Goal: Task Accomplishment & Management: Manage account settings

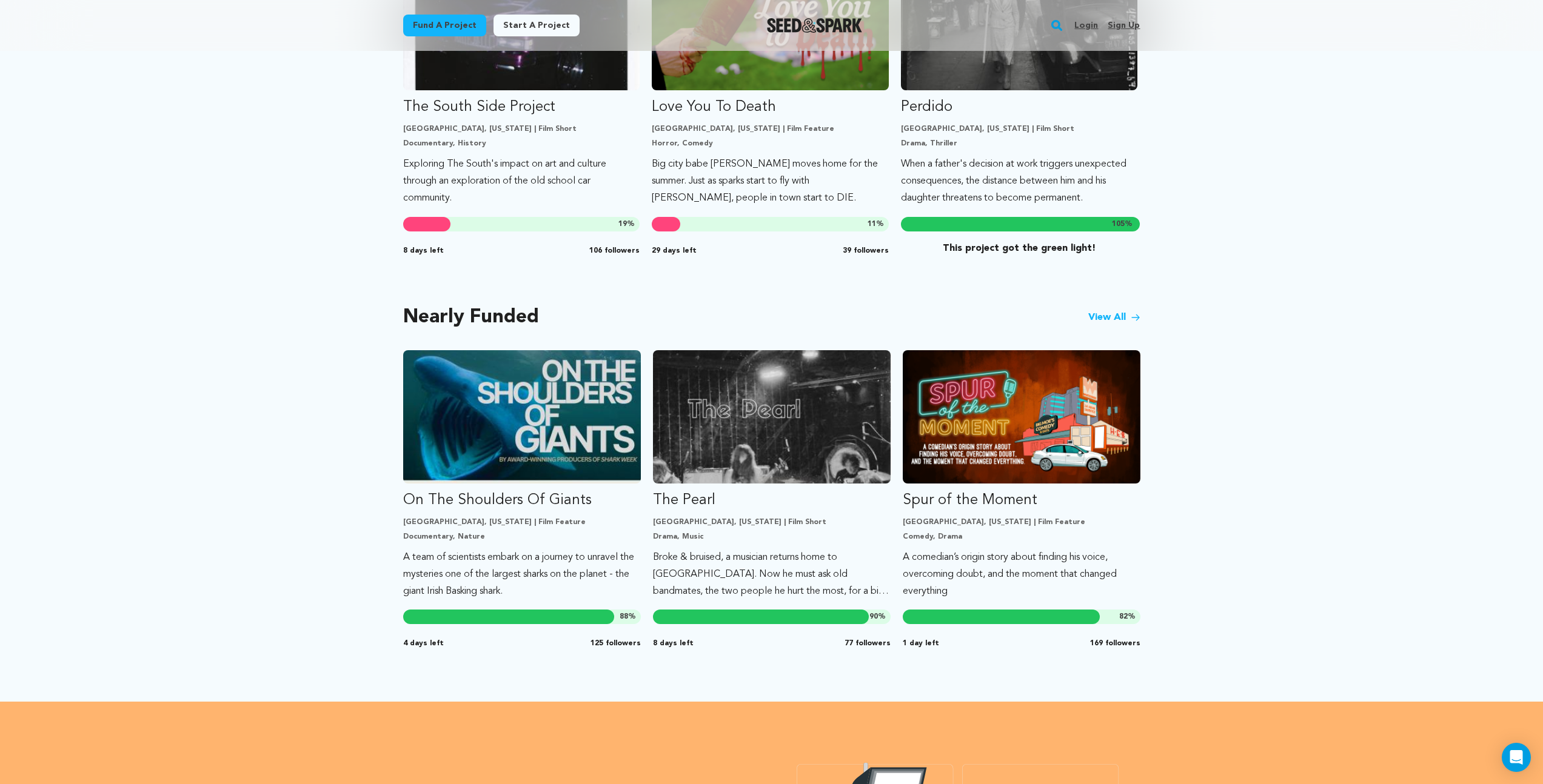
scroll to position [832, 0]
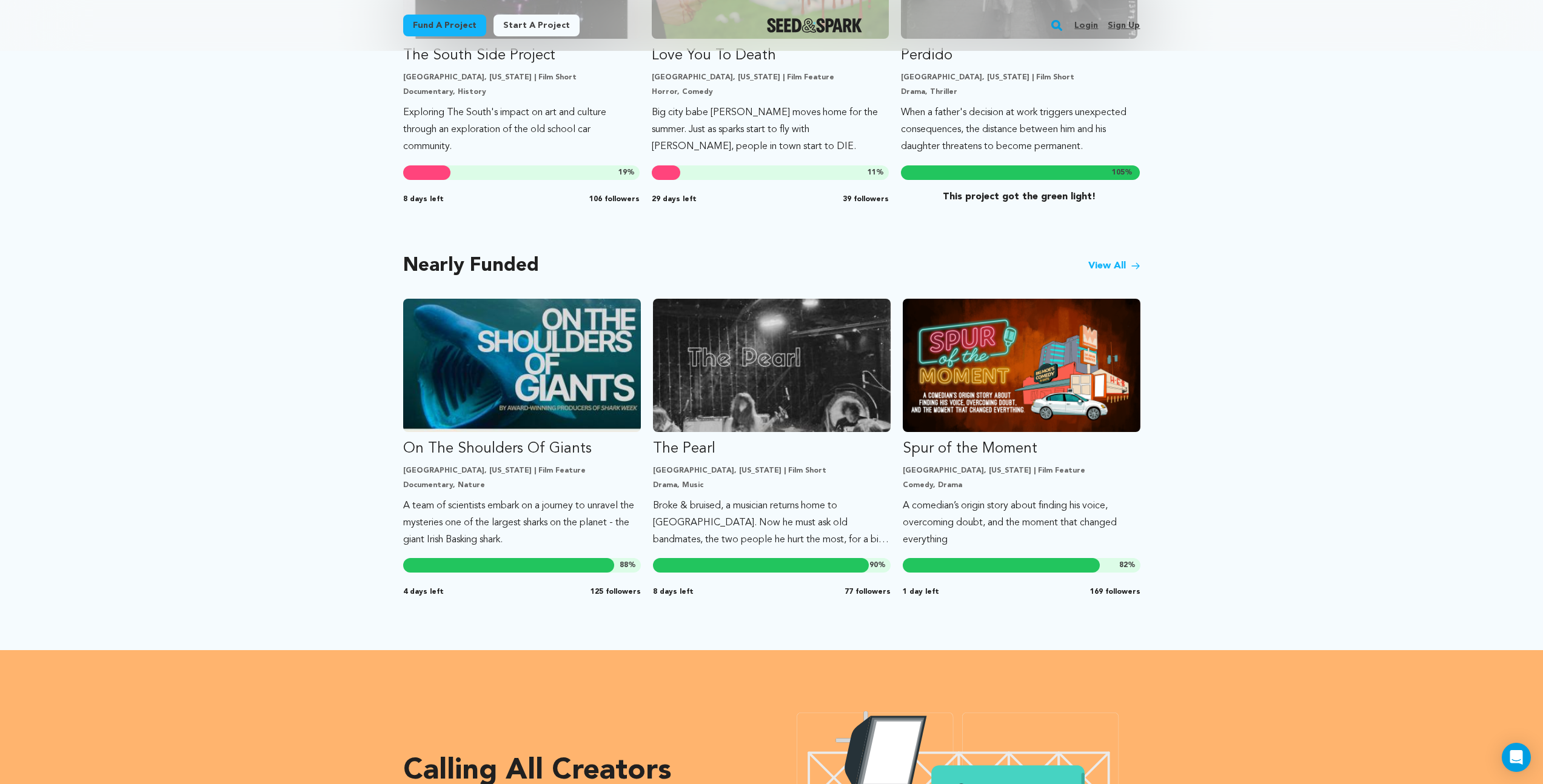
click at [1100, 263] on link "View All" at bounding box center [1114, 266] width 52 height 14
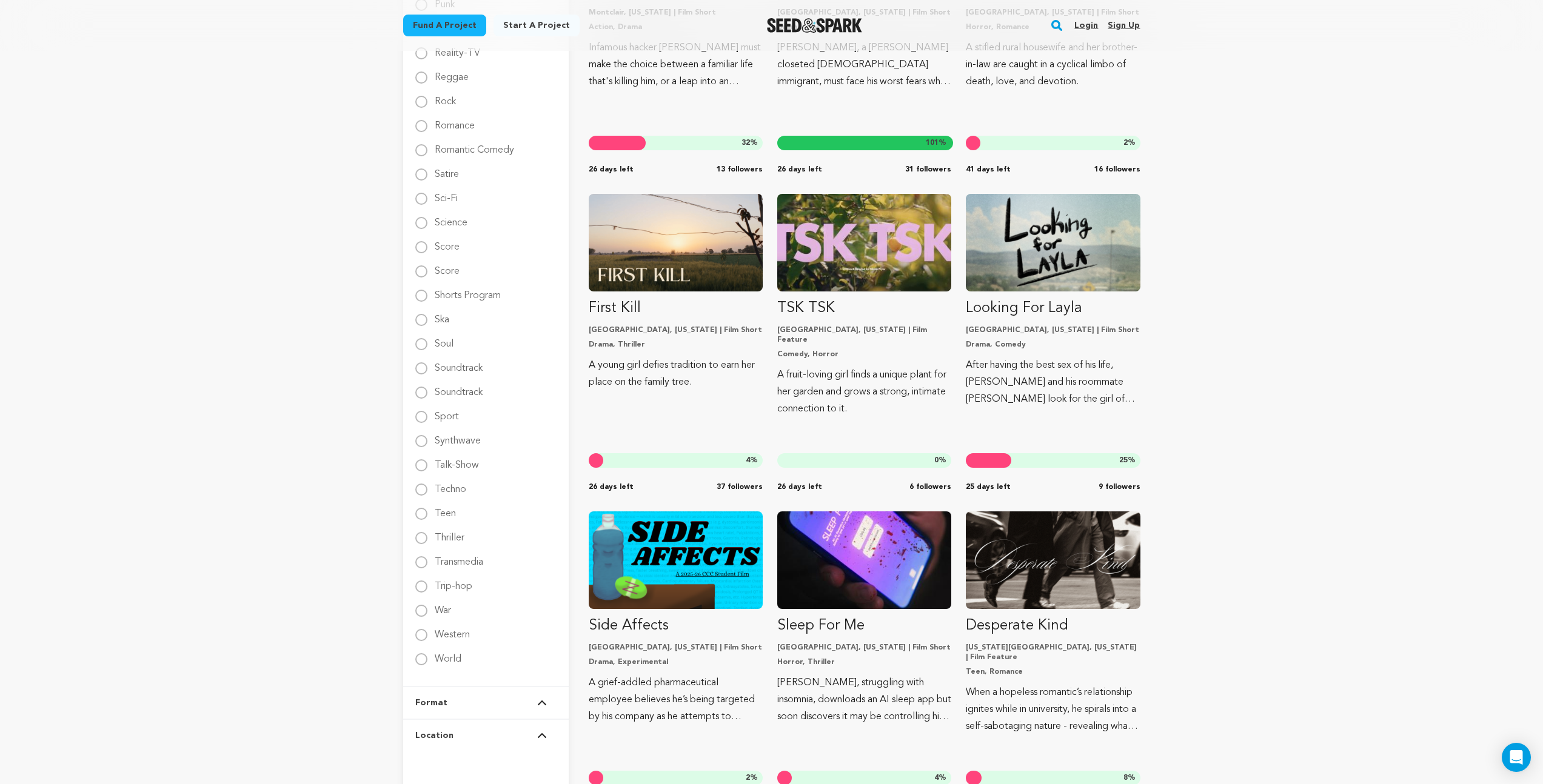
scroll to position [1636, 0]
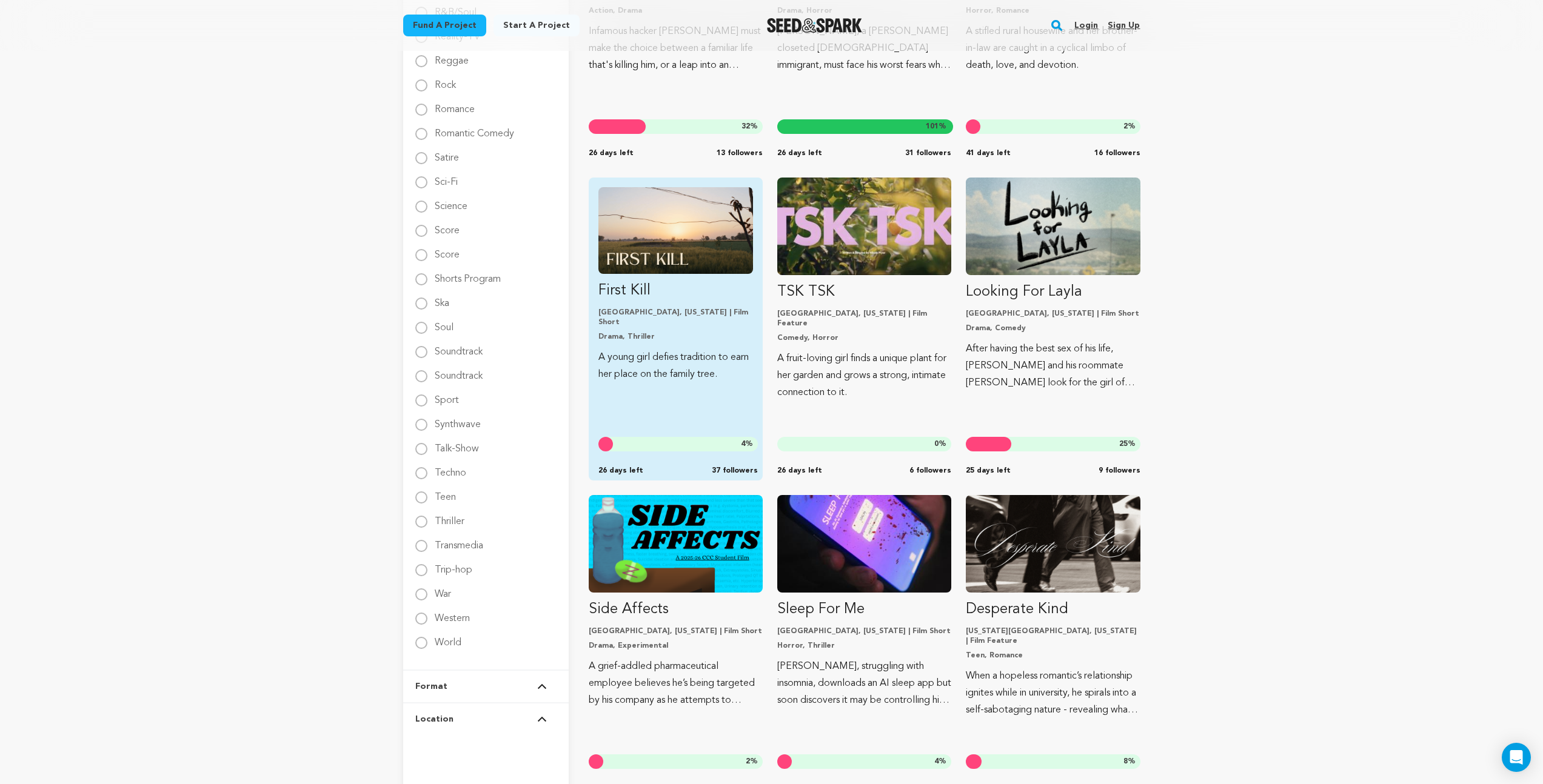
click at [643, 262] on img "Fund First Kill" at bounding box center [676, 231] width 155 height 87
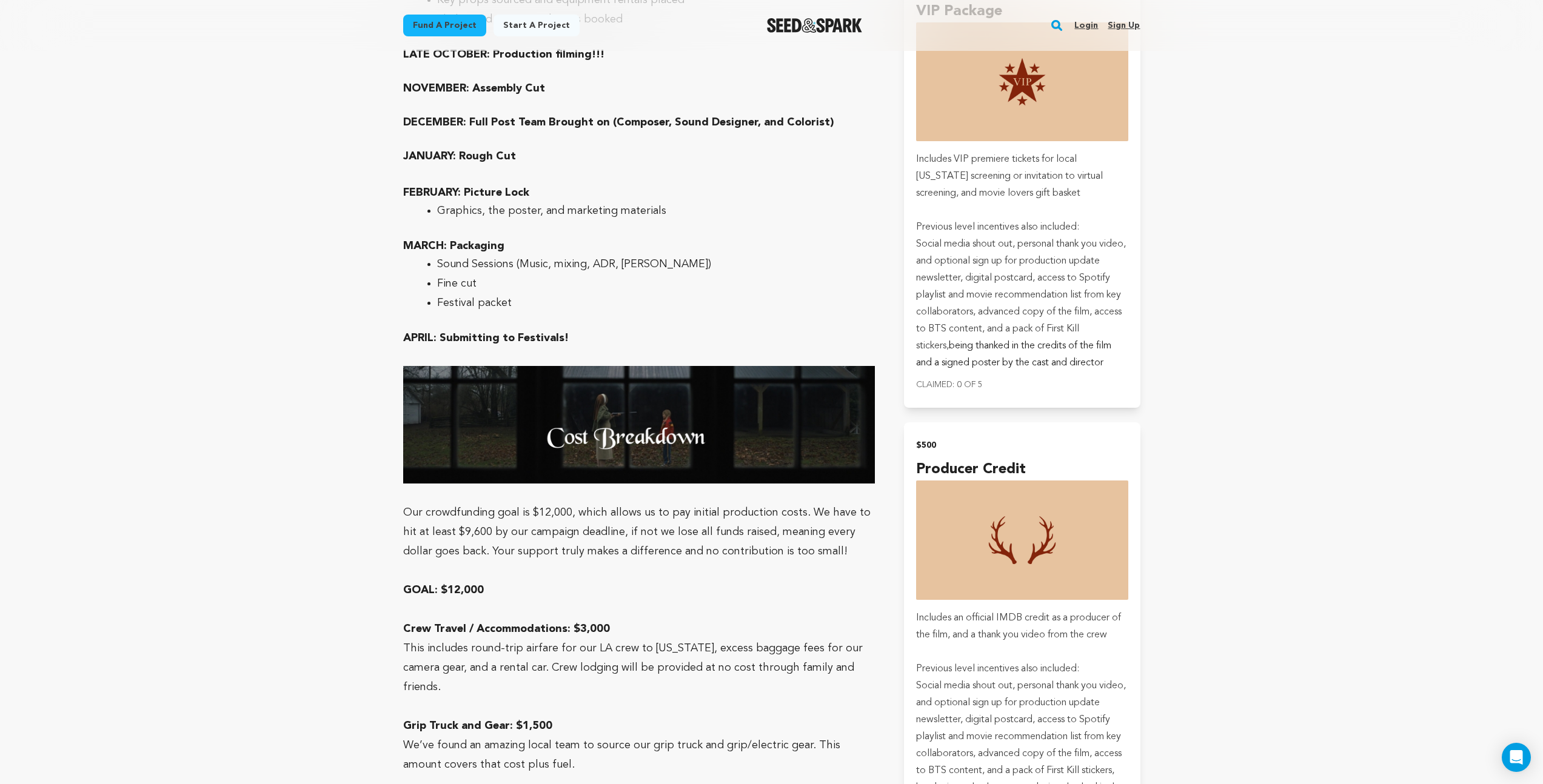
scroll to position [2951, 0]
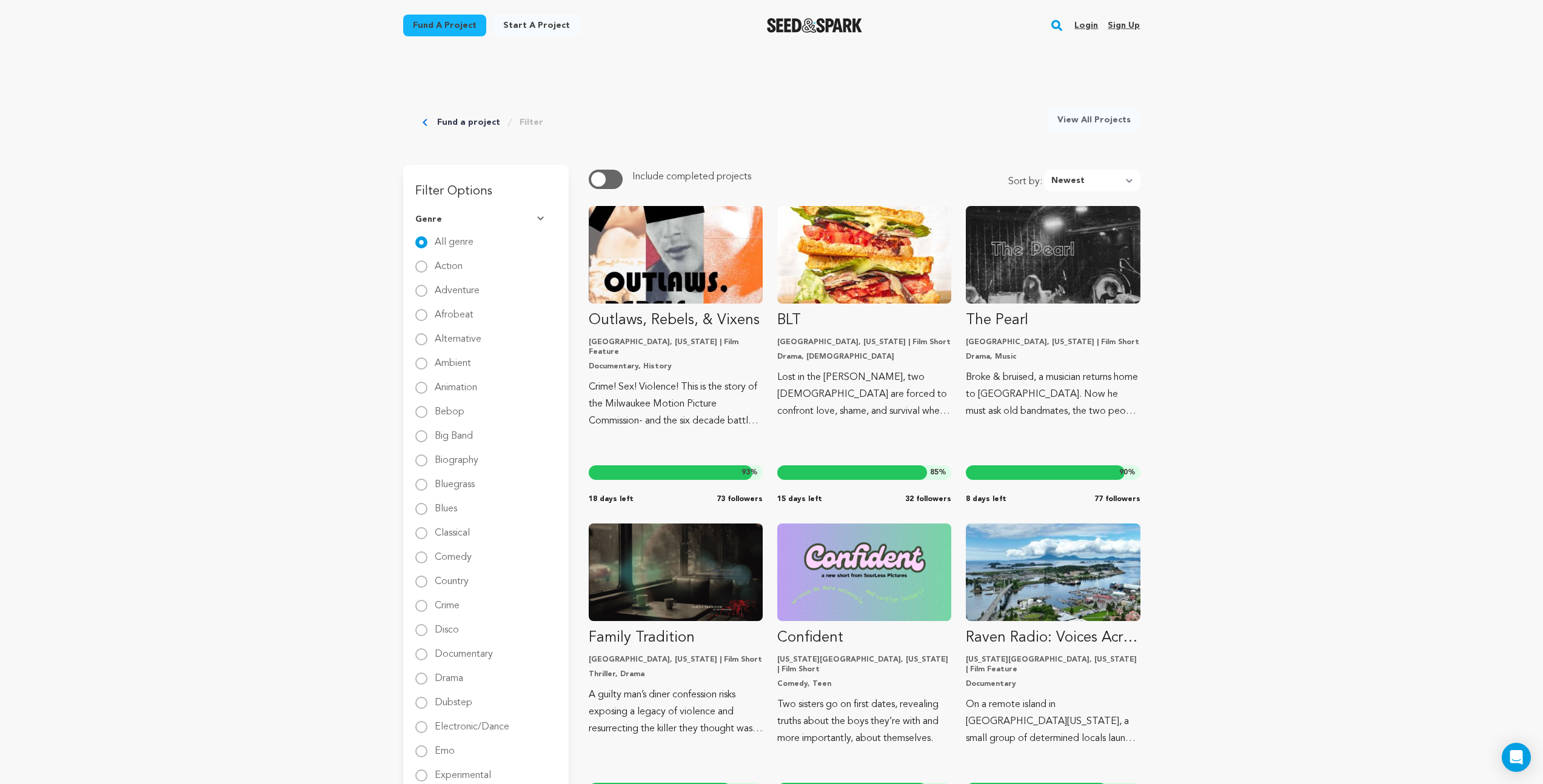
click at [452, 124] on link "Fund a project" at bounding box center [469, 122] width 63 height 12
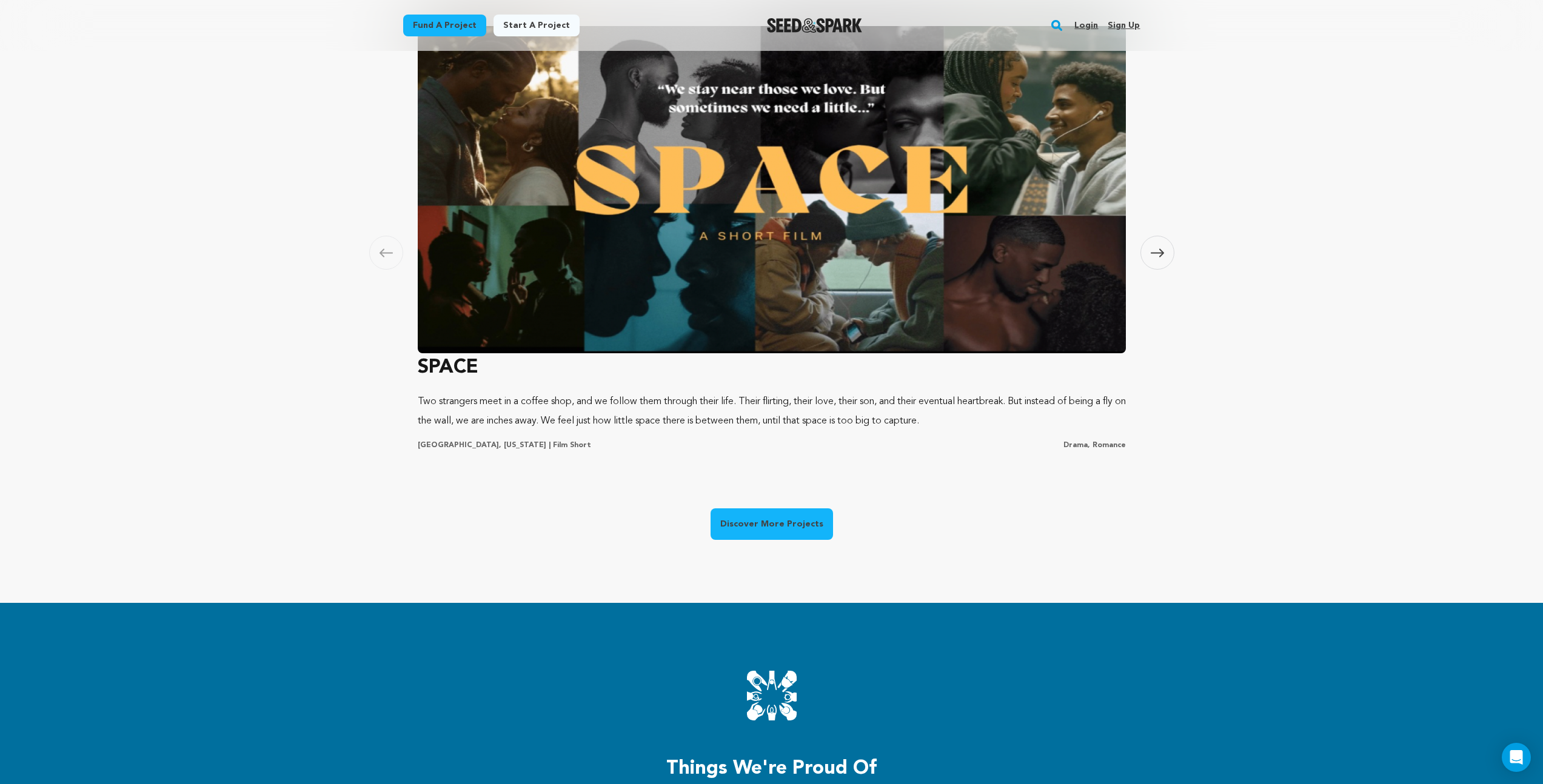
click at [790, 521] on link "Discover More Projects" at bounding box center [772, 524] width 123 height 31
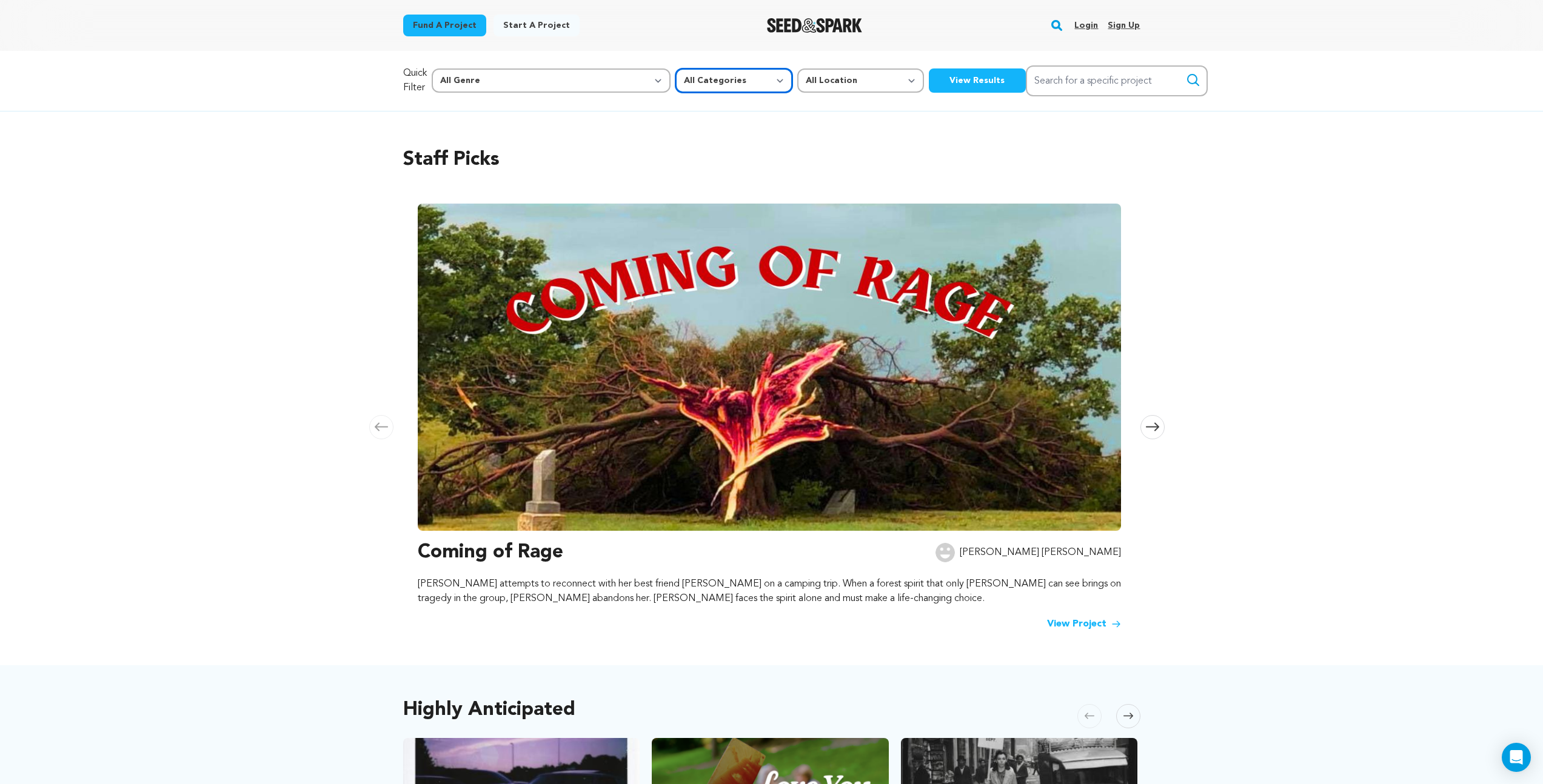
click at [676, 82] on select "All Categories Film Feature Film Short Series Music Video Comics Artist Residen…" at bounding box center [734, 80] width 117 height 25
click at [564, 83] on select "All Genre Action Adventure Afrobeat Alternative Ambient Animation Bebop Big Ban…" at bounding box center [551, 80] width 239 height 25
click at [798, 82] on select "All Location Everywhere United States Canada" at bounding box center [861, 80] width 126 height 25
click at [676, 84] on select "All Categories Film Feature Film Short Series Music Video Comics Artist Residen…" at bounding box center [734, 80] width 117 height 25
click at [817, 429] on img at bounding box center [769, 367] width 703 height 328
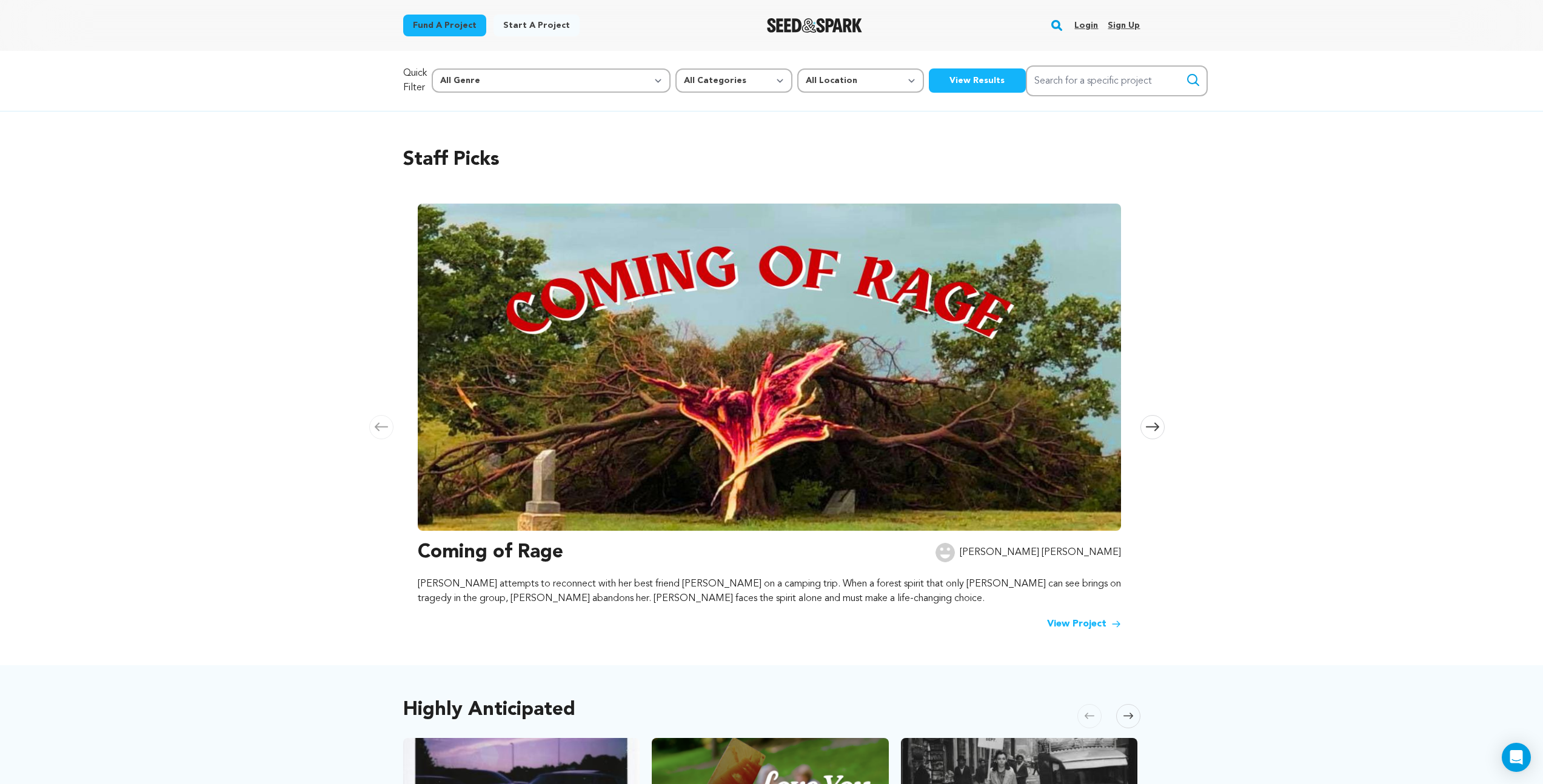
click at [907, 456] on img at bounding box center [769, 367] width 703 height 328
click at [1062, 621] on link "View Project" at bounding box center [1084, 624] width 74 height 14
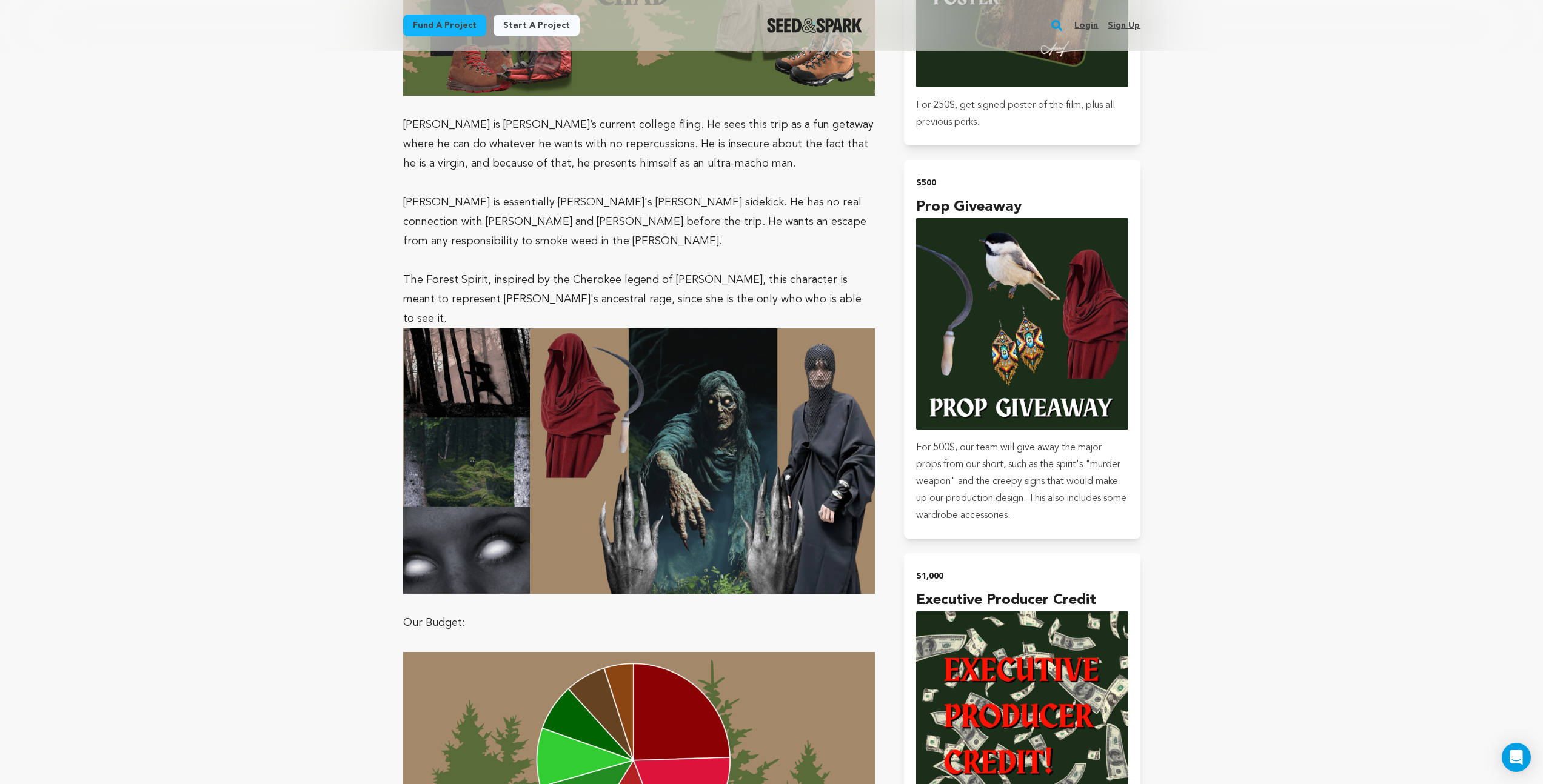
scroll to position [2901, 0]
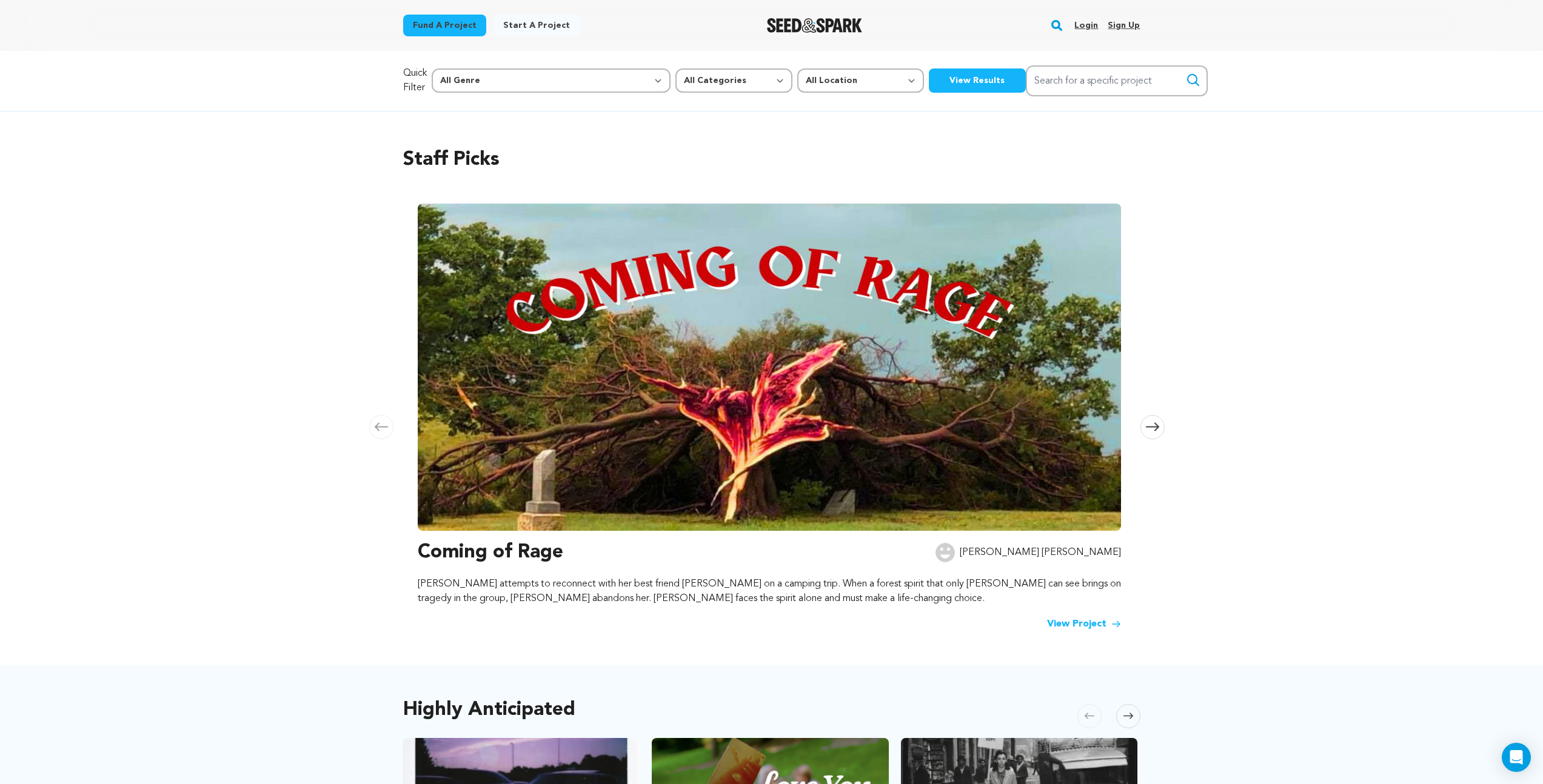
click at [1162, 427] on span at bounding box center [1152, 427] width 25 height 25
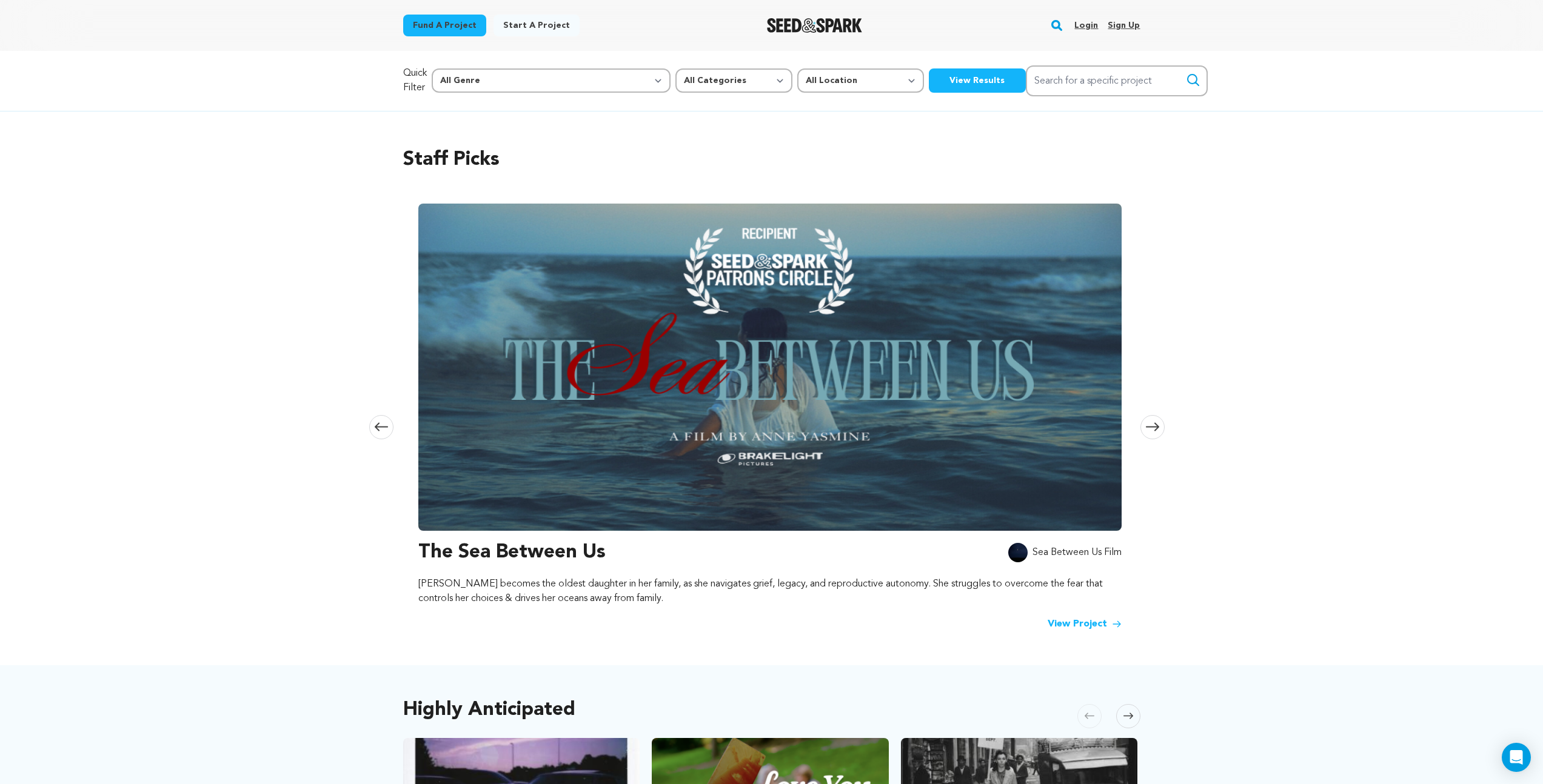
scroll to position [0, 715]
click at [859, 341] on img at bounding box center [769, 367] width 703 height 328
click at [1072, 619] on link "View Project" at bounding box center [1084, 624] width 74 height 14
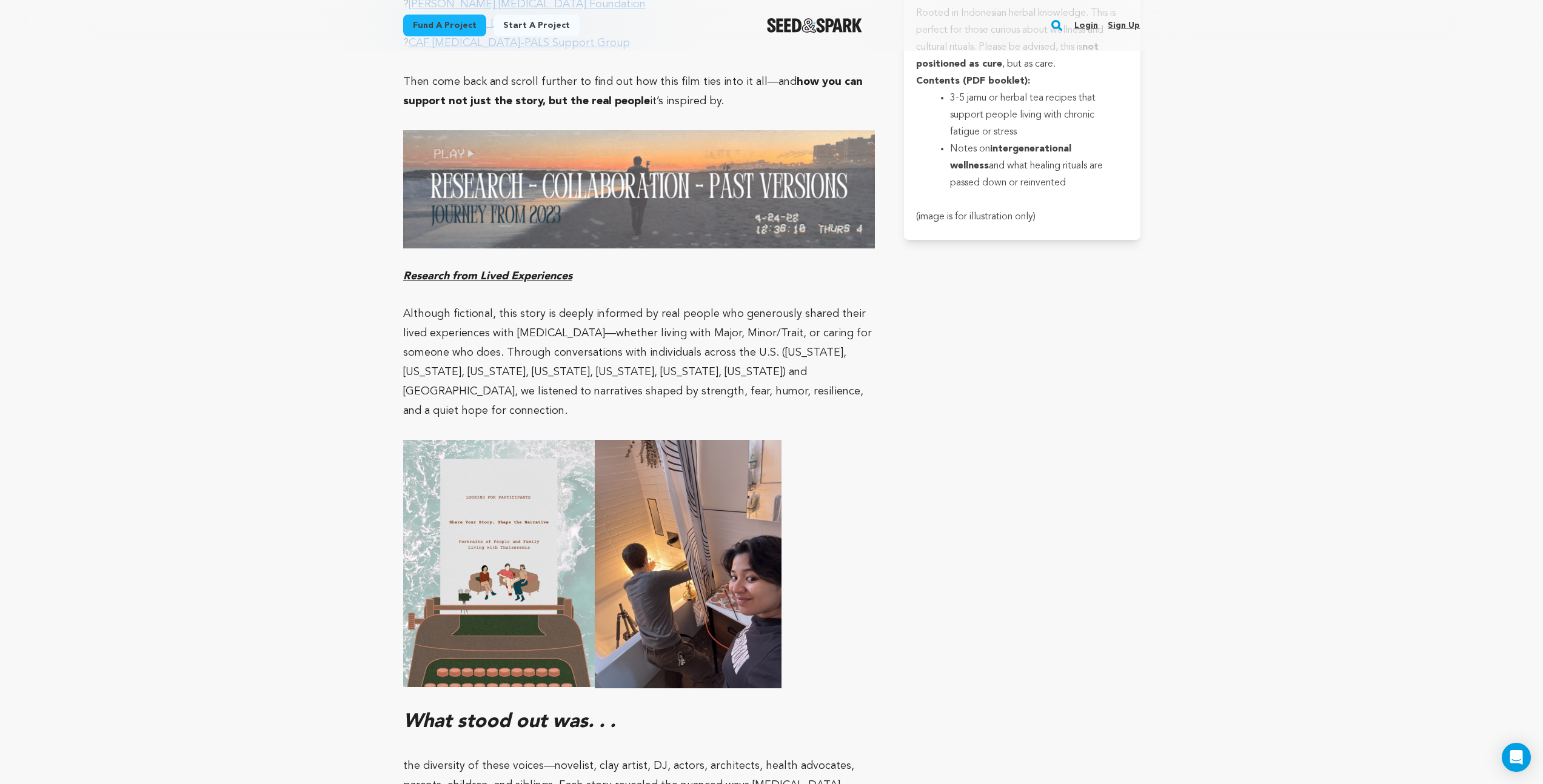
scroll to position [3883, 0]
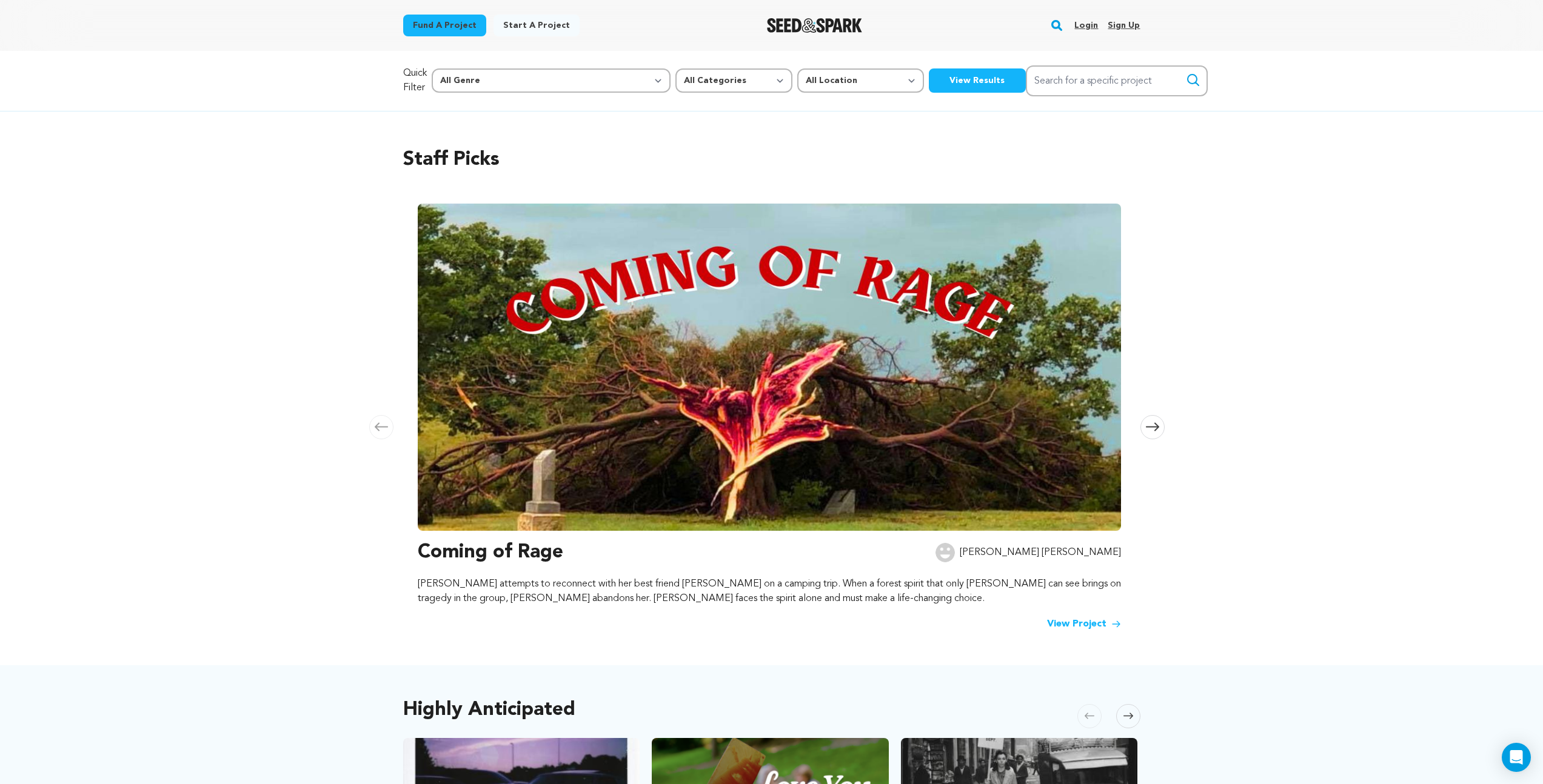
click at [1150, 427] on icon at bounding box center [1152, 427] width 13 height 8
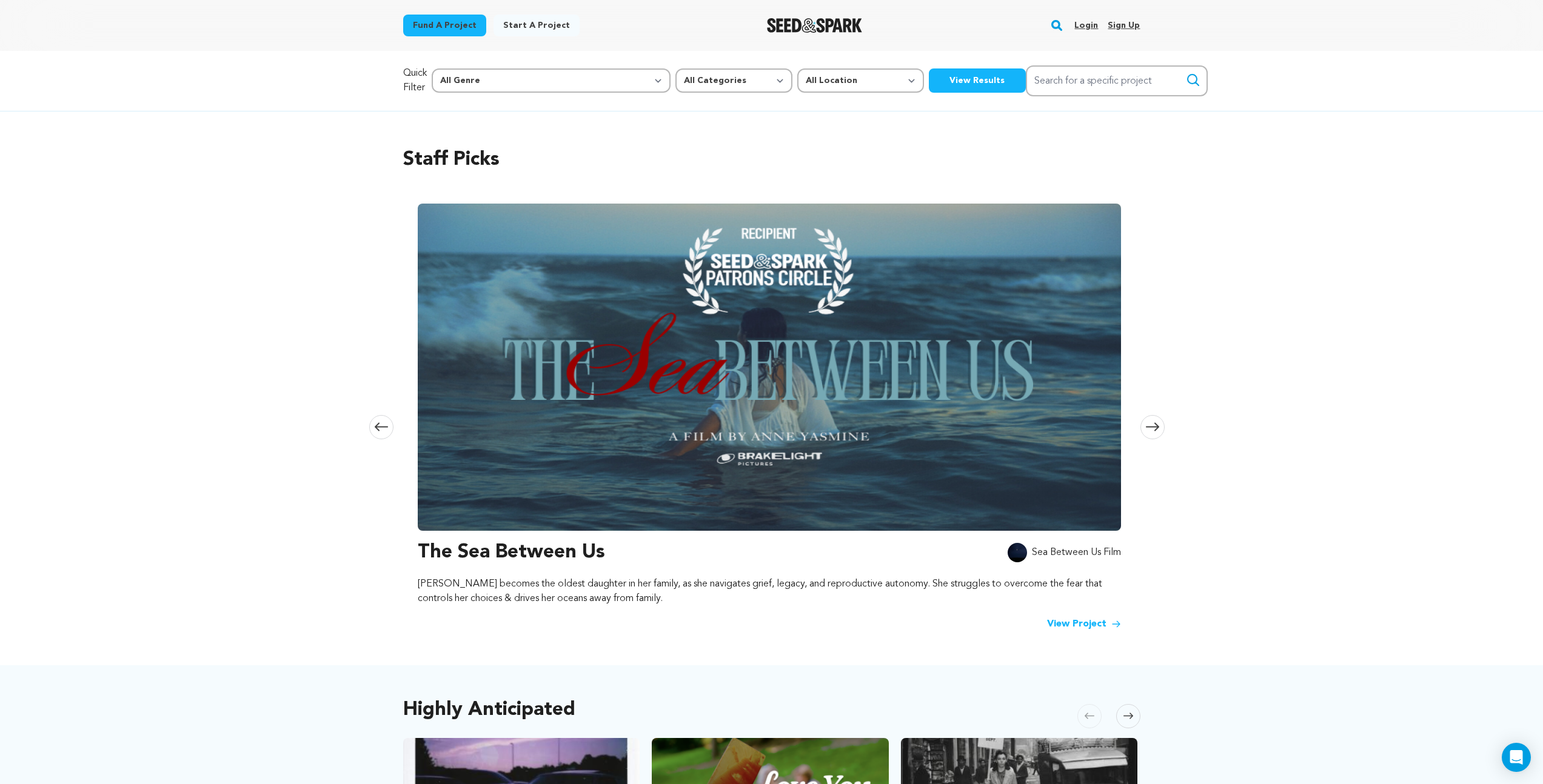
click at [1150, 427] on icon at bounding box center [1152, 427] width 13 height 8
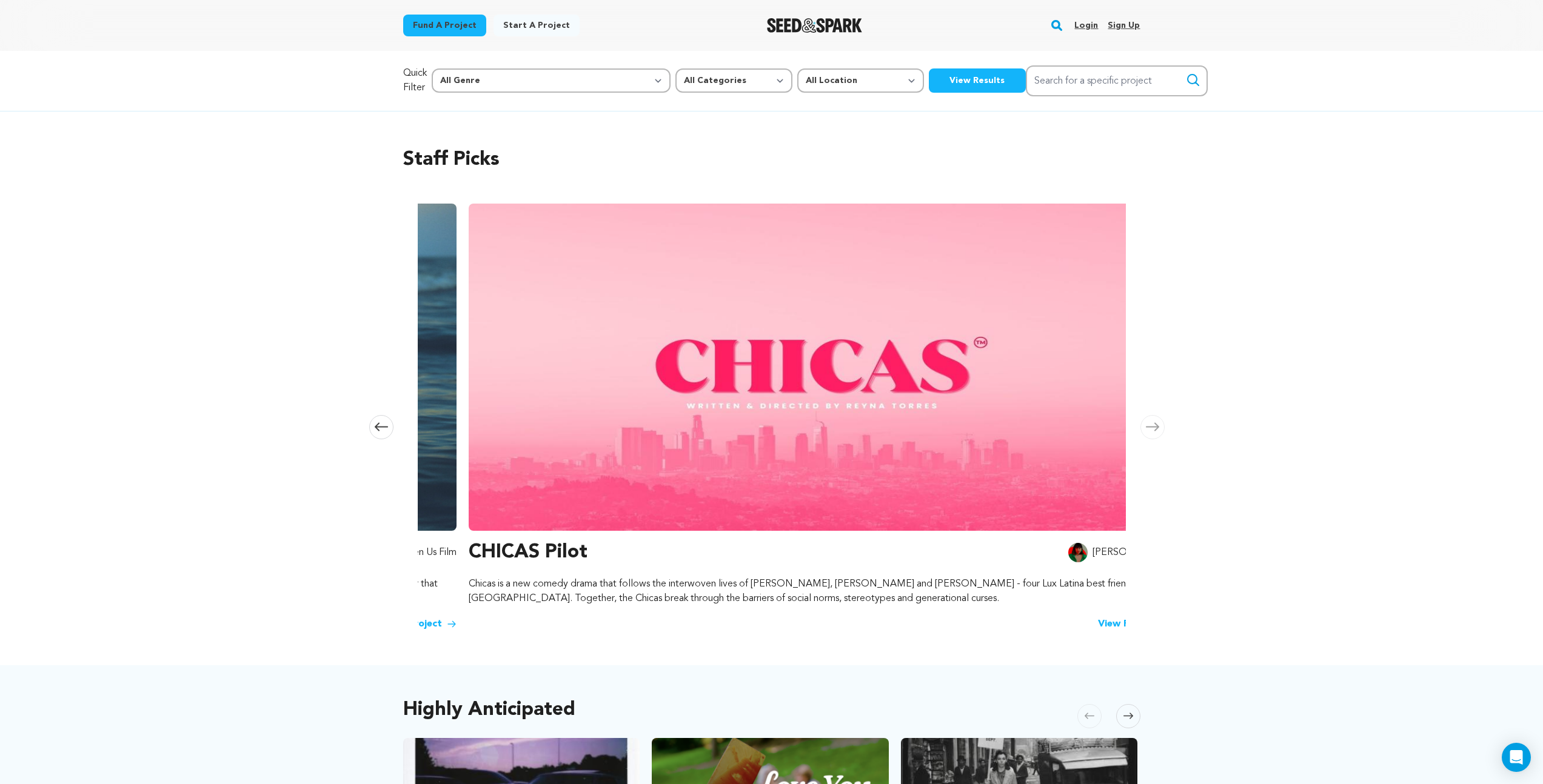
scroll to position [0, 1431]
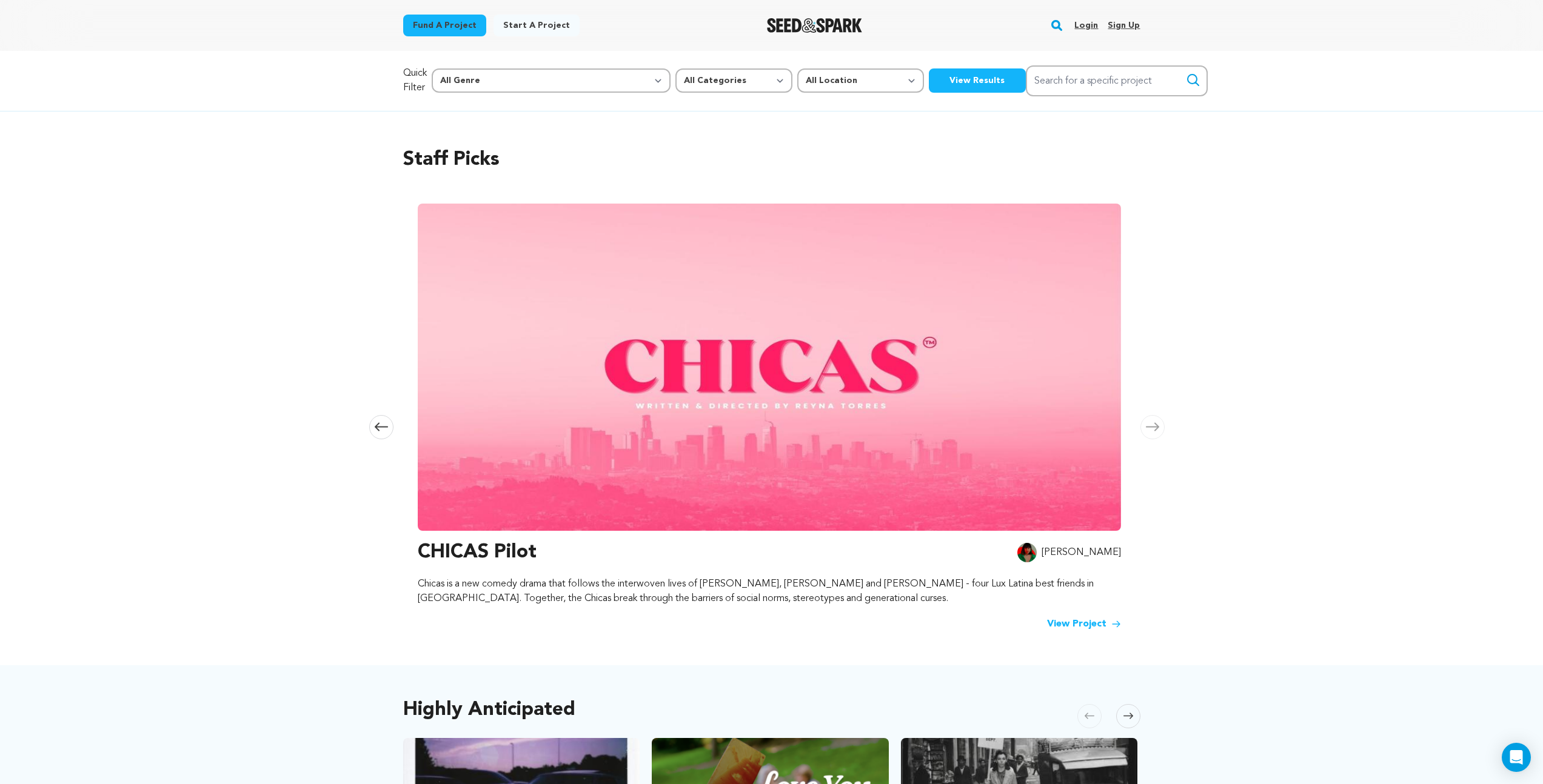
click at [1156, 427] on icon at bounding box center [1152, 427] width 13 height 8
click at [1157, 429] on icon at bounding box center [1152, 427] width 13 height 9
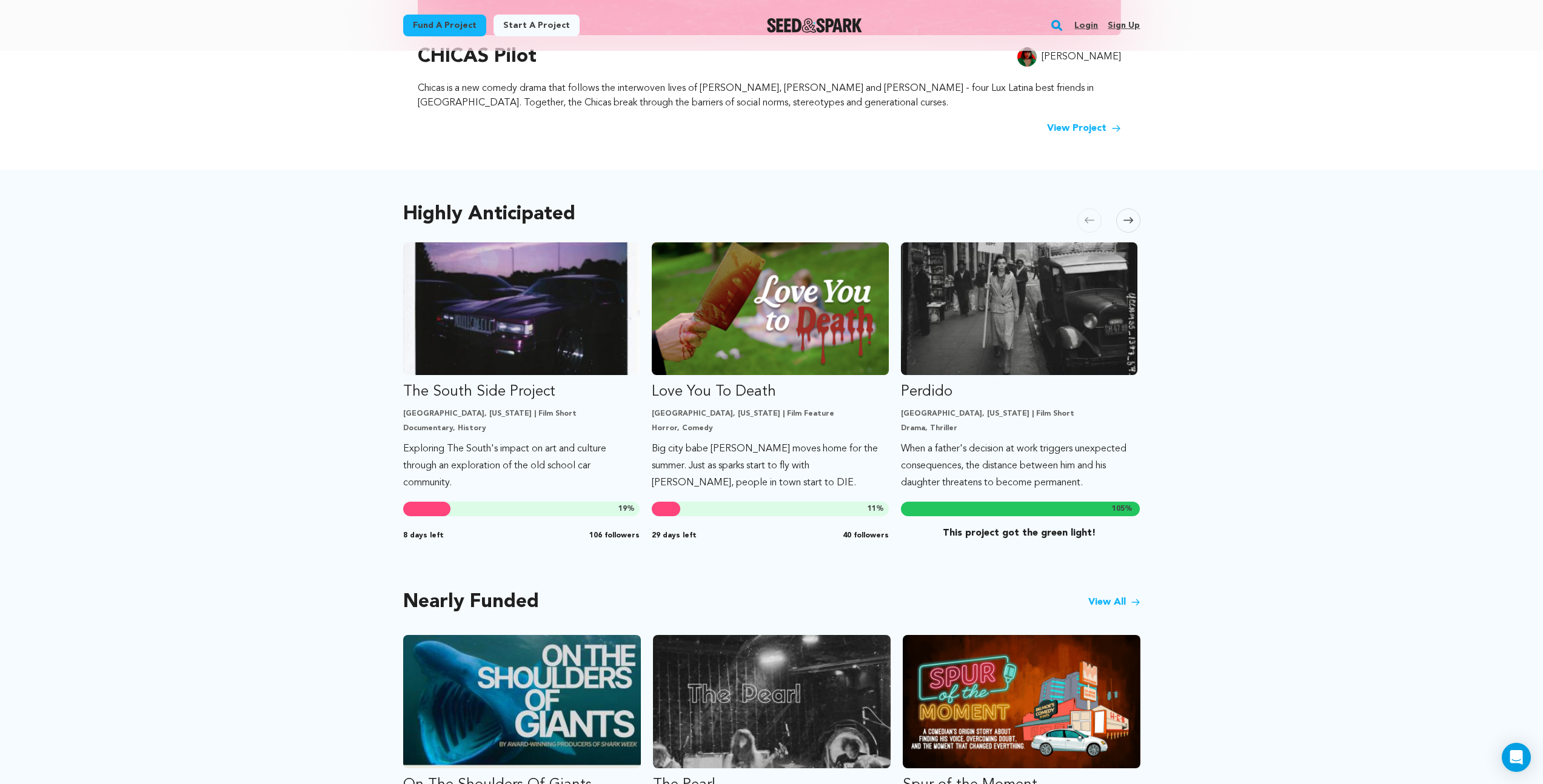
scroll to position [490, 0]
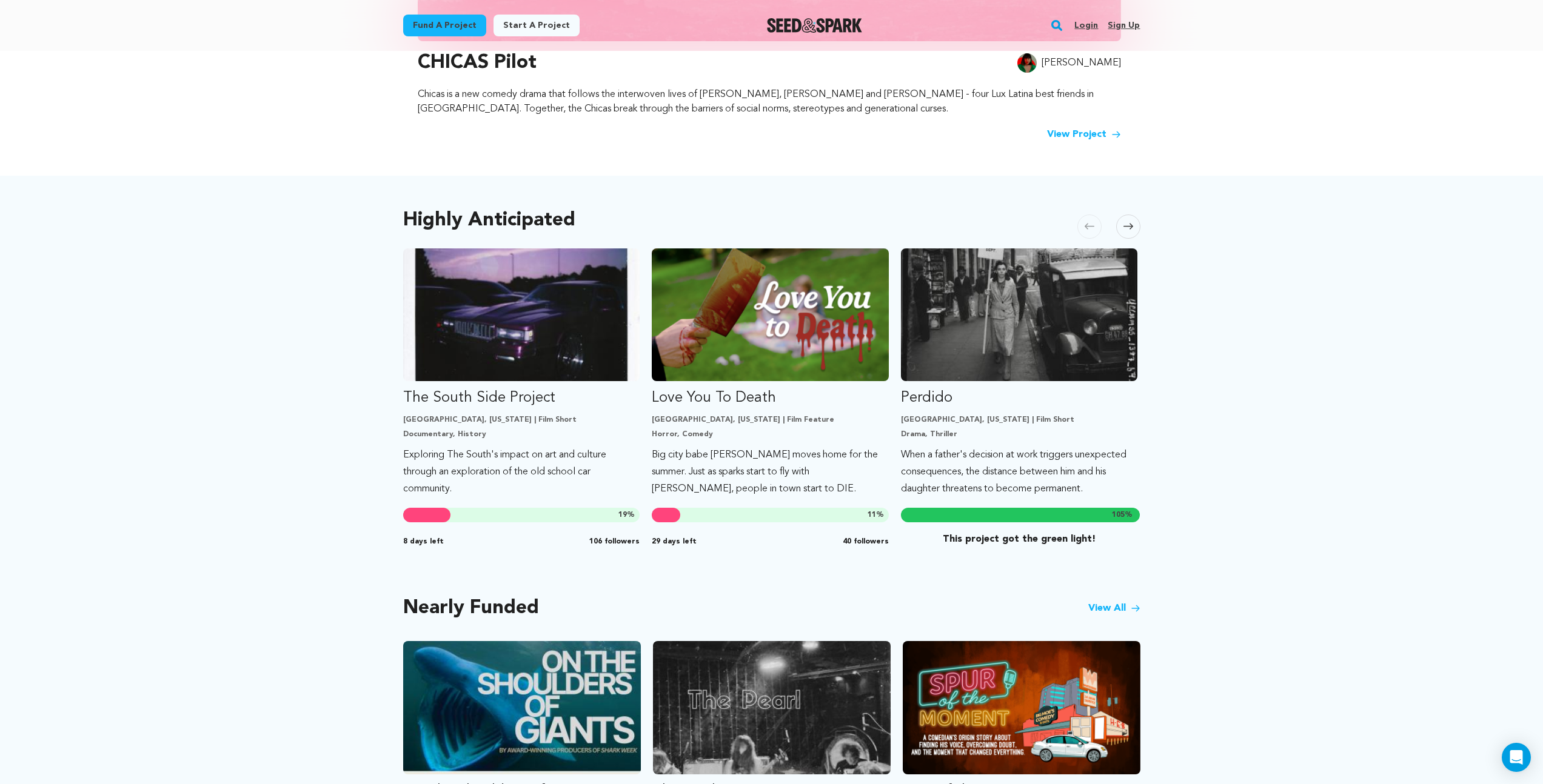
click at [1125, 224] on icon at bounding box center [1128, 226] width 9 height 9
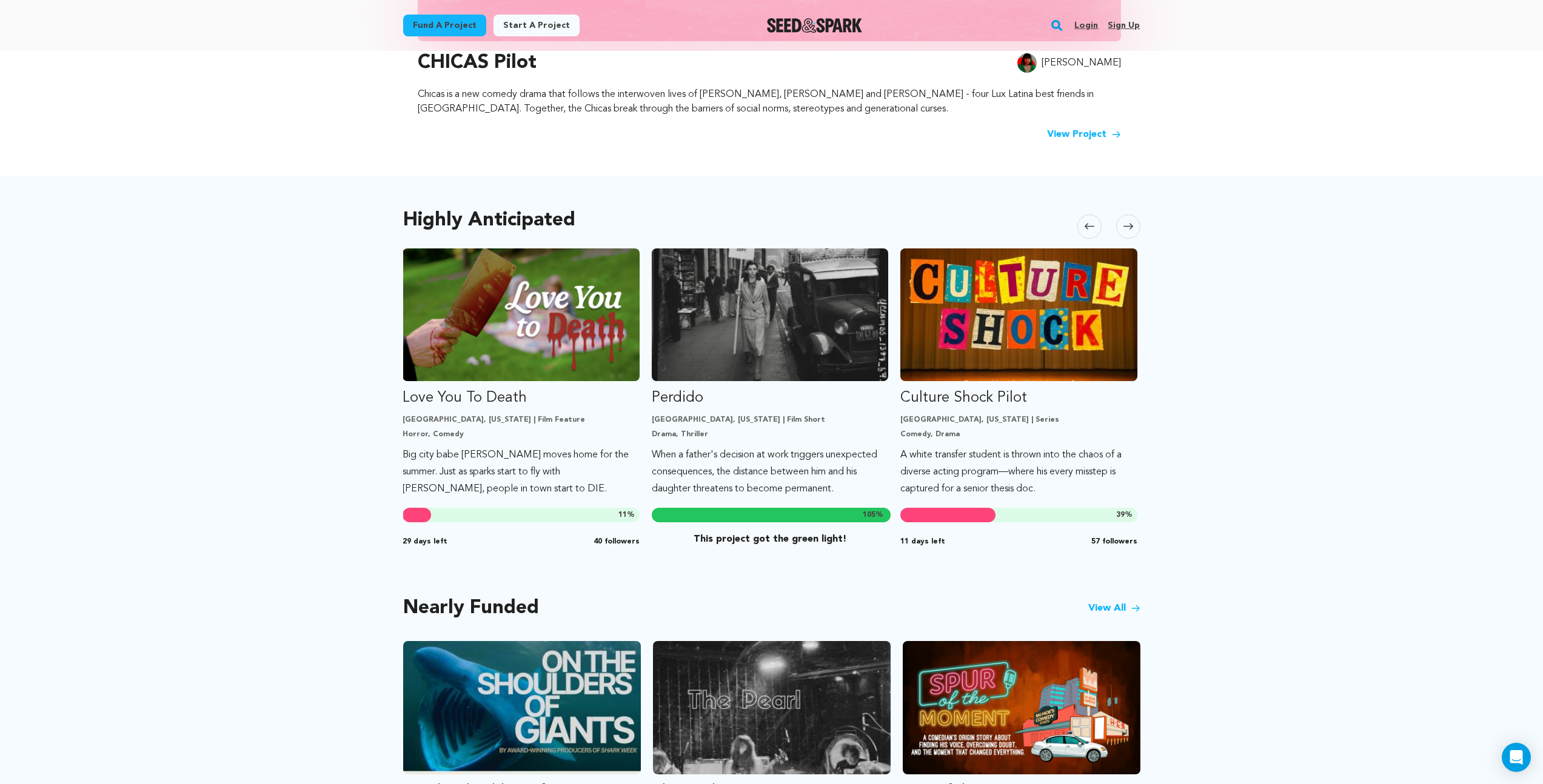
click at [1130, 226] on icon at bounding box center [1128, 227] width 9 height 6
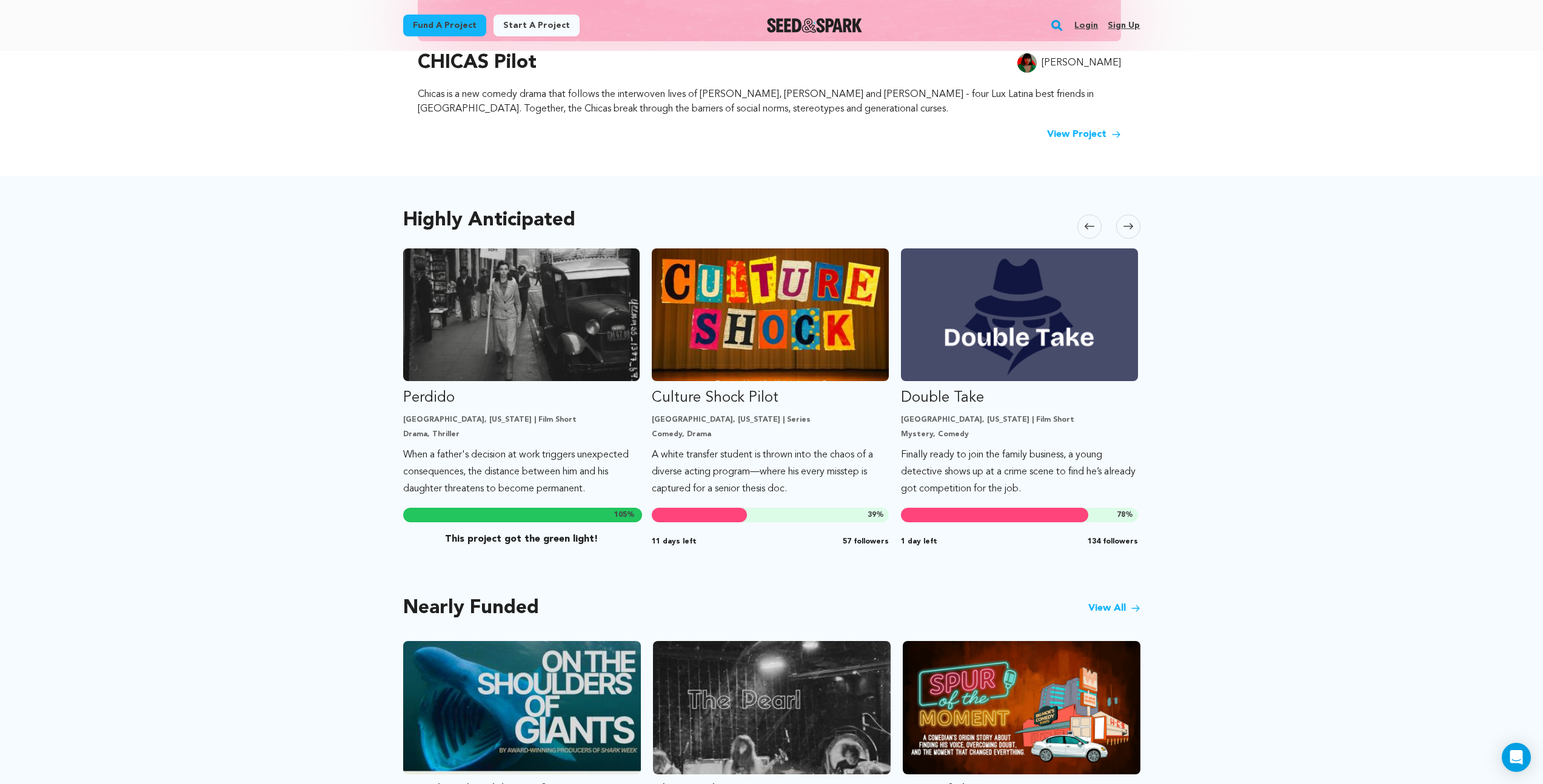
click at [1130, 226] on icon at bounding box center [1128, 227] width 9 height 6
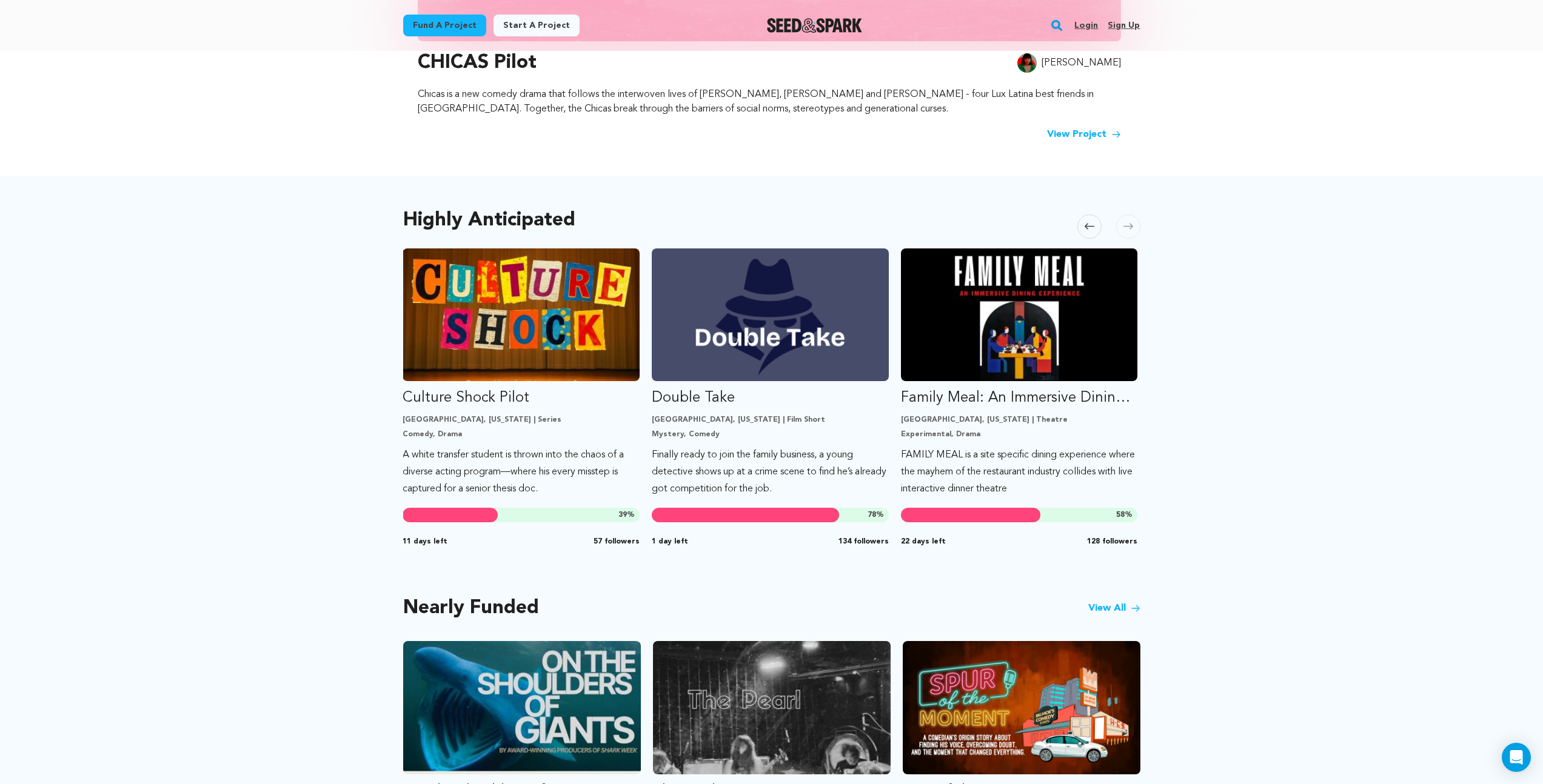
click at [1130, 226] on icon at bounding box center [1128, 227] width 9 height 6
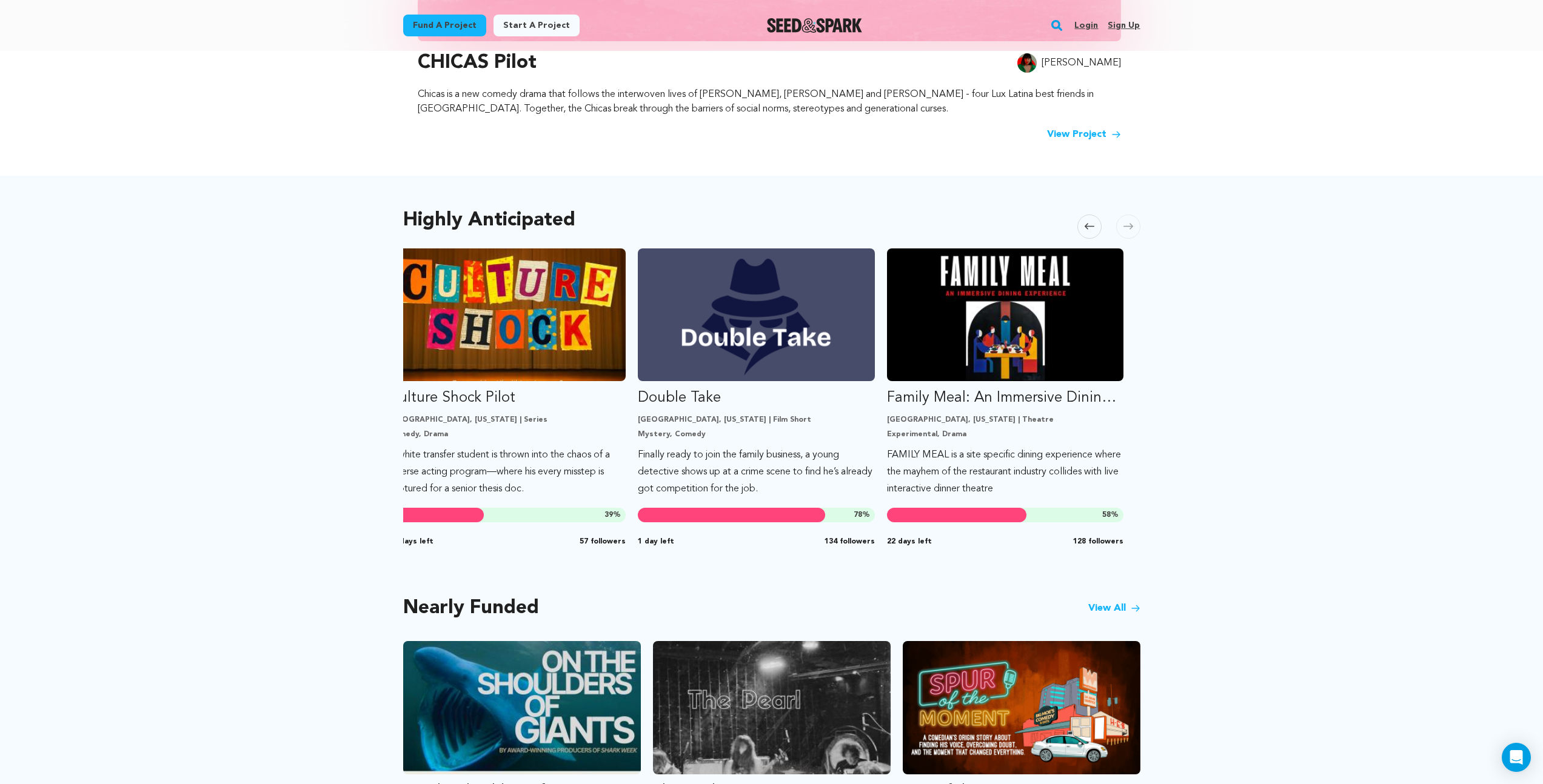
click at [1130, 226] on icon at bounding box center [1128, 227] width 9 height 6
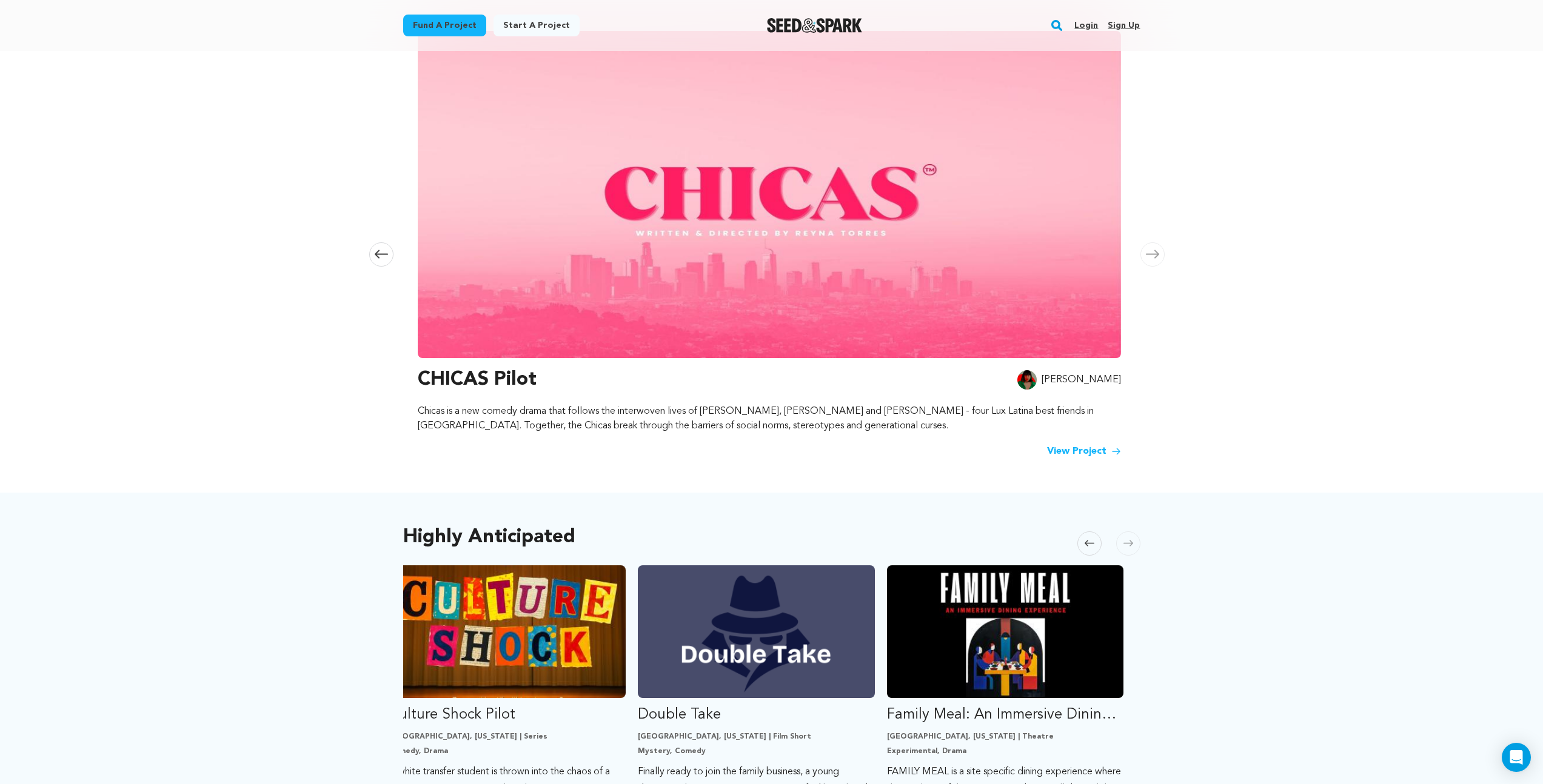
scroll to position [0, 0]
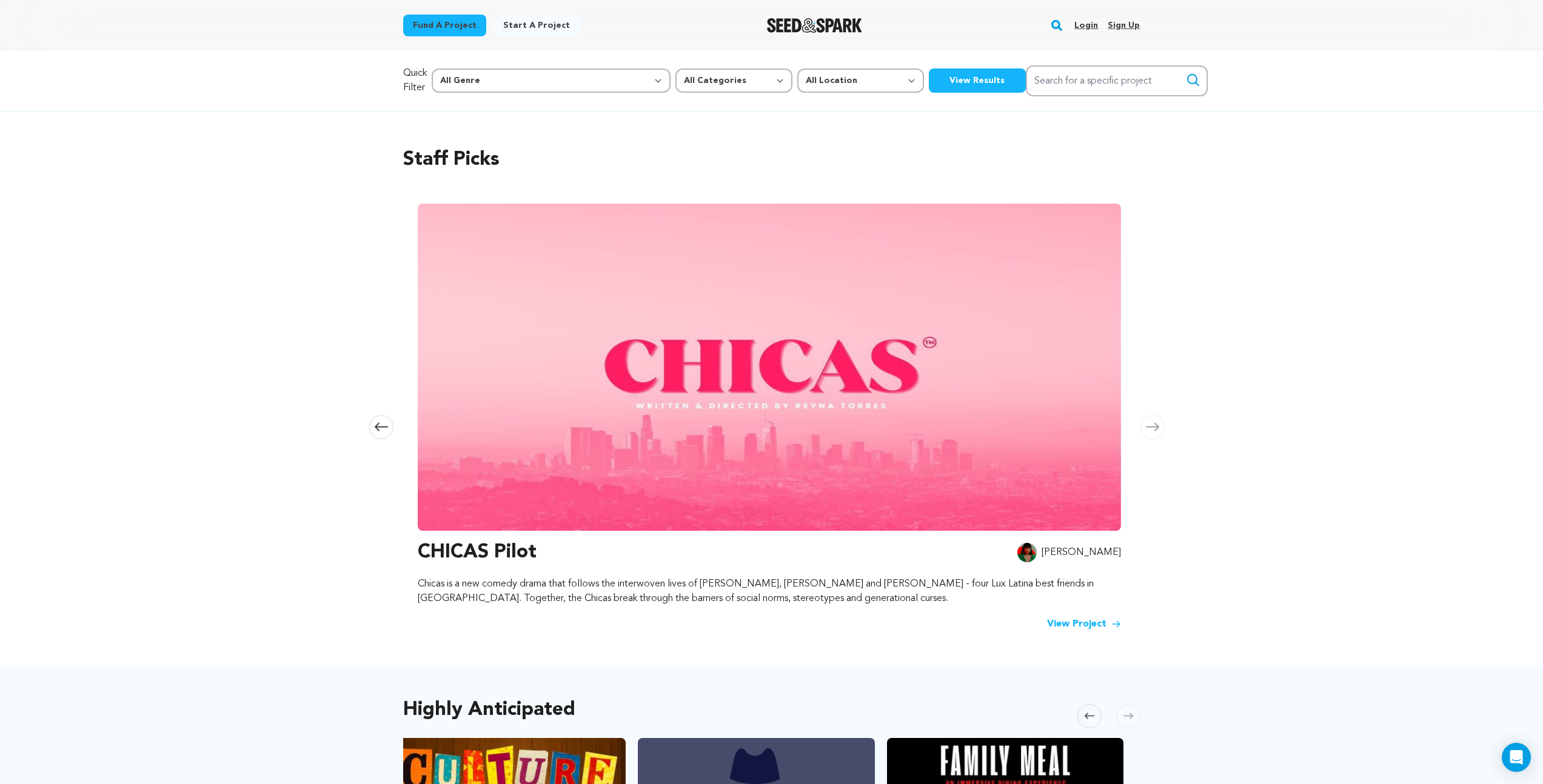
click at [1089, 26] on link "Login" at bounding box center [1086, 25] width 24 height 19
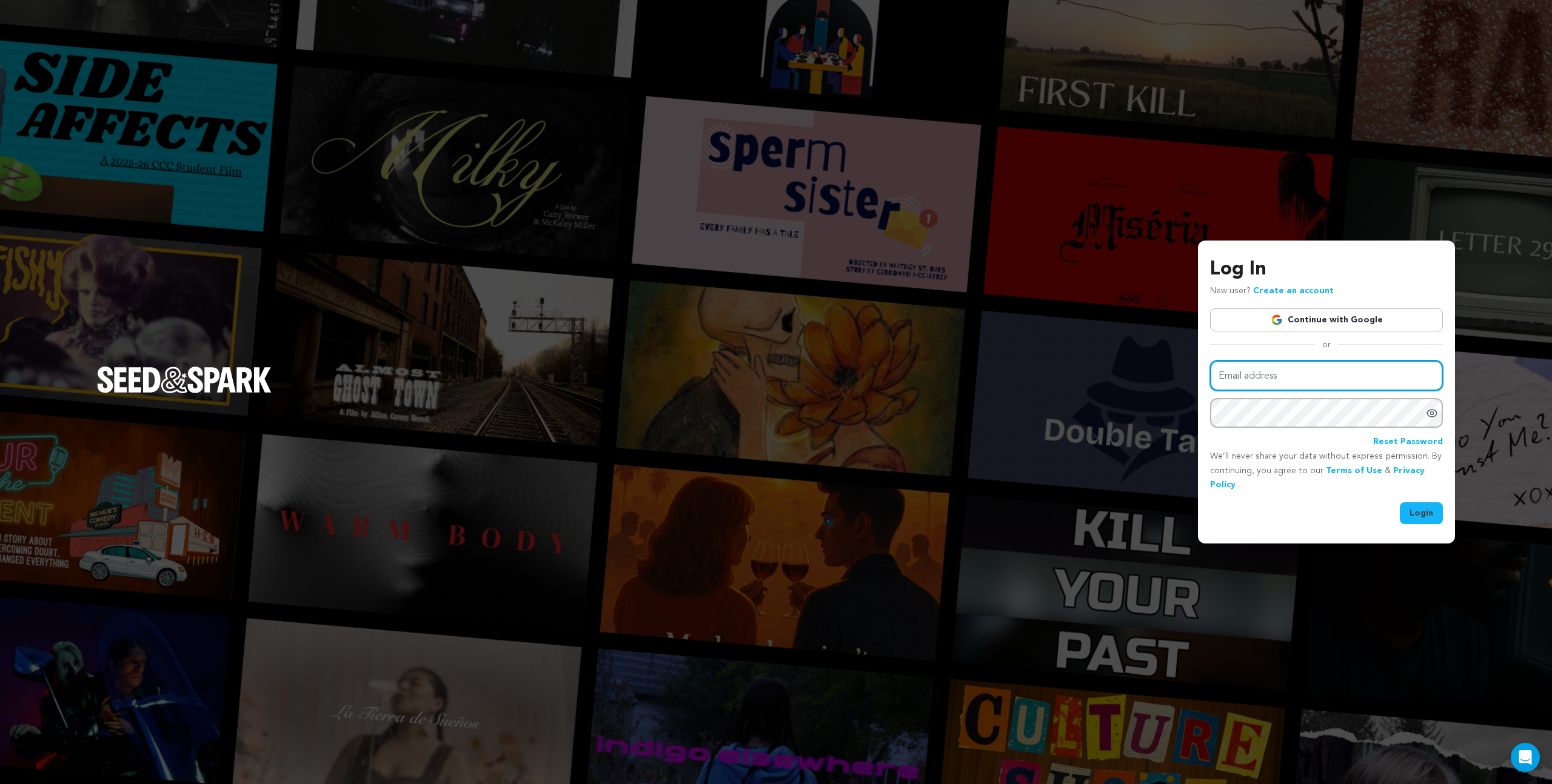
type input "brandon@brandonstcyrproductions.com"
click at [1414, 514] on button "Login" at bounding box center [1421, 513] width 43 height 22
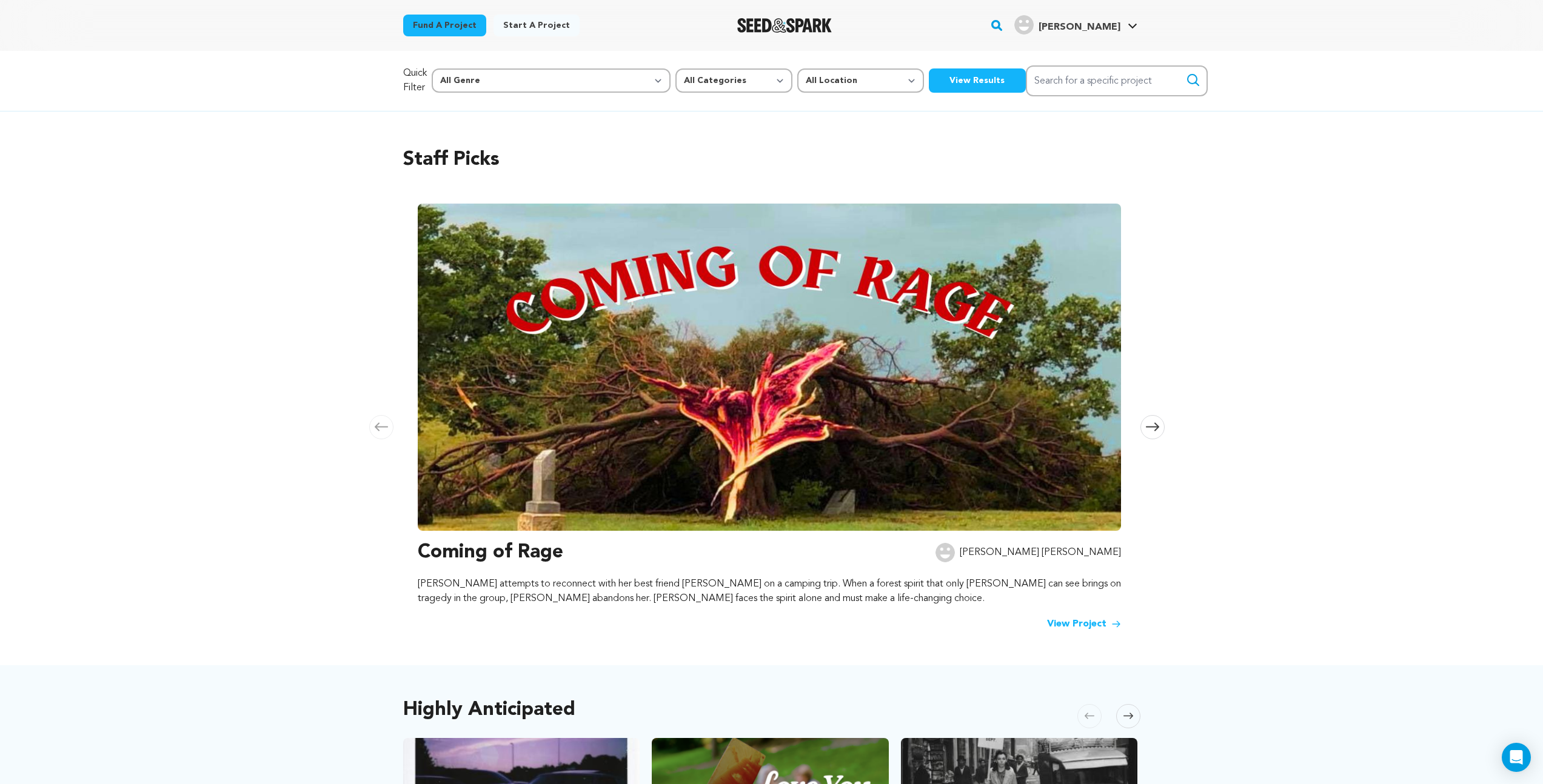
click at [446, 27] on link "Fund a project" at bounding box center [445, 25] width 83 height 22
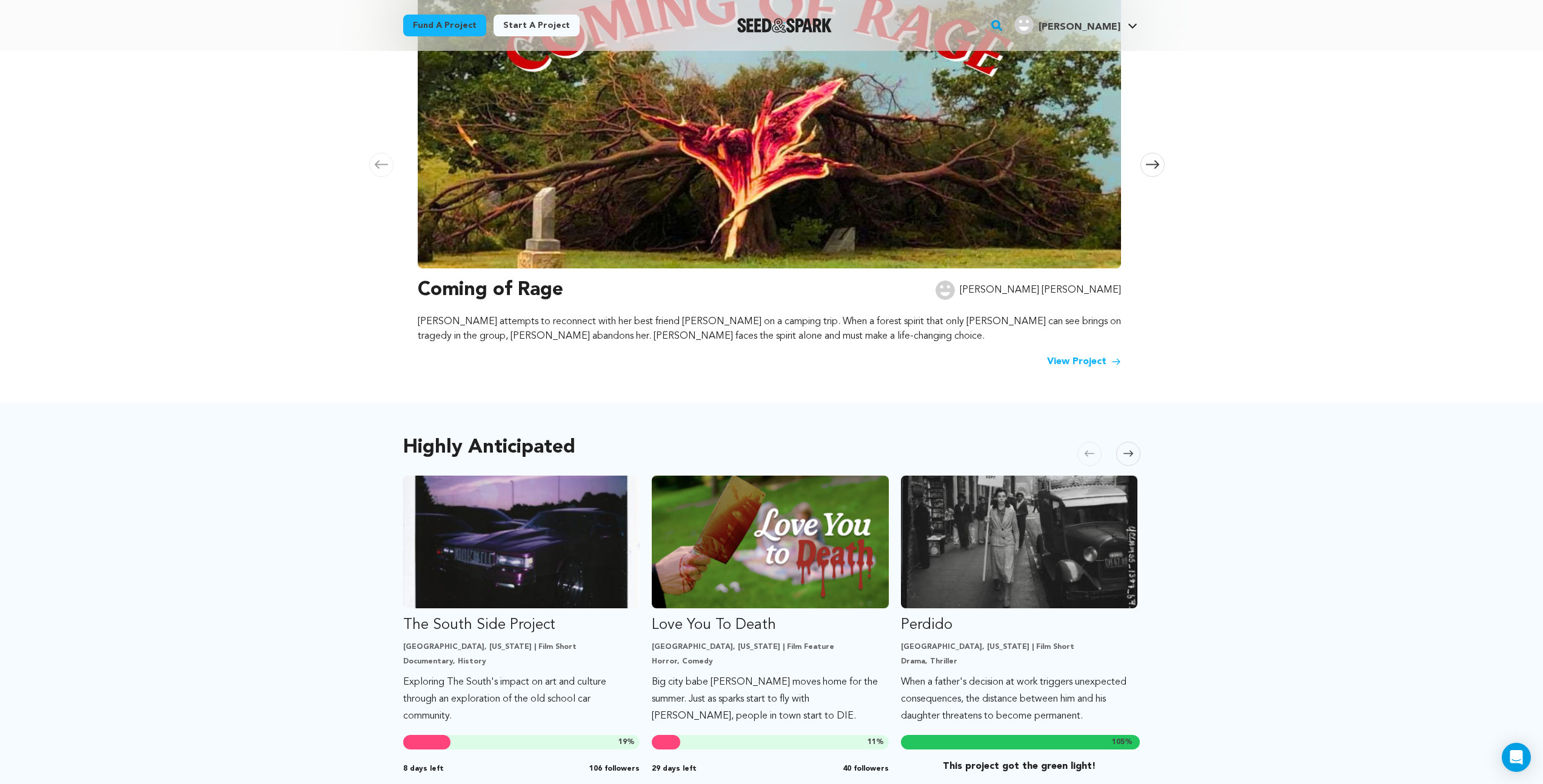
scroll to position [546, 0]
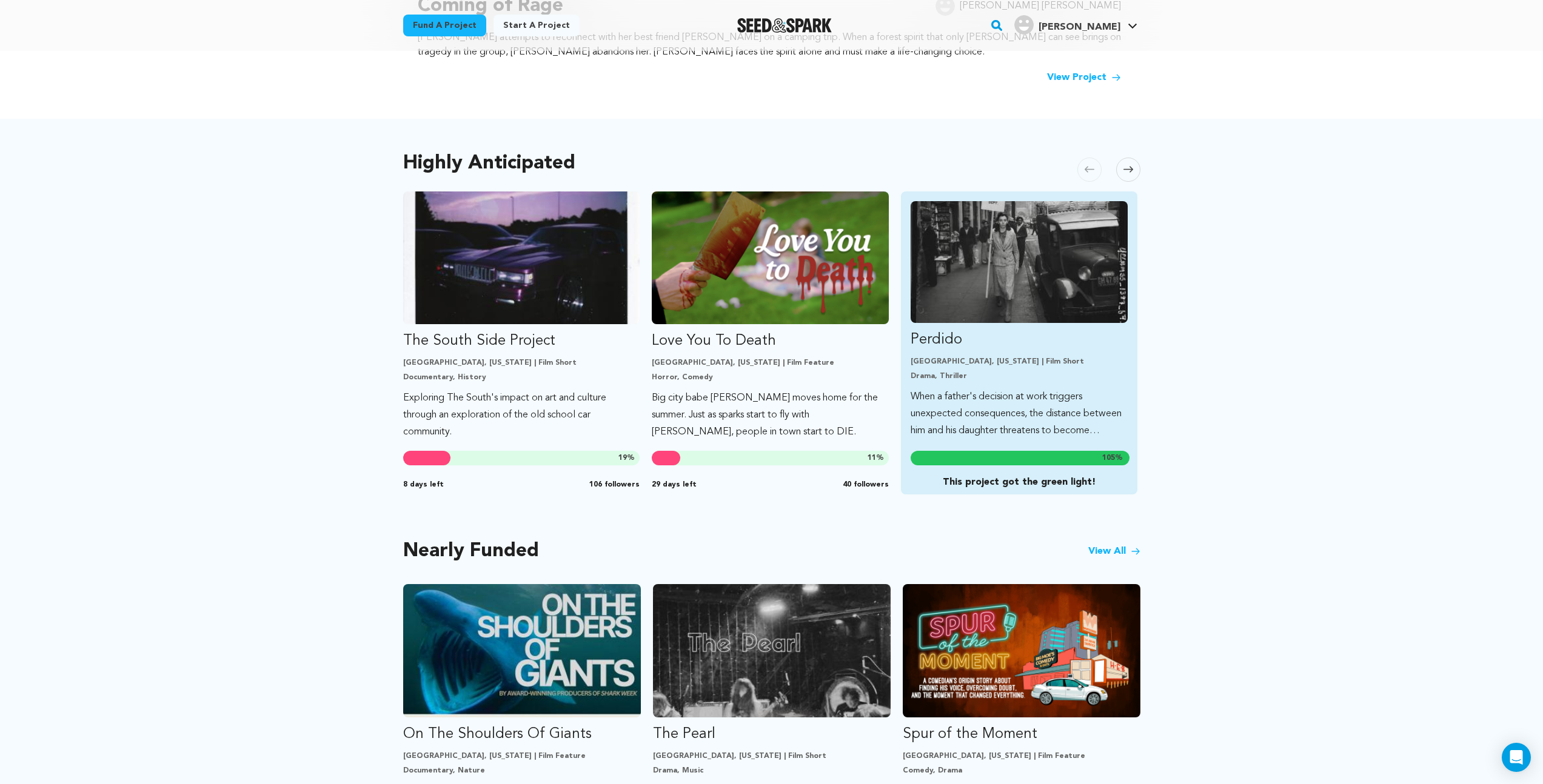
click at [1001, 312] on img "Fund Perdido" at bounding box center [1020, 262] width 218 height 122
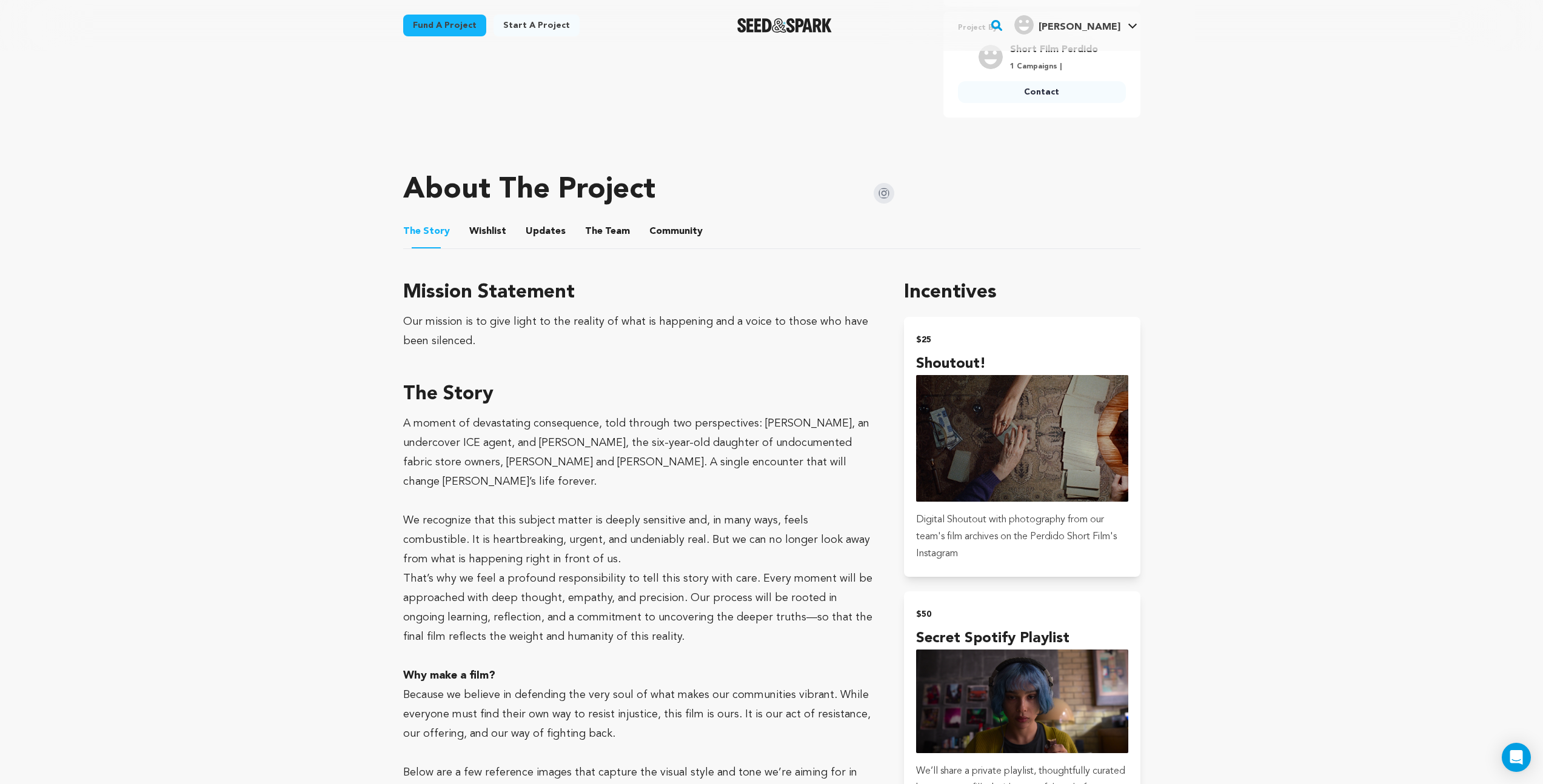
scroll to position [199, 0]
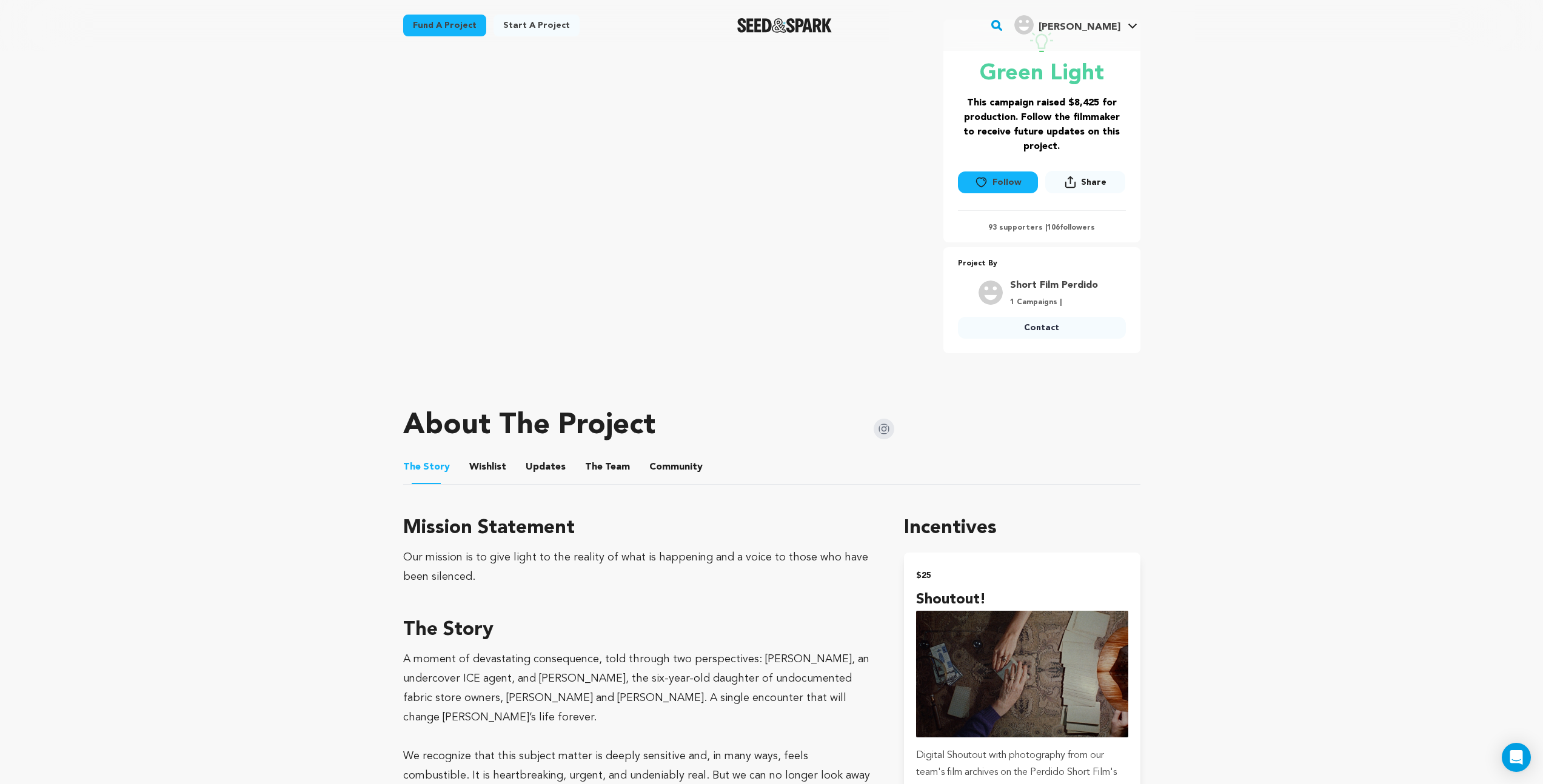
click at [594, 470] on button "The Team" at bounding box center [608, 470] width 29 height 29
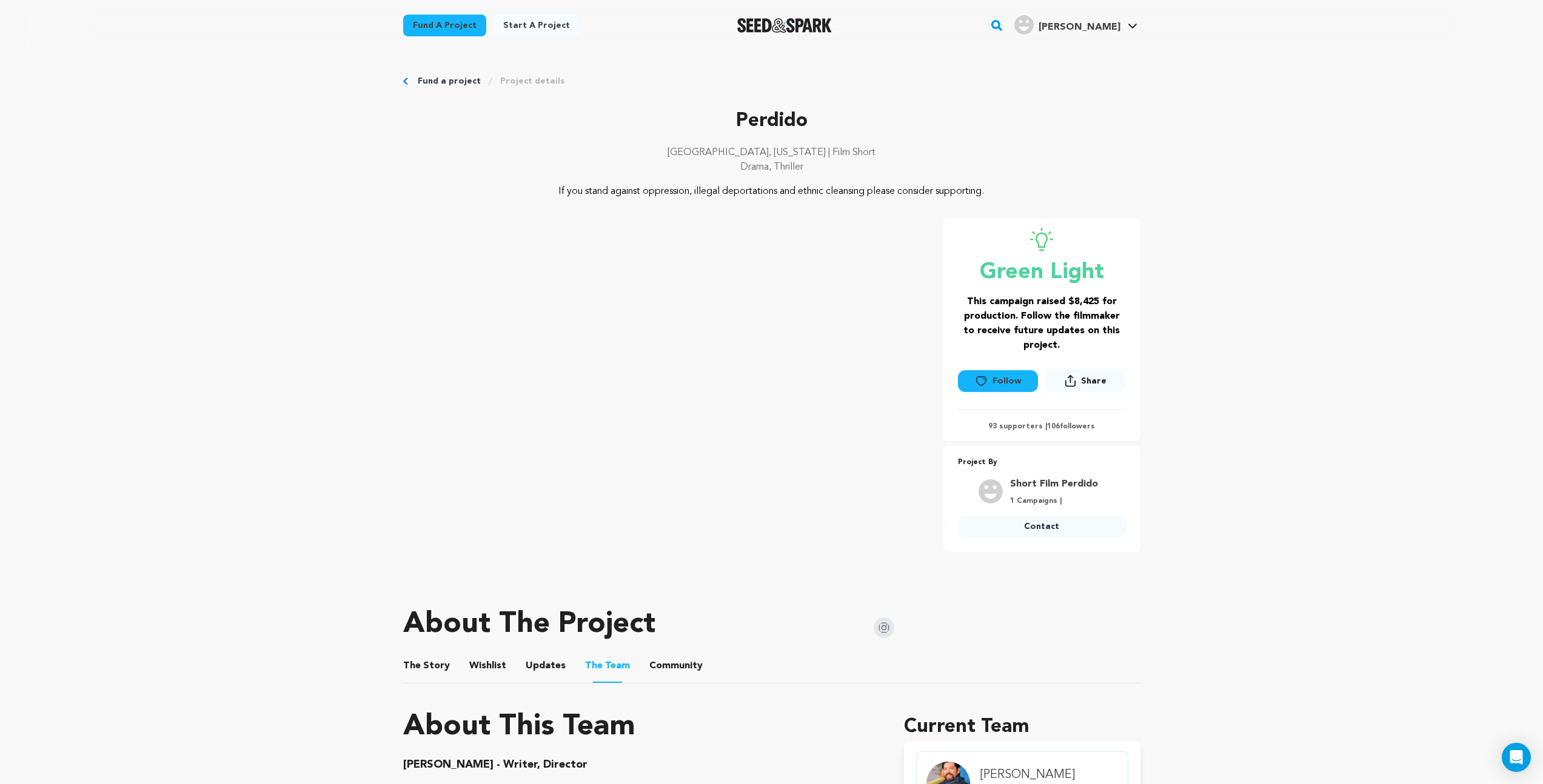
scroll to position [531, 0]
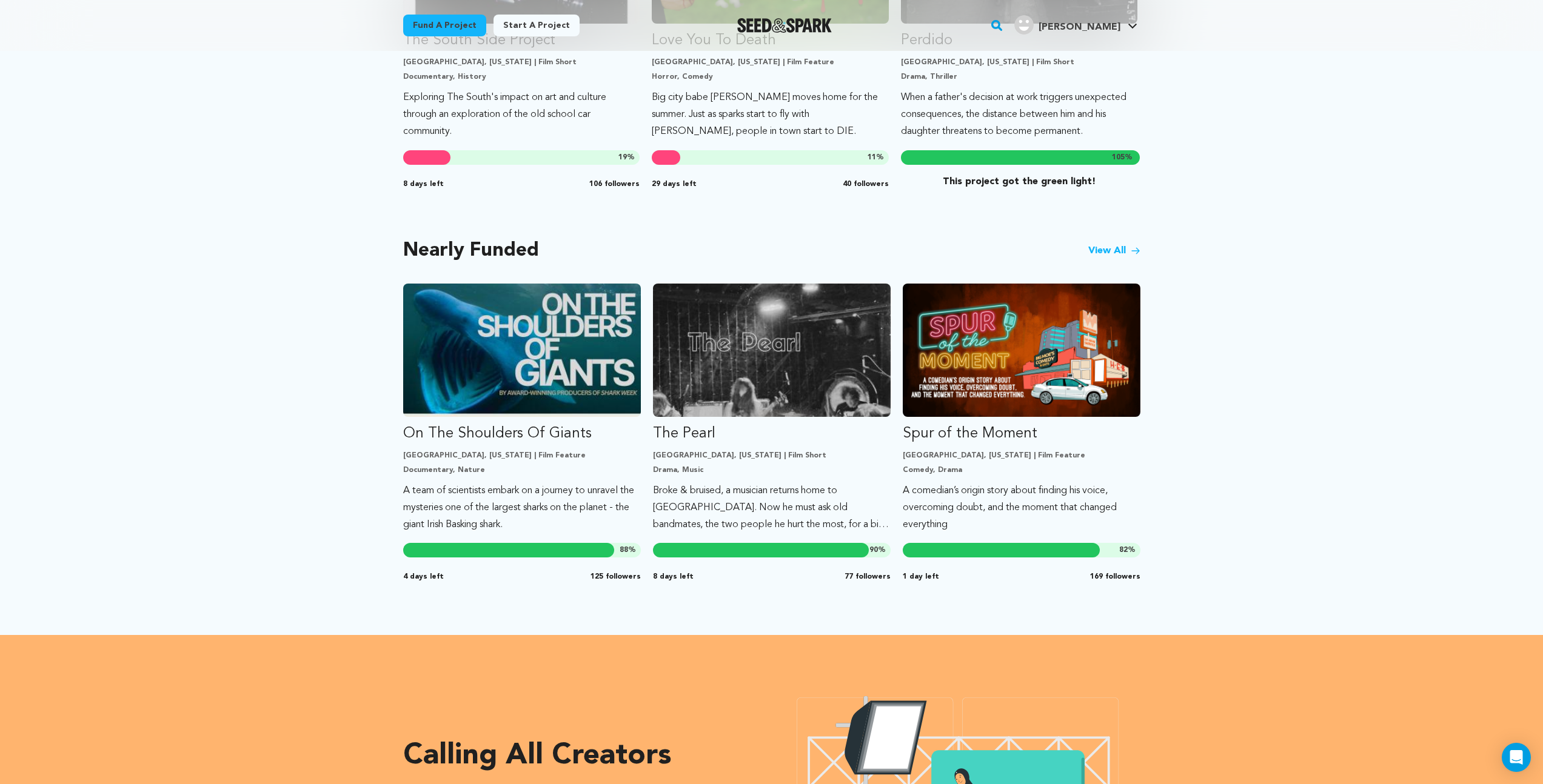
scroll to position [849, 0]
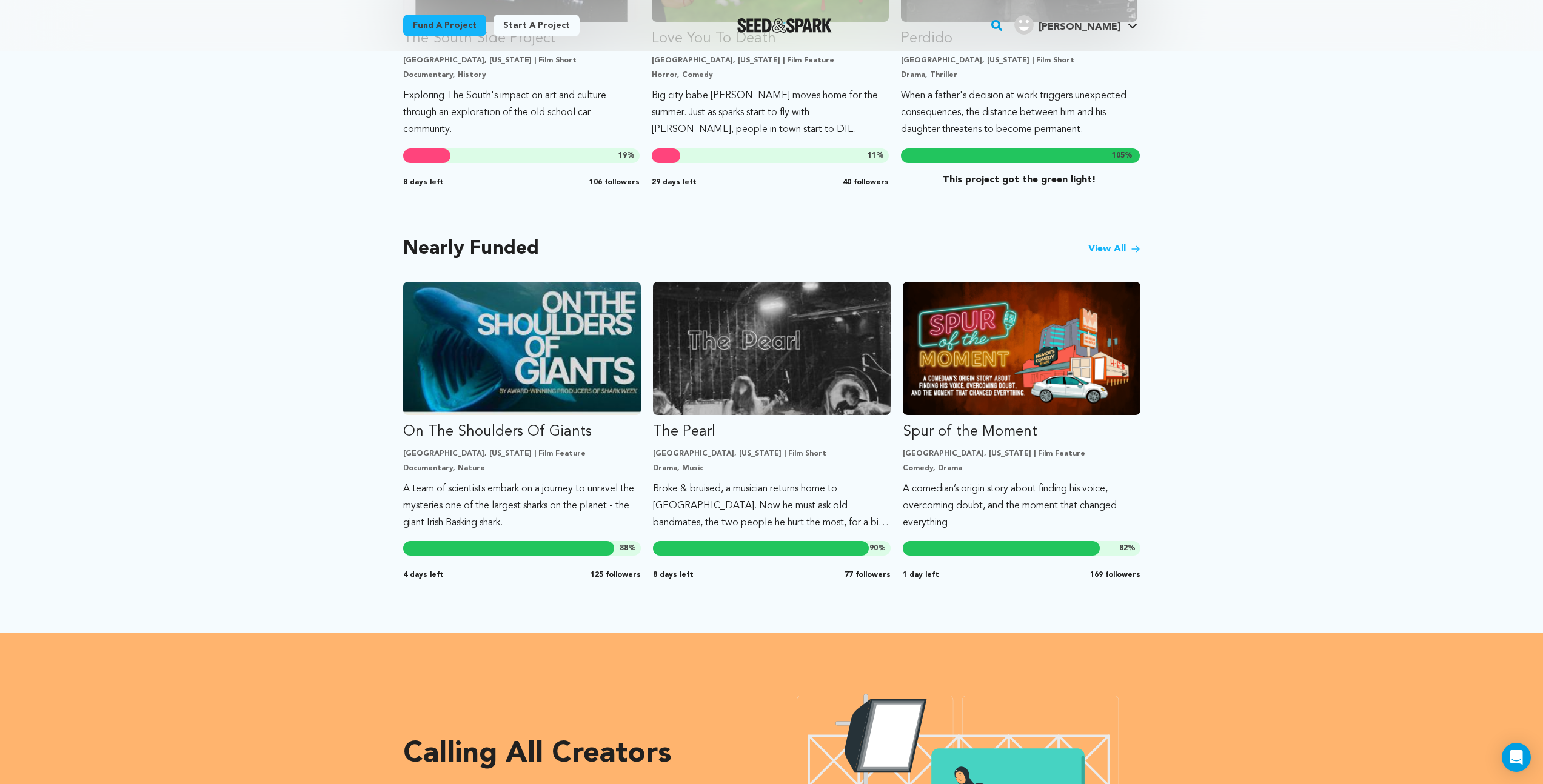
click at [1114, 247] on link "View All" at bounding box center [1114, 249] width 52 height 14
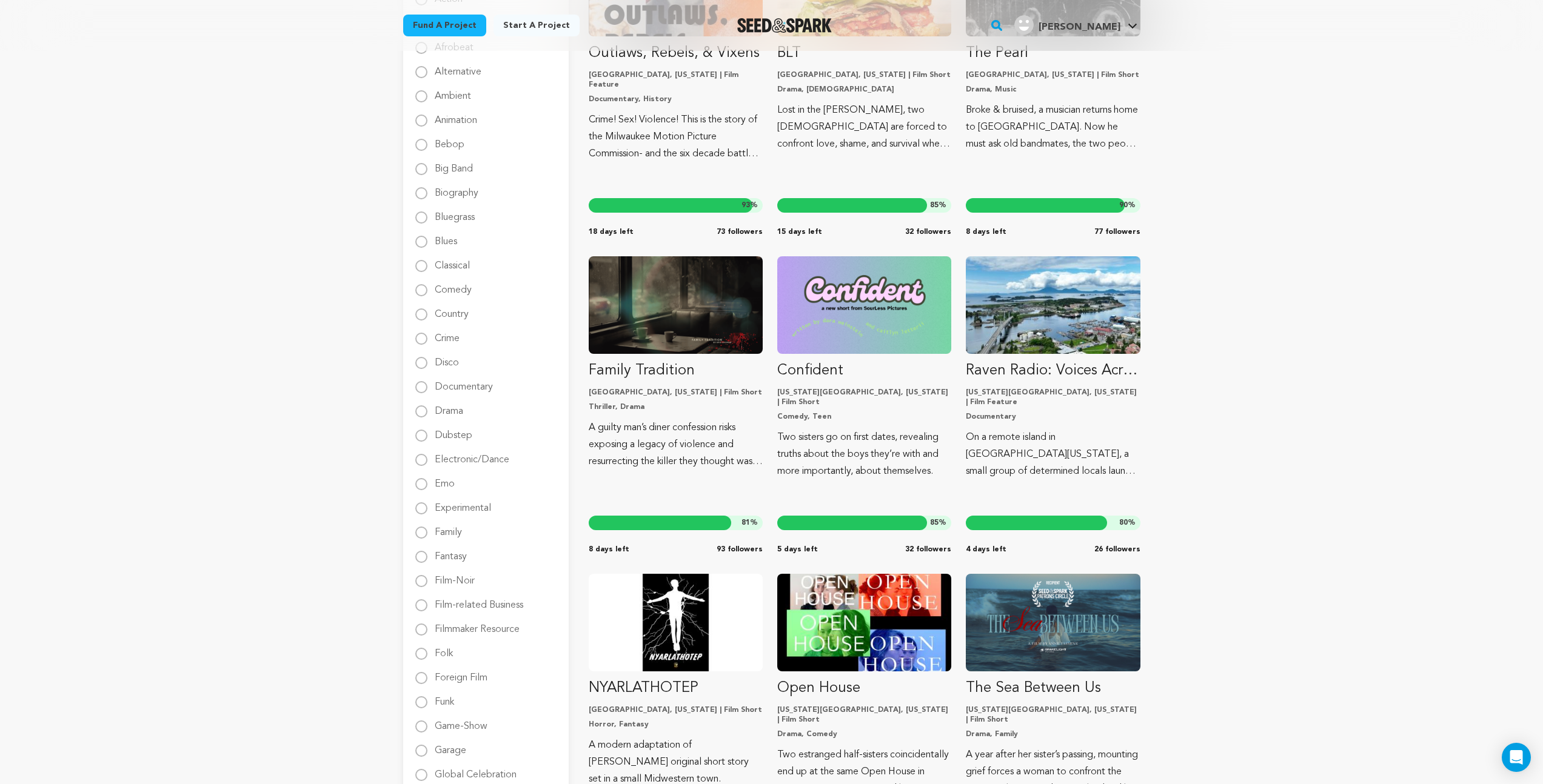
scroll to position [292, 0]
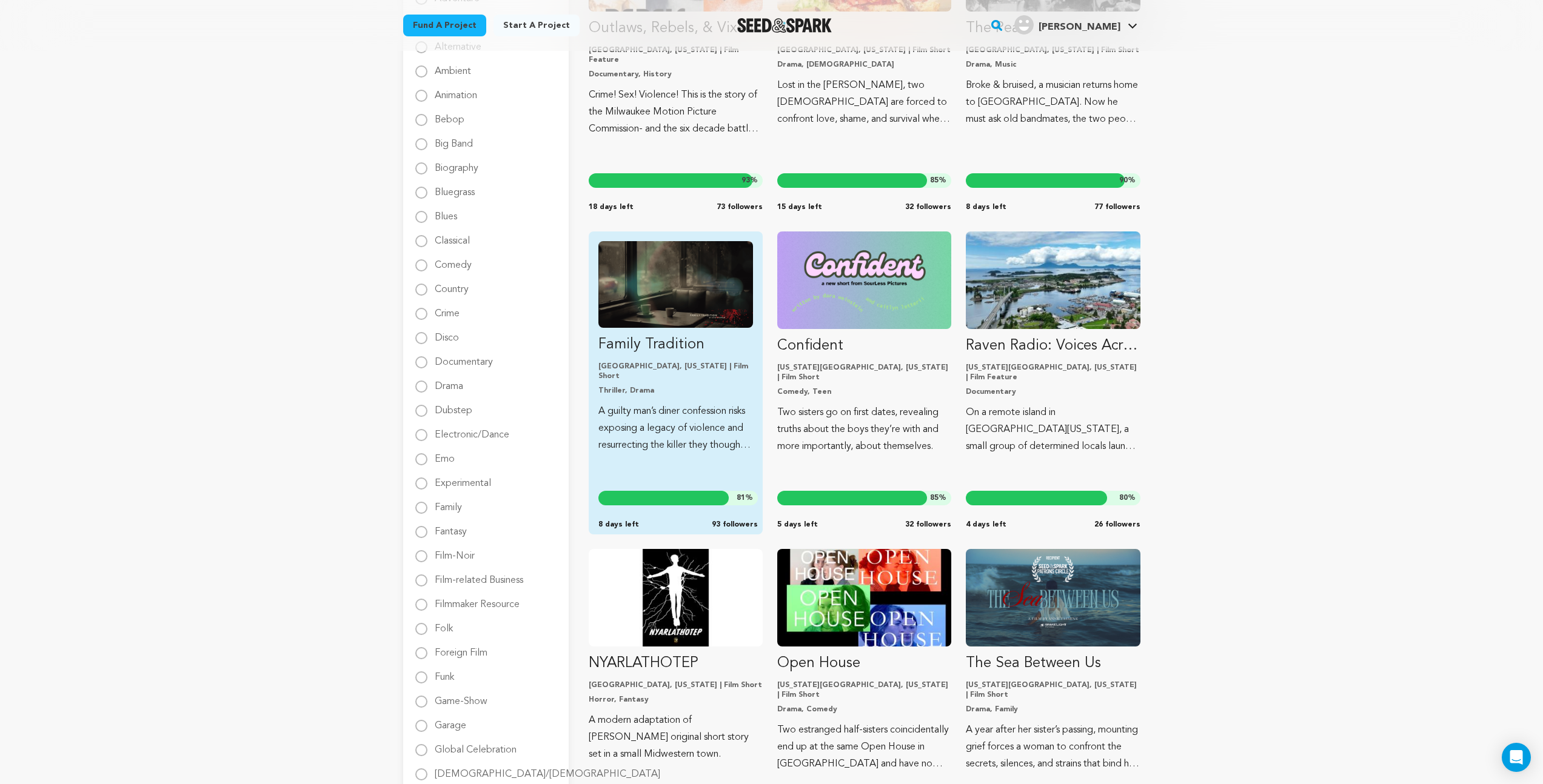
click at [665, 314] on img "Fund Family Tradition" at bounding box center [676, 285] width 155 height 87
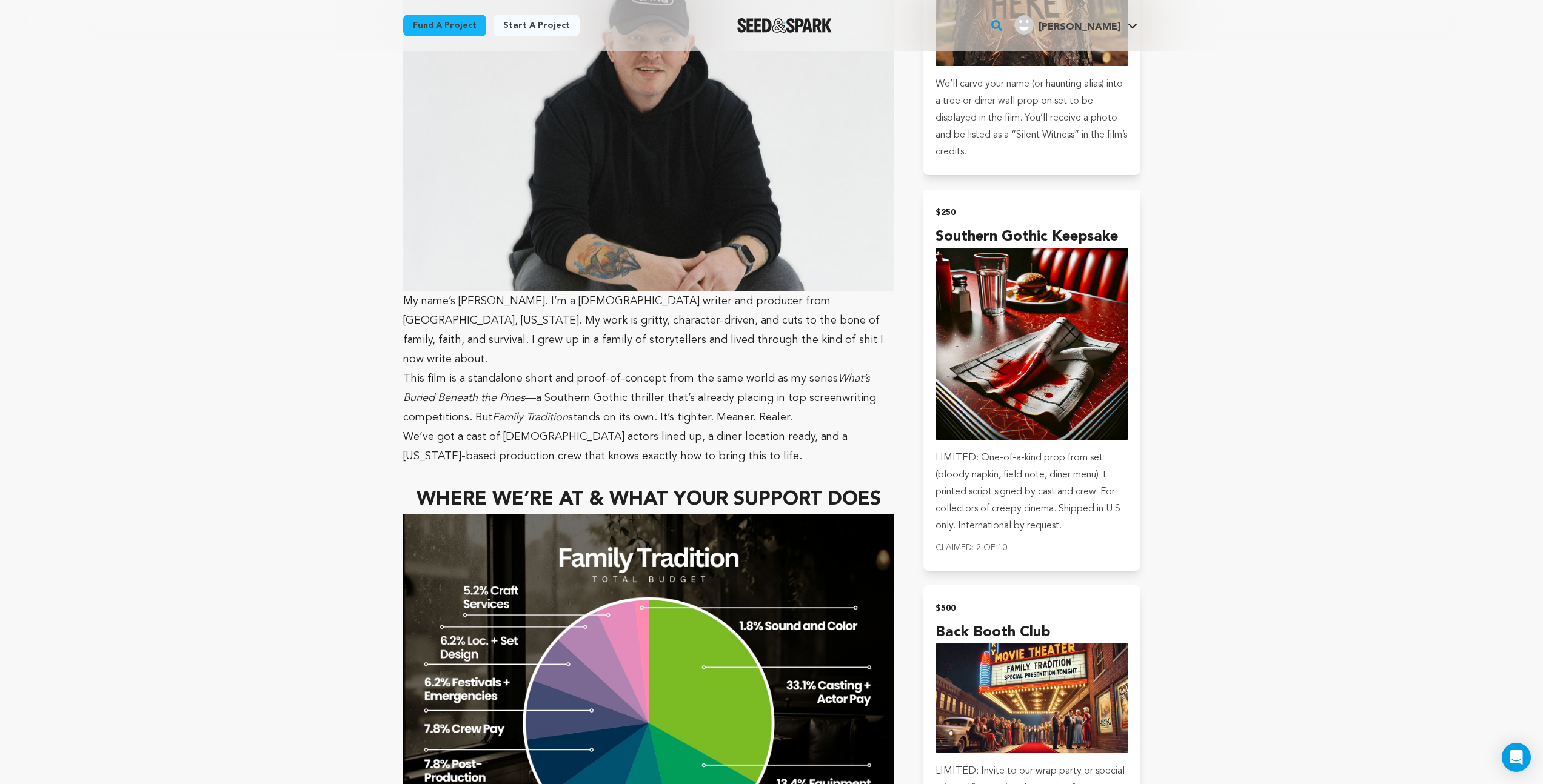
scroll to position [3612, 0]
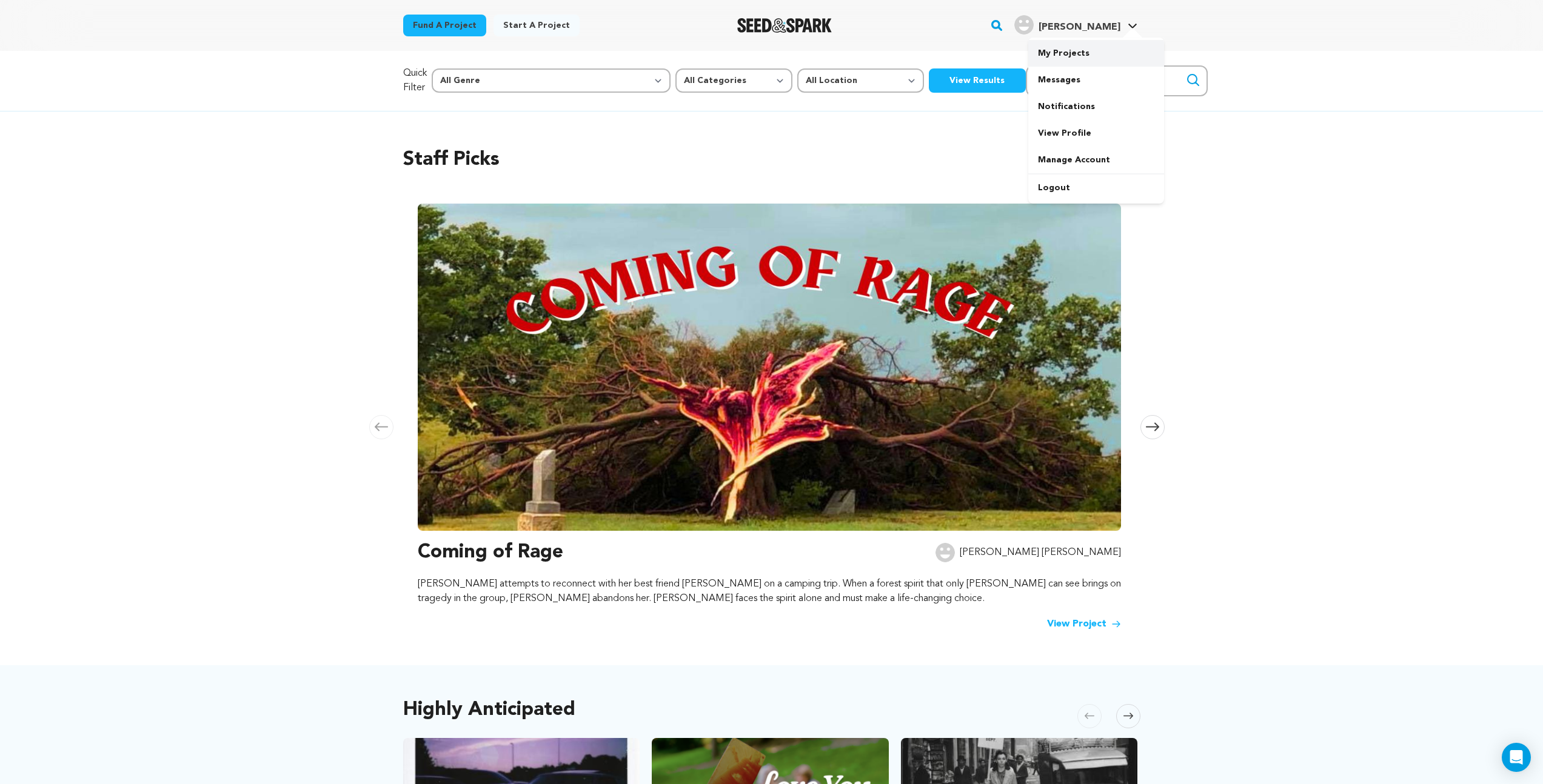
click at [1066, 51] on link "My Projects" at bounding box center [1096, 53] width 136 height 26
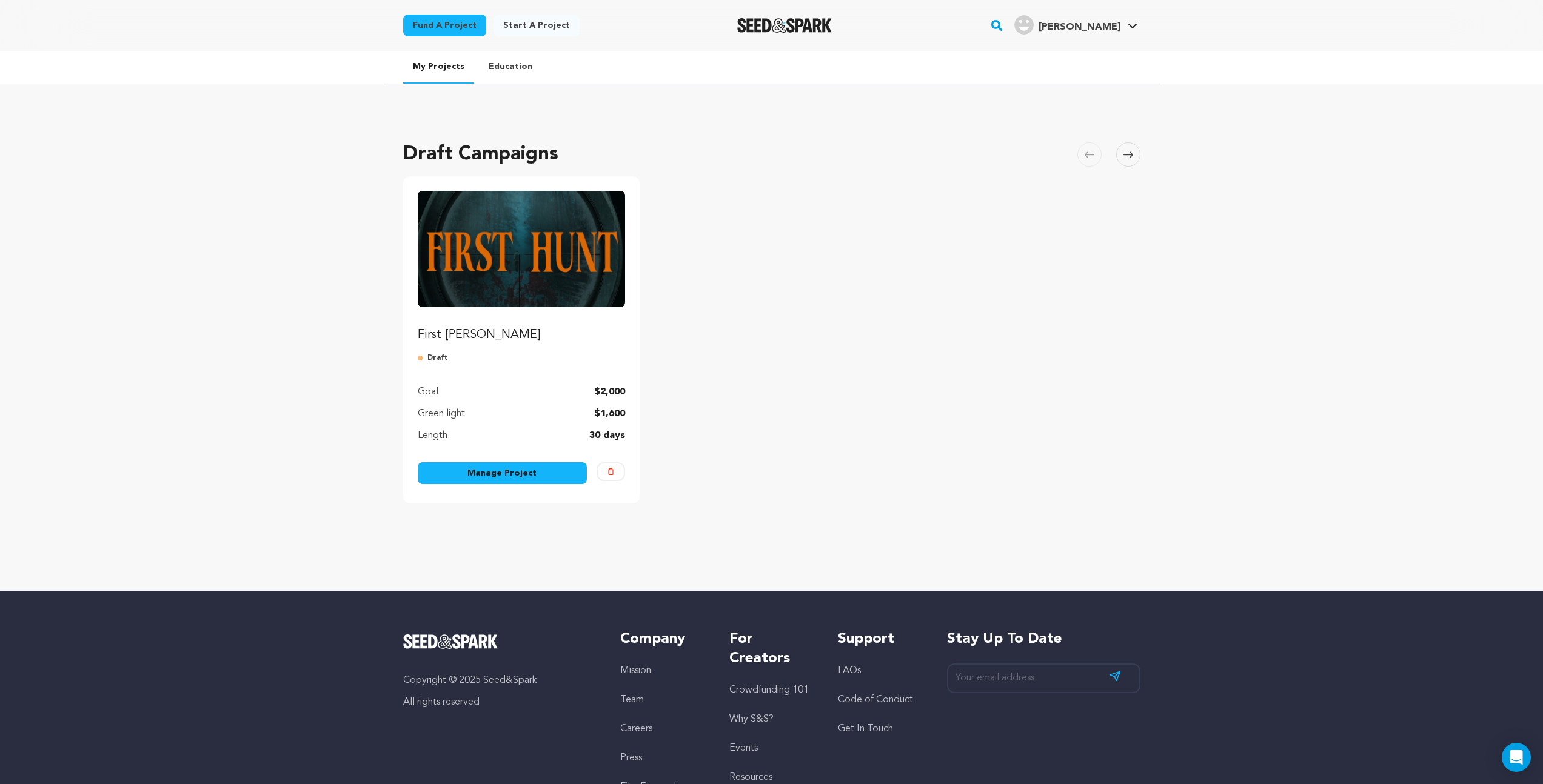
click at [525, 473] on link "Manage Project" at bounding box center [503, 473] width 170 height 22
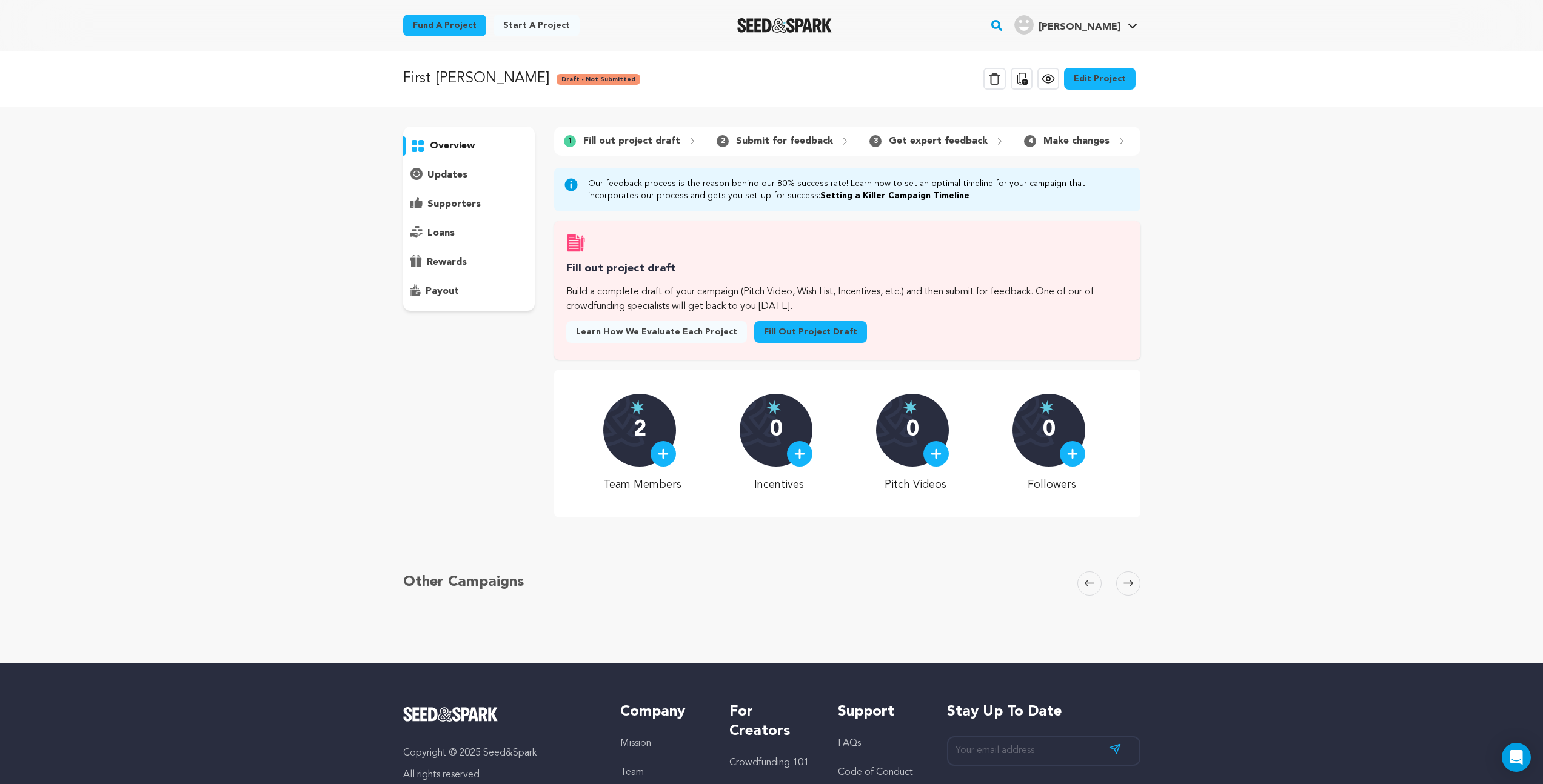
click at [1101, 77] on link "Edit Project" at bounding box center [1100, 79] width 72 height 22
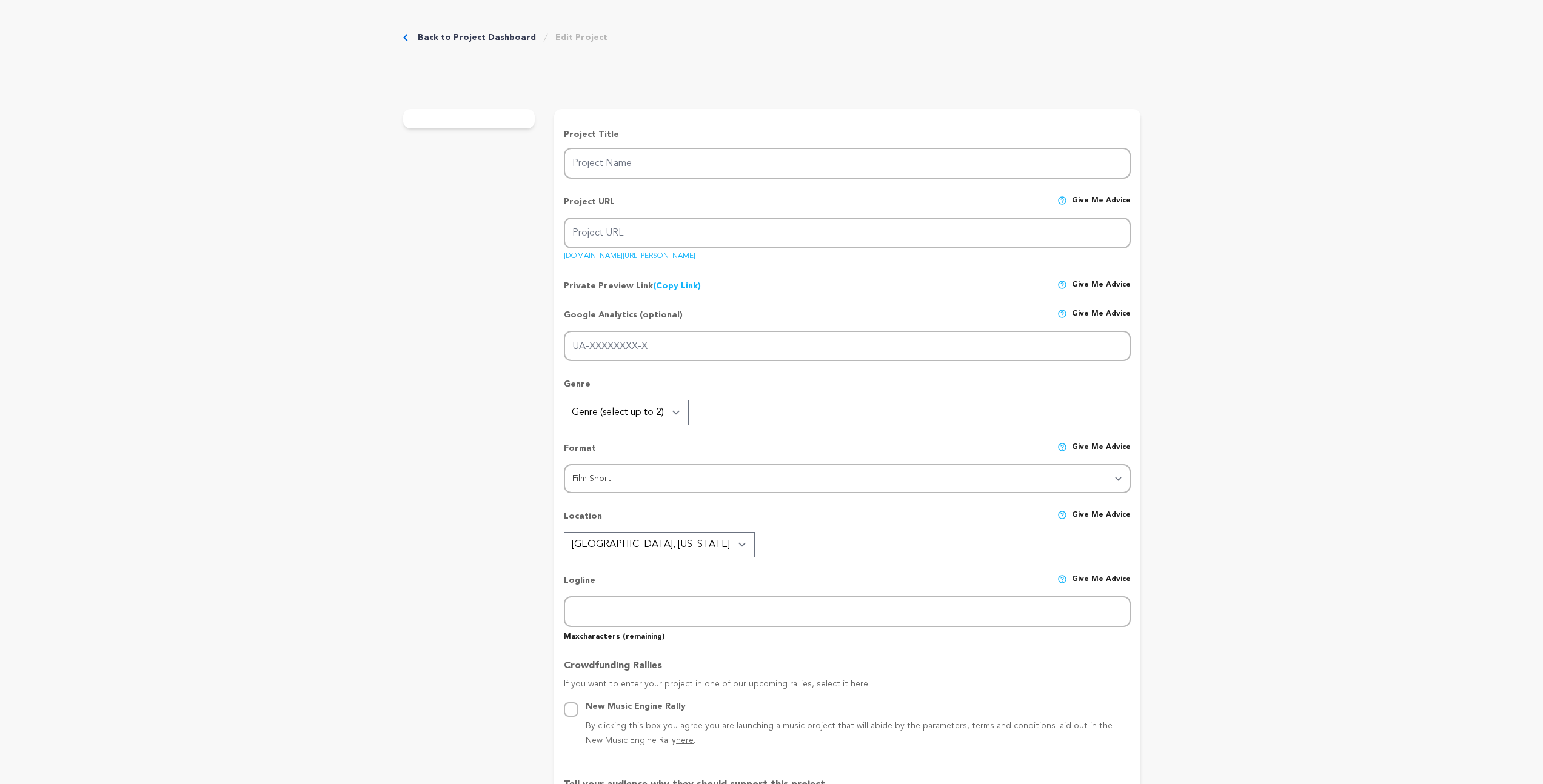
type input "First [PERSON_NAME]"
type input "first-[PERSON_NAME]-1"
type input "G-YCJ8FZ0EHJ"
type input "When [PERSON_NAME] finds a dead boy, she’s drawn by a connection deeper than fe…"
type textarea "When [PERSON_NAME] discovers a frozen corpse while hunting, she chooses to rema…"
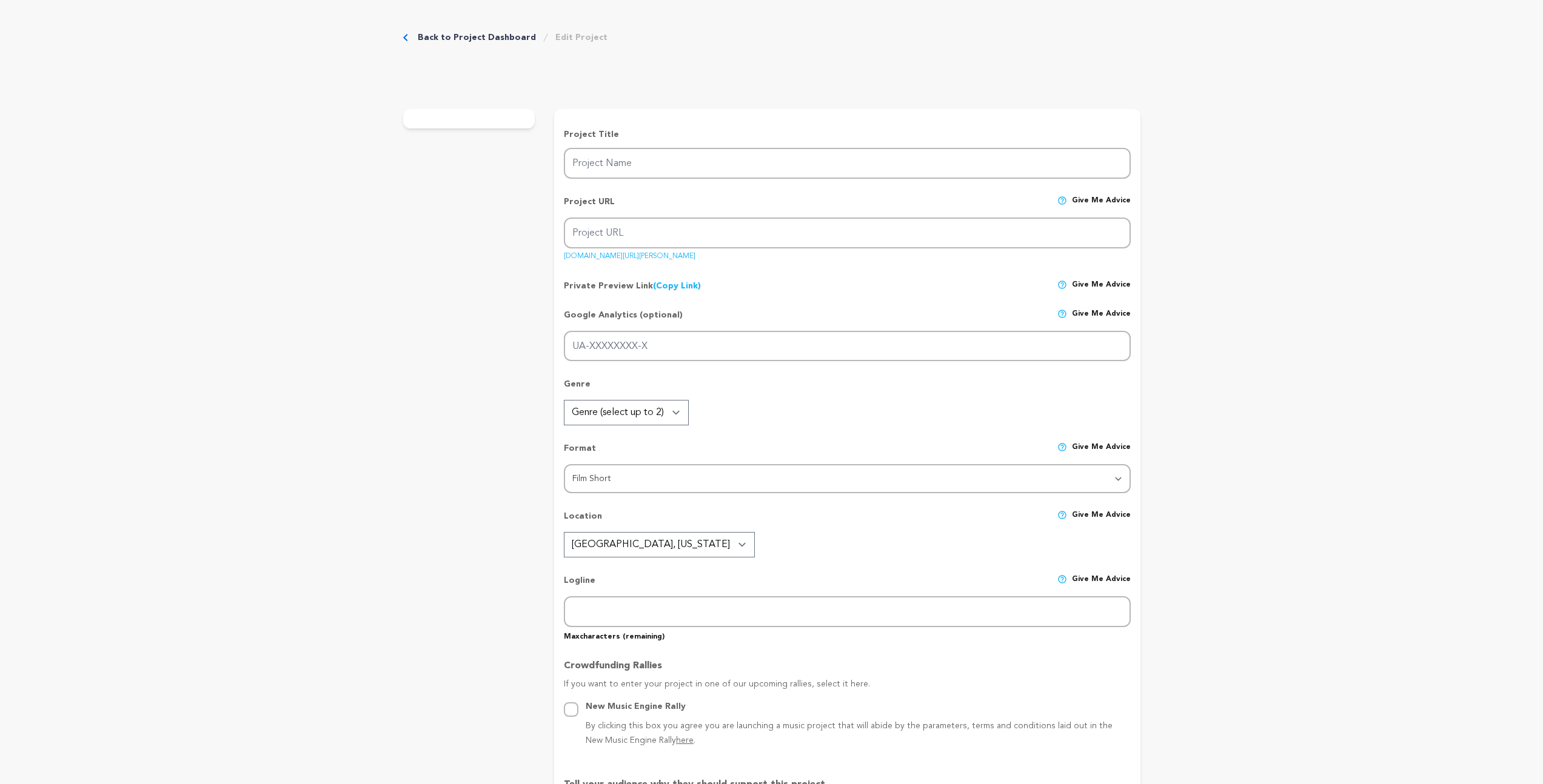
type textarea "Kid Brother Pictures' goal is to produce high-production-value [US_STATE]-based…"
type textarea "The Green Knight, 2022, short film. [URL][DOMAIN_NAME]"
radio input "true"
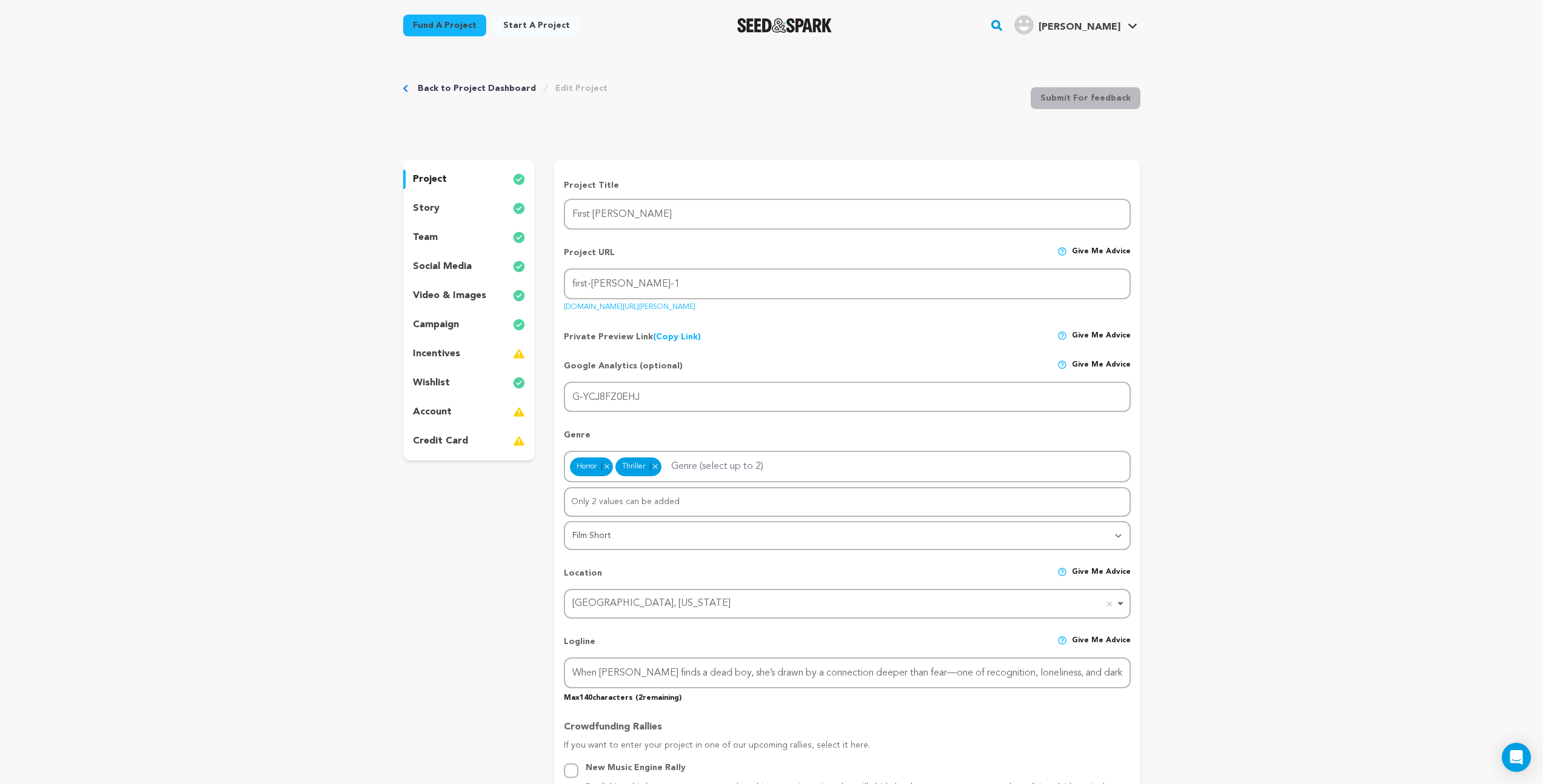
click at [429, 294] on p "video & images" at bounding box center [449, 295] width 74 height 14
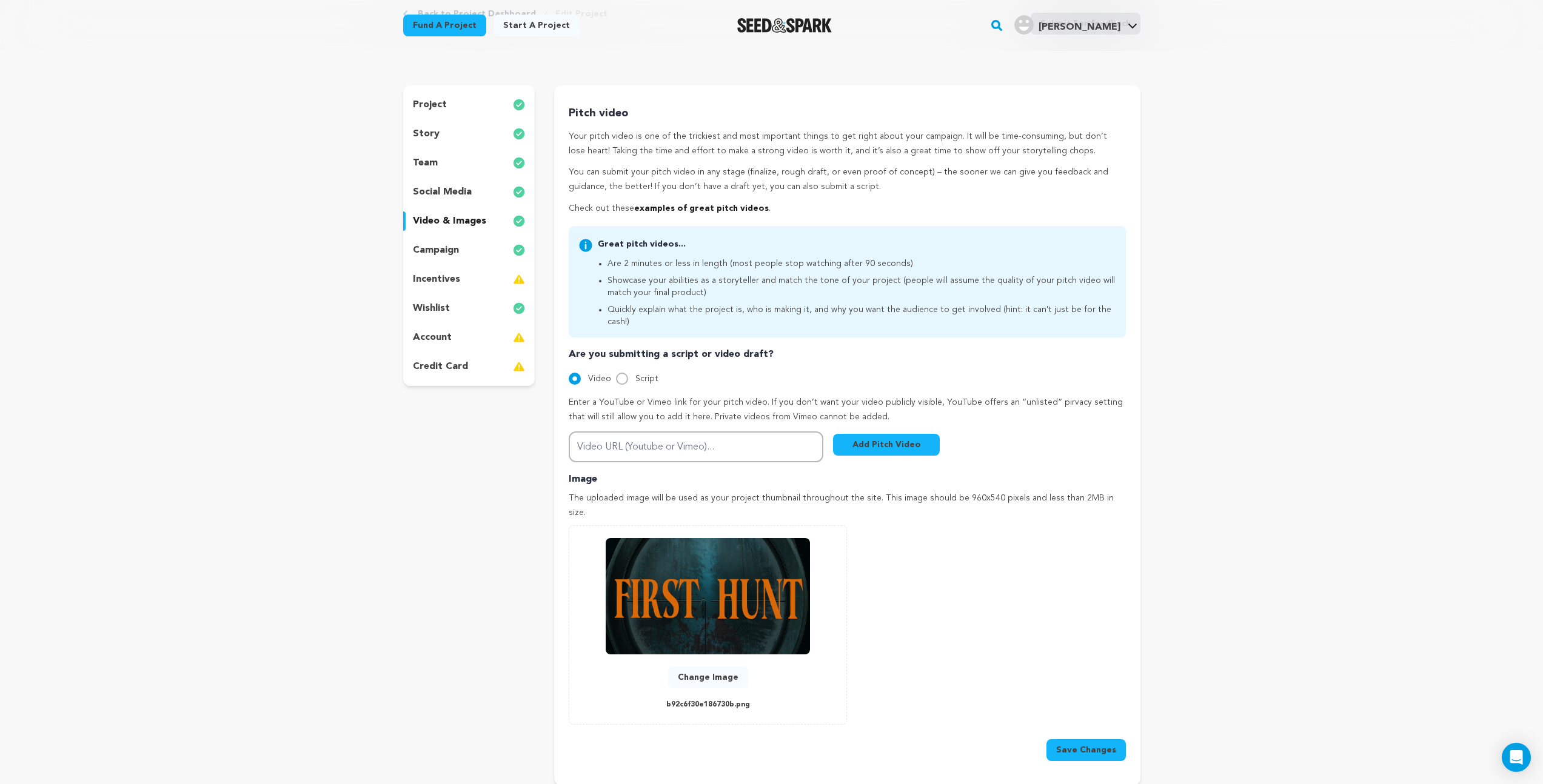
scroll to position [25, 0]
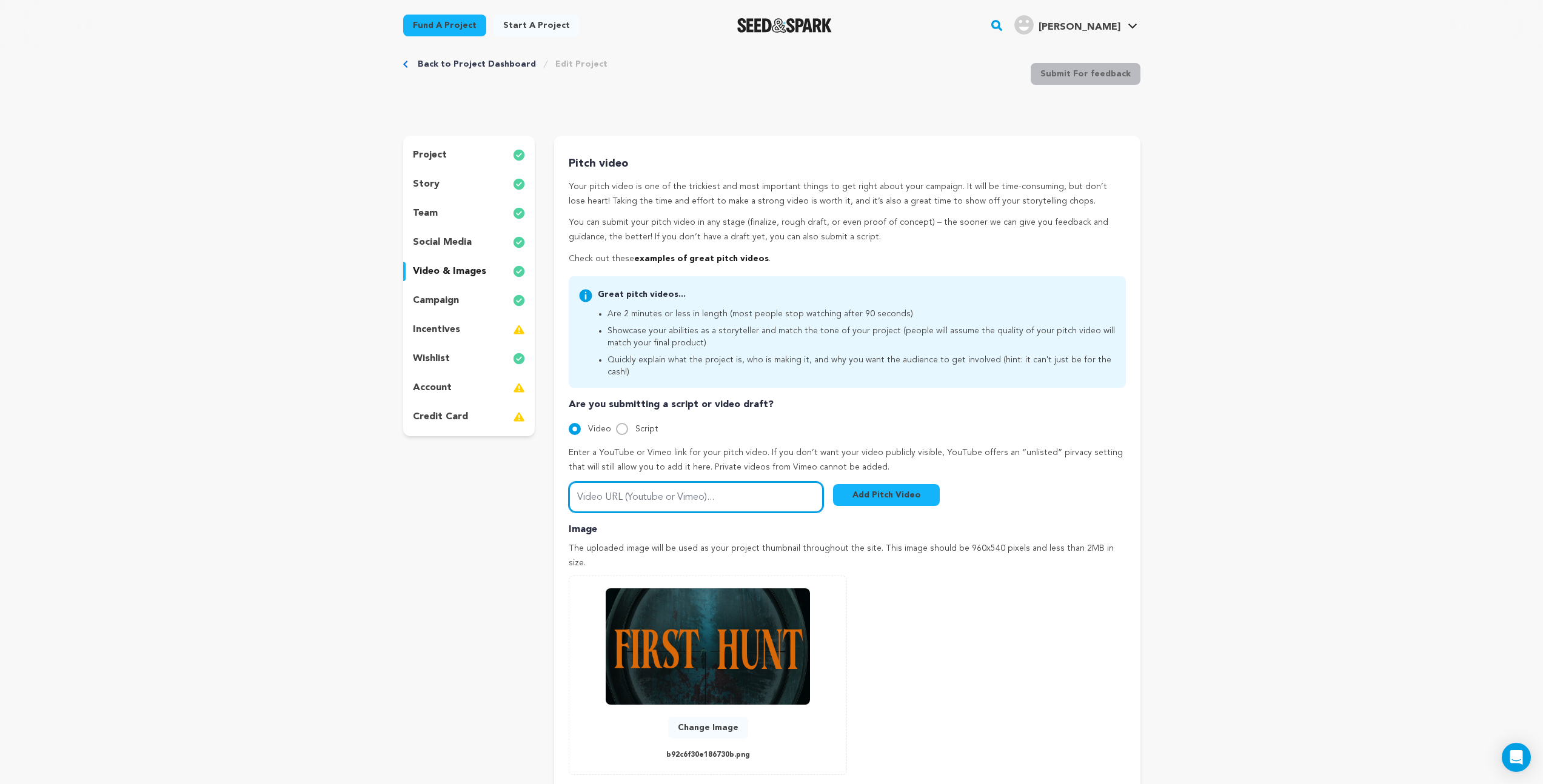
click at [600, 485] on input "Video URL (Youtube or Vimeo)..." at bounding box center [696, 497] width 255 height 31
type input "v"
paste input "https://vimeo.com/1111370768/2c1f91cd0e?ts=0&share=copy"
type input "https://vimeo.com/1111370768/2c1f91cd0e?ts=0&share=copy"
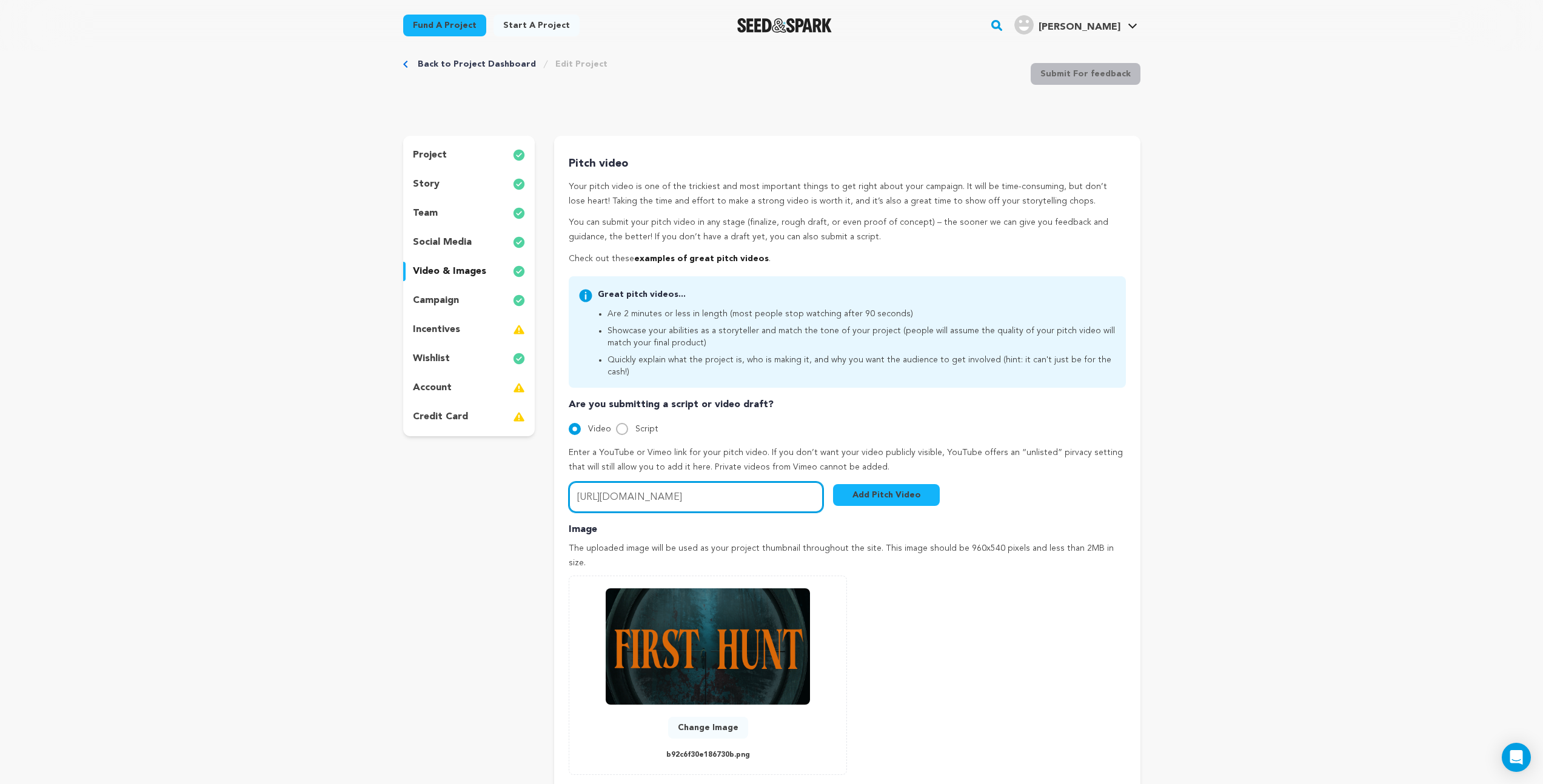
drag, startPoint x: 815, startPoint y: 483, endPoint x: 513, endPoint y: 478, distance: 302.0
click at [513, 478] on div "project story team social media video & images campaign incentives wishlist" at bounding box center [772, 485] width 737 height 700
paste input "https://vimeo.com/manage/videos/1111370768/2c1f91cd0e"
type input "https://vimeo.com/manage/videos/1111370768/2c1f91cd0e"
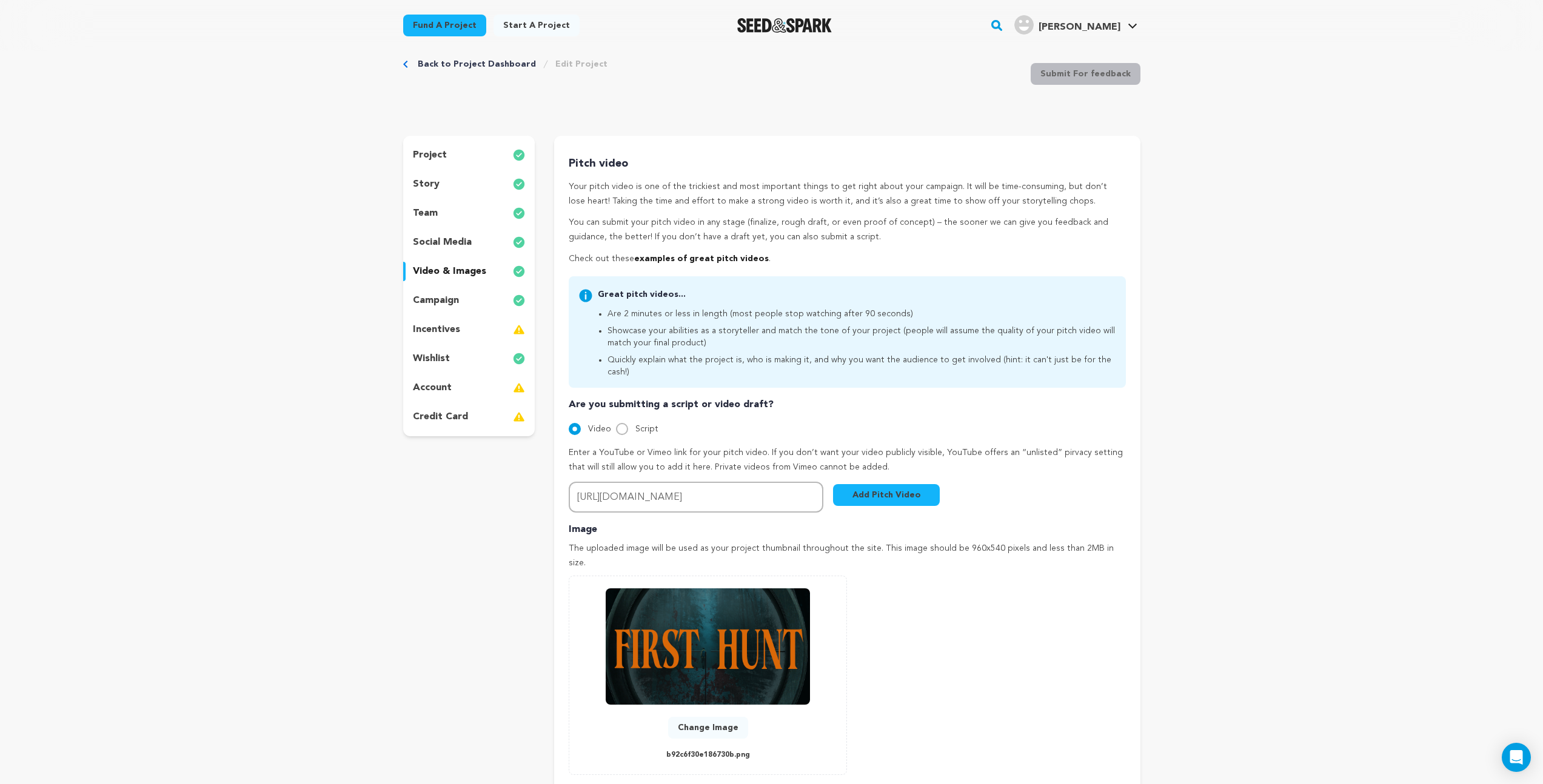
click at [893, 485] on button "Add Pitch Video" at bounding box center [886, 495] width 107 height 22
drag, startPoint x: 577, startPoint y: 485, endPoint x: 930, endPoint y: 479, distance: 353.1
click at [930, 482] on div "Video URL (Youtube or Vimeo)... https://vimeo.com/manage/videos/1111370768/2c1f…" at bounding box center [754, 497] width 371 height 31
paste input "https://vimeo.com/1111370768/2c1f91cd0e"
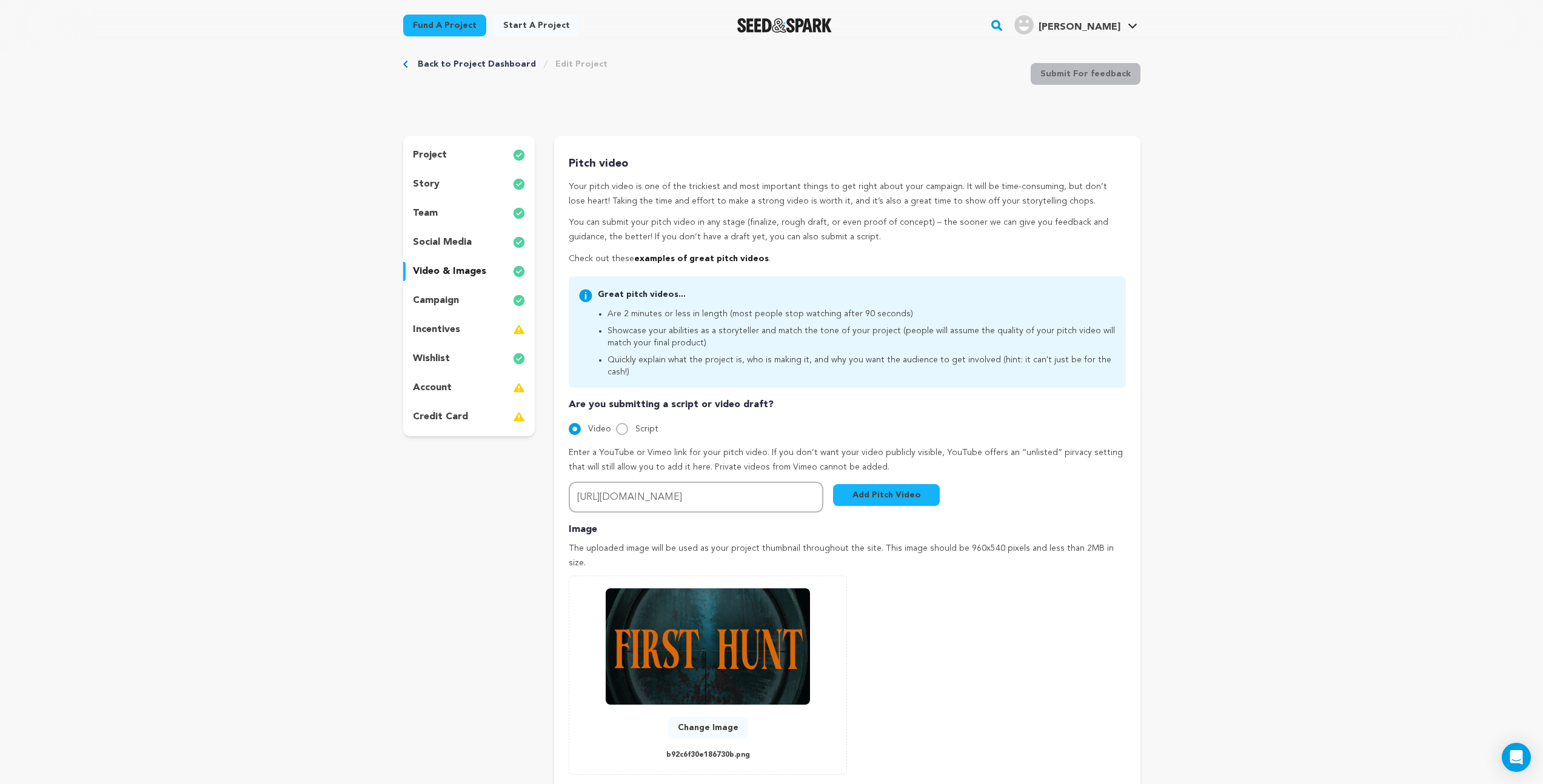
click at [872, 484] on button "Add Pitch Video" at bounding box center [886, 495] width 107 height 22
drag, startPoint x: 731, startPoint y: 485, endPoint x: 548, endPoint y: 484, distance: 183.0
click at [548, 484] on div "project story team social media video & images campaign incentives wishlist" at bounding box center [772, 485] width 737 height 700
paste input "?ts=0&share=copy"
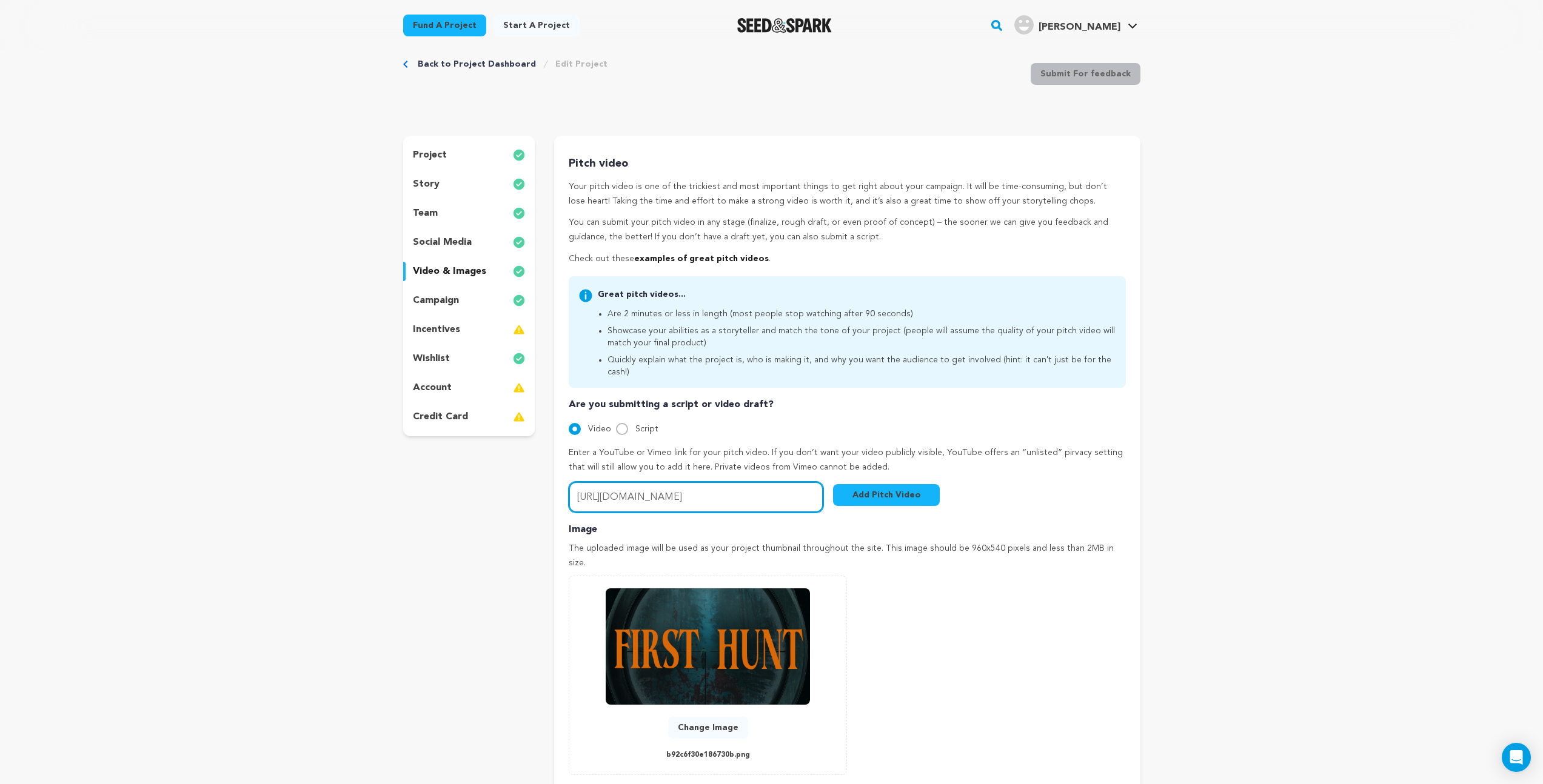
type input "https://vimeo.com/1111370768/2c1f91cd0e?ts=0&share=copy"
click at [884, 486] on button "Add Pitch Video" at bounding box center [886, 495] width 107 height 22
drag, startPoint x: 576, startPoint y: 484, endPoint x: 887, endPoint y: 485, distance: 311.0
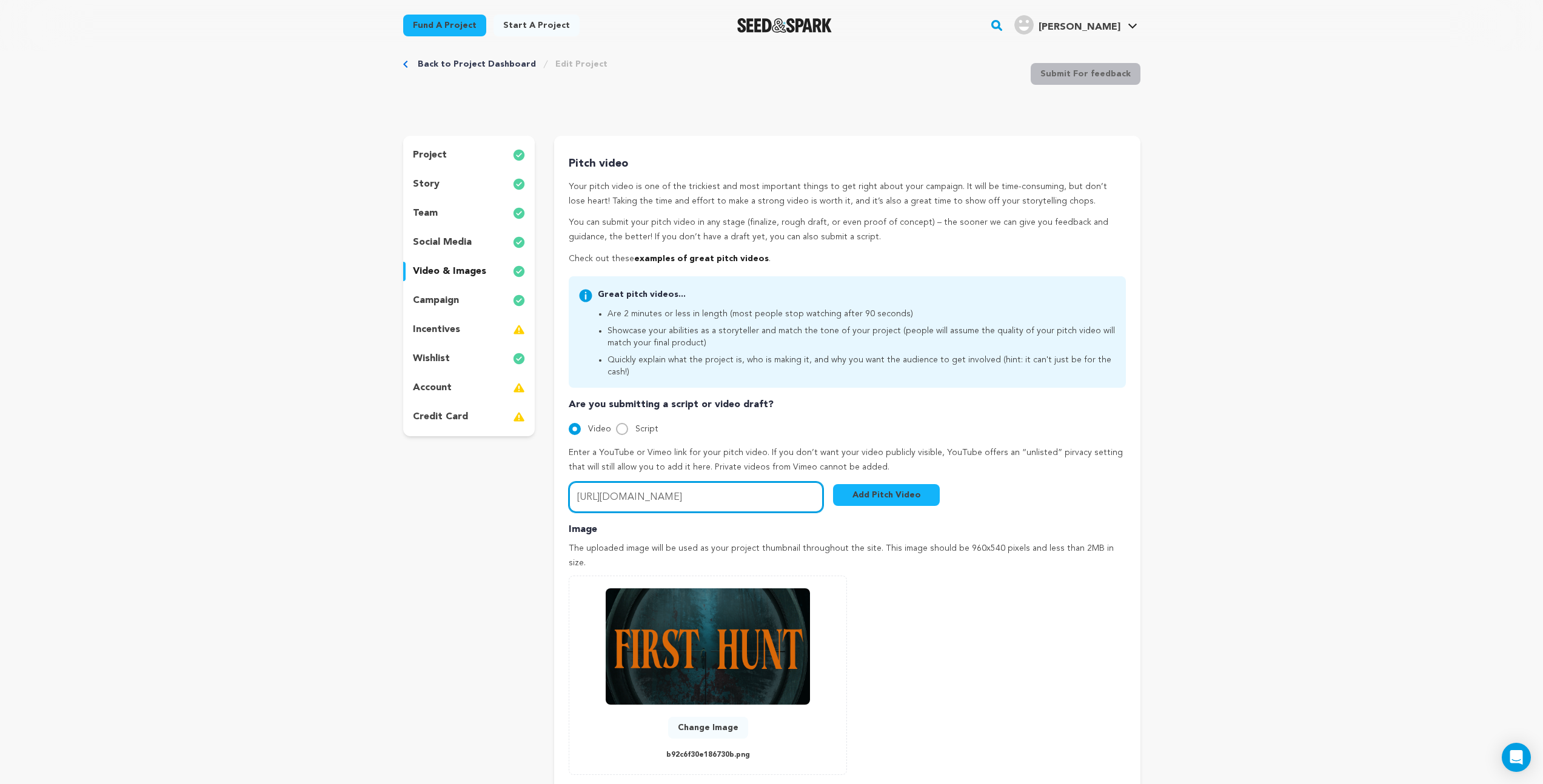
click at [887, 485] on div "Video URL (Youtube or Vimeo)... https://vimeo.com/1111370768/2c1f91cd0e?ts=0&sh…" at bounding box center [754, 497] width 371 height 31
paste input "https://vimeo.com/1111370768?share=copy"
type input "https://vimeo.com/1111370768?share=copy"
drag, startPoint x: 803, startPoint y: 484, endPoint x: 496, endPoint y: 481, distance: 307.0
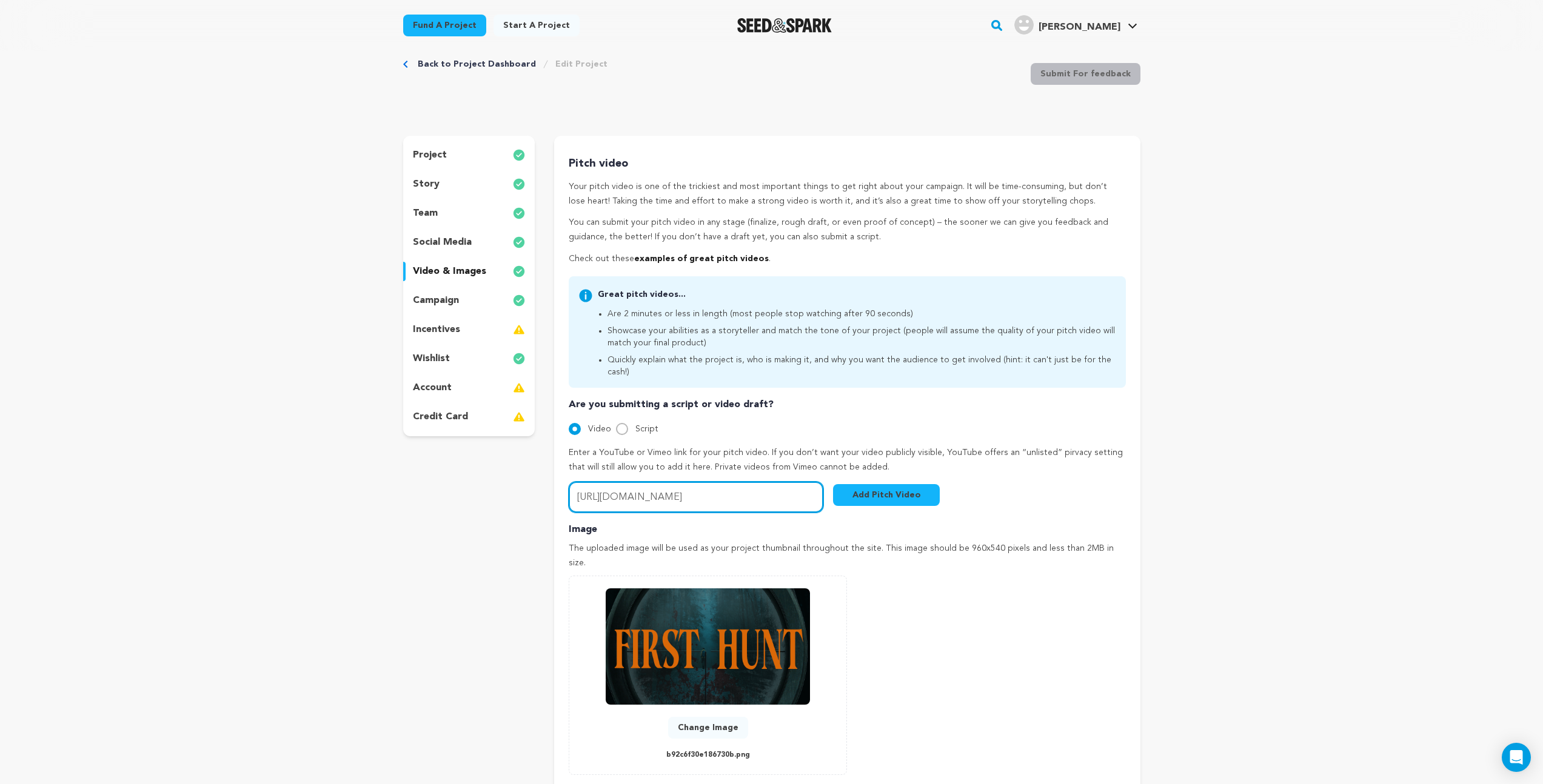
click at [496, 481] on div "project story team social media video & images campaign incentives wishlist" at bounding box center [772, 485] width 737 height 700
paste input "https://vimeo.com/1111370768"
type input "https://vimeo.com/1111370768"
click at [894, 484] on button "Add Pitch Video" at bounding box center [886, 495] width 107 height 22
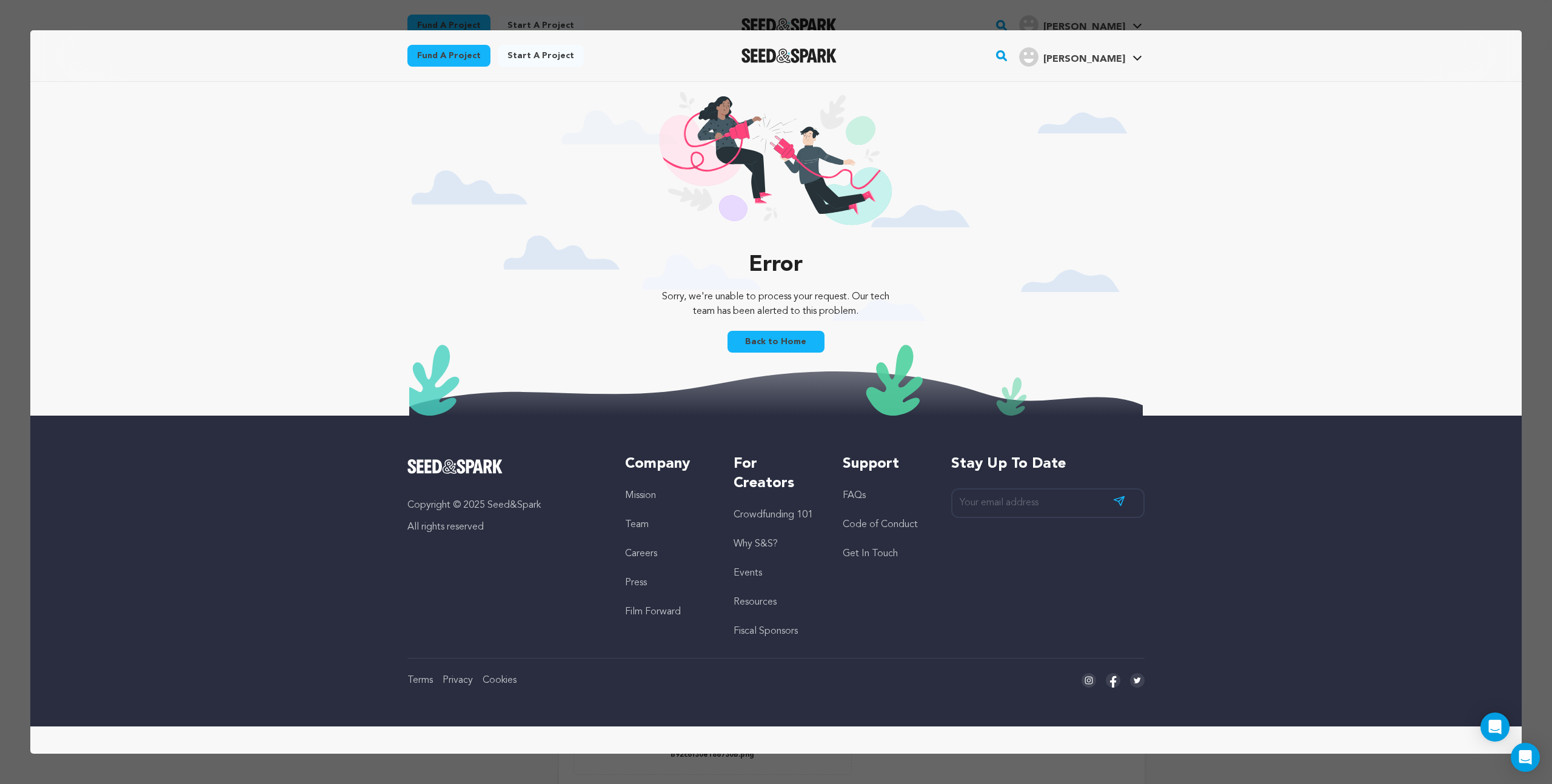
click at [779, 340] on link "Back to Home" at bounding box center [776, 341] width 97 height 22
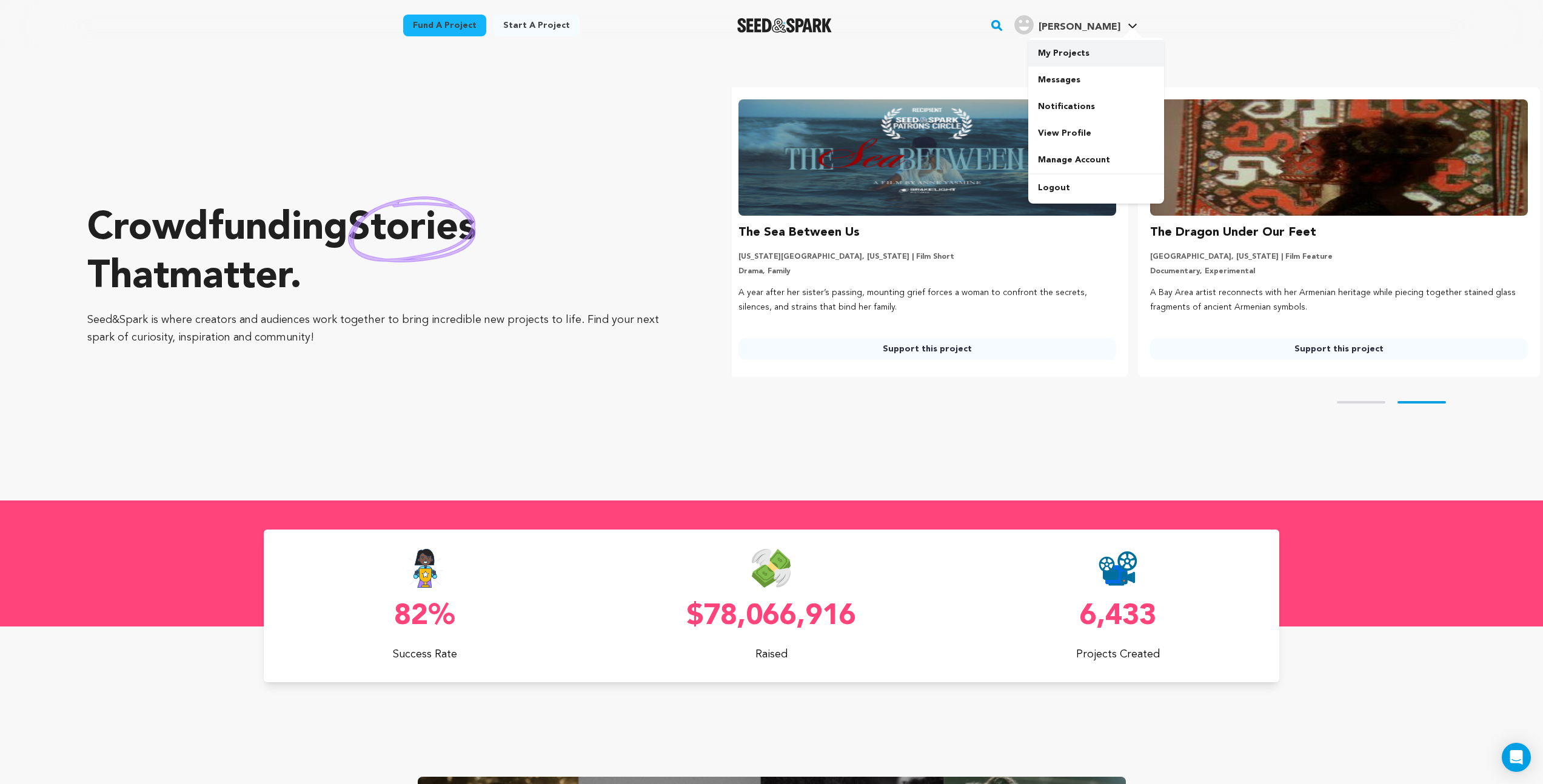
scroll to position [0, 421]
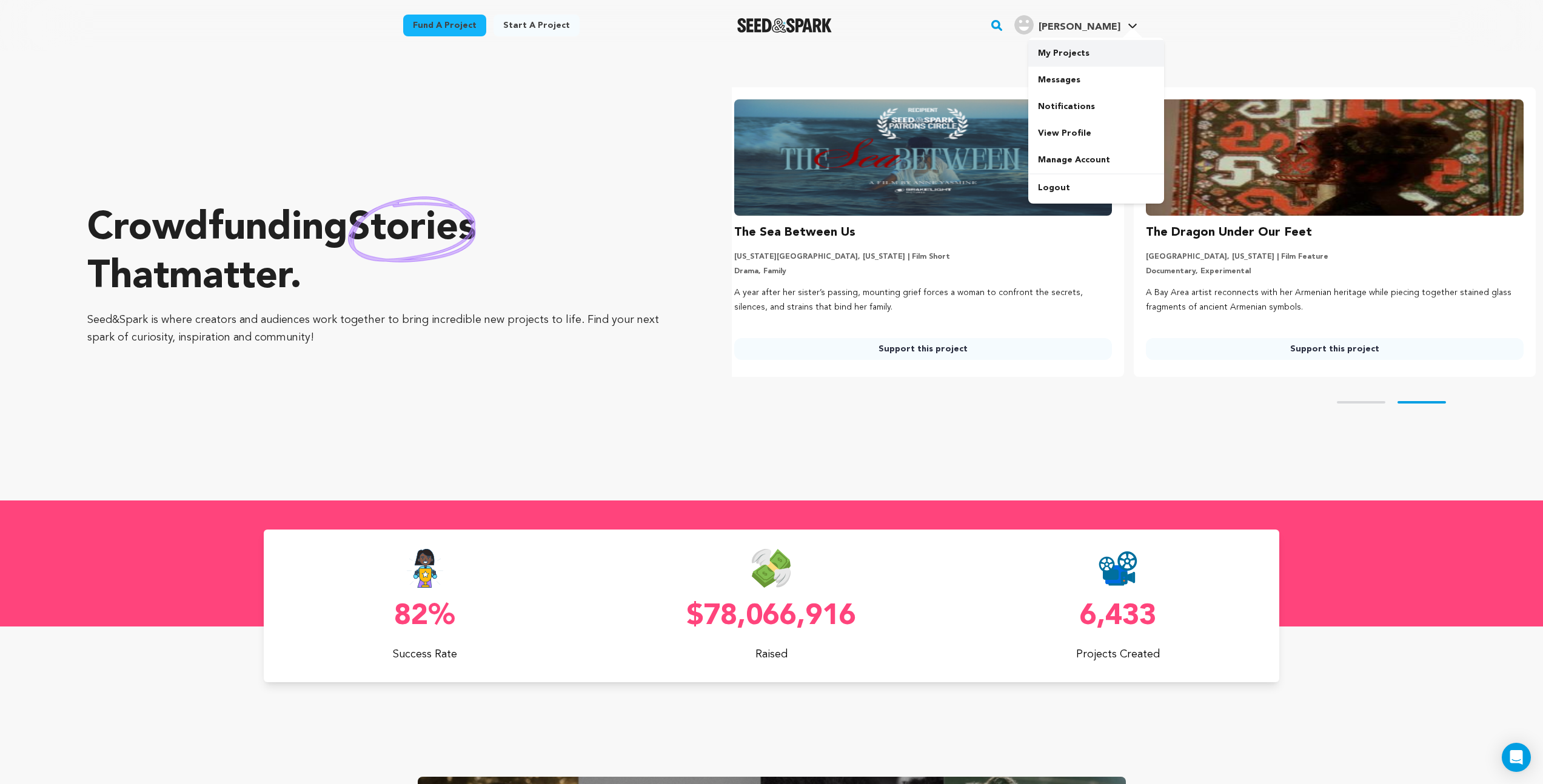
click at [1072, 49] on link "My Projects" at bounding box center [1096, 53] width 136 height 26
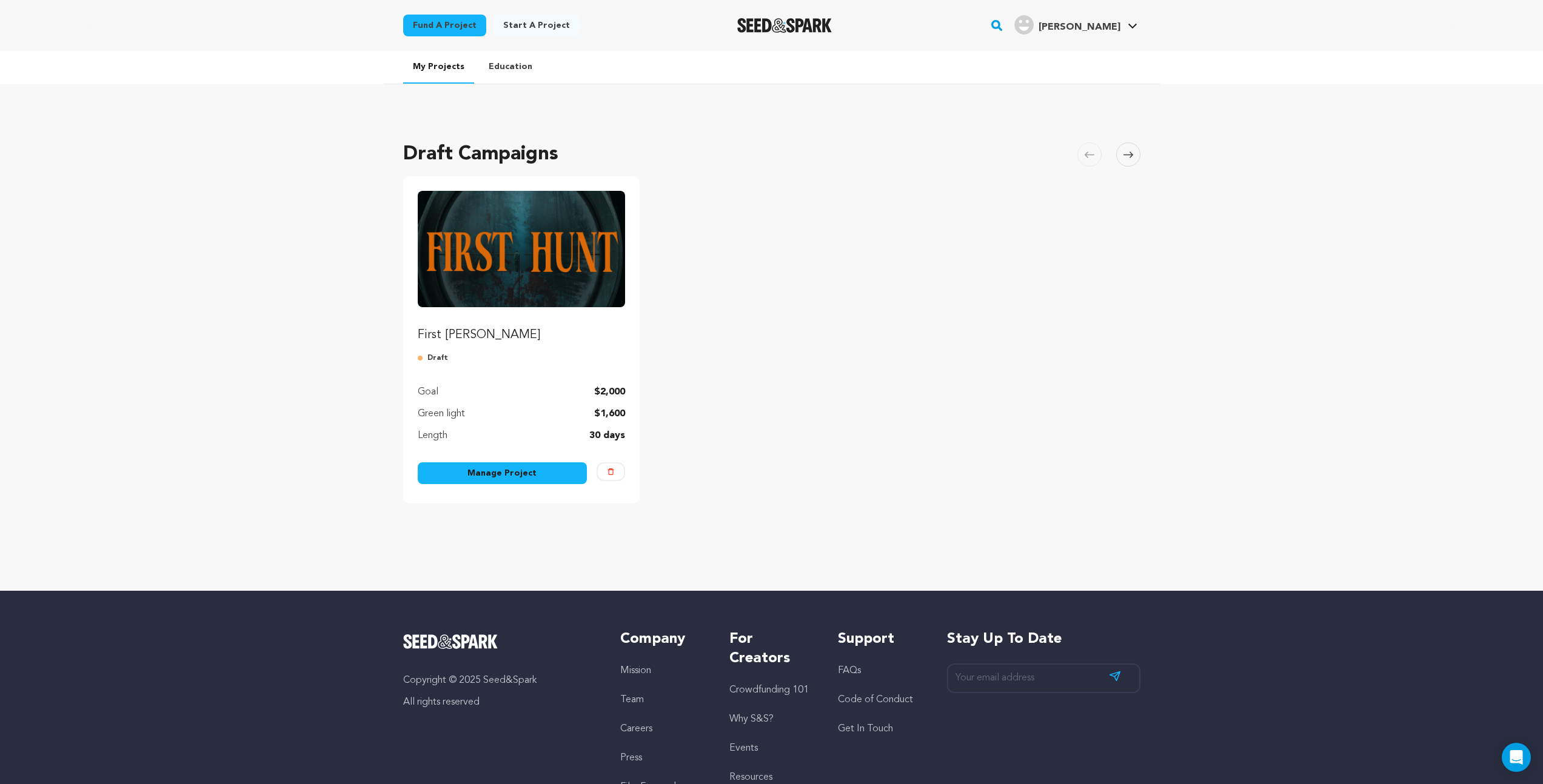
click at [511, 474] on link "Manage Project" at bounding box center [503, 473] width 170 height 22
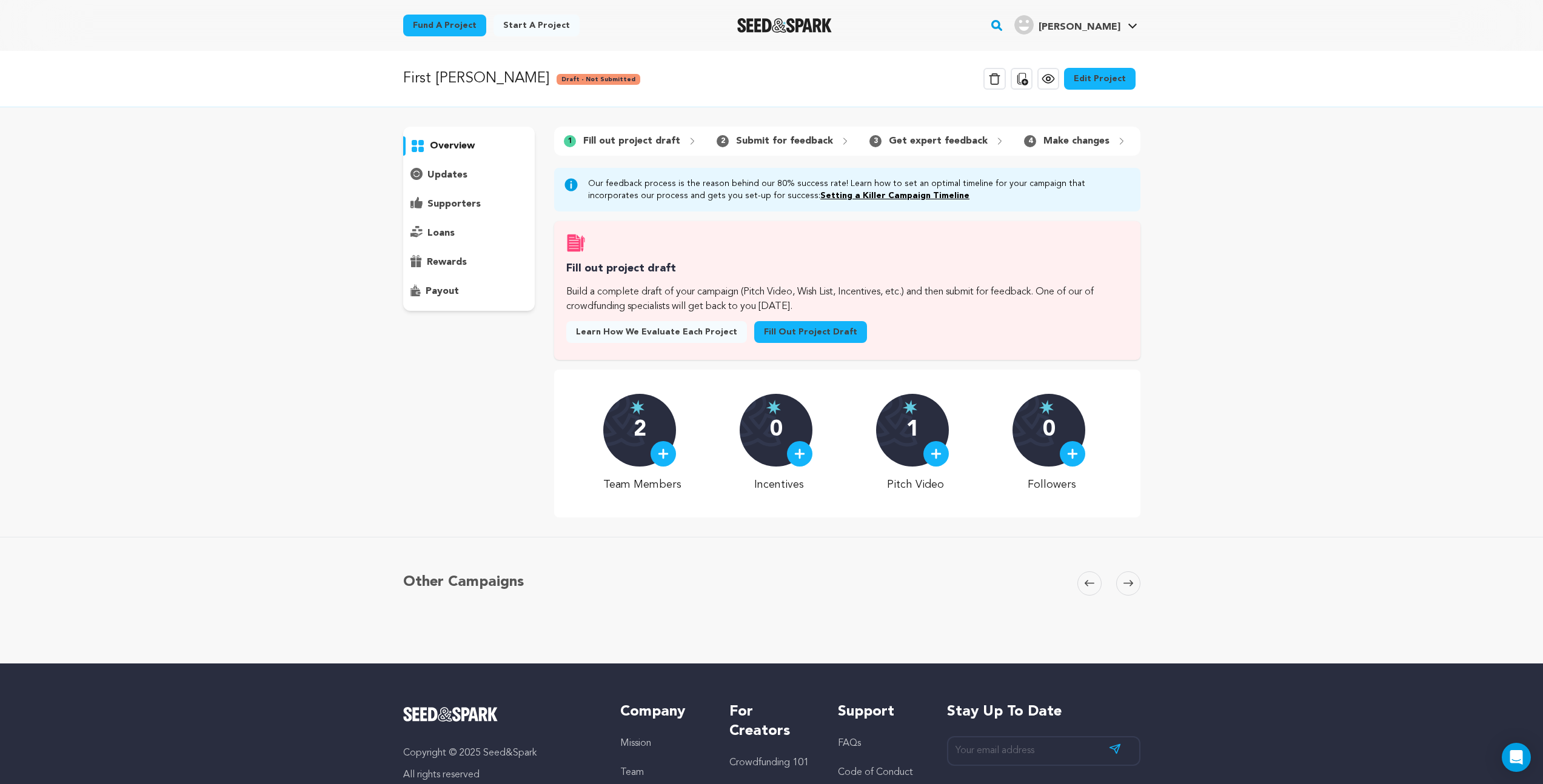
click at [1091, 74] on link "Edit Project" at bounding box center [1100, 79] width 72 height 22
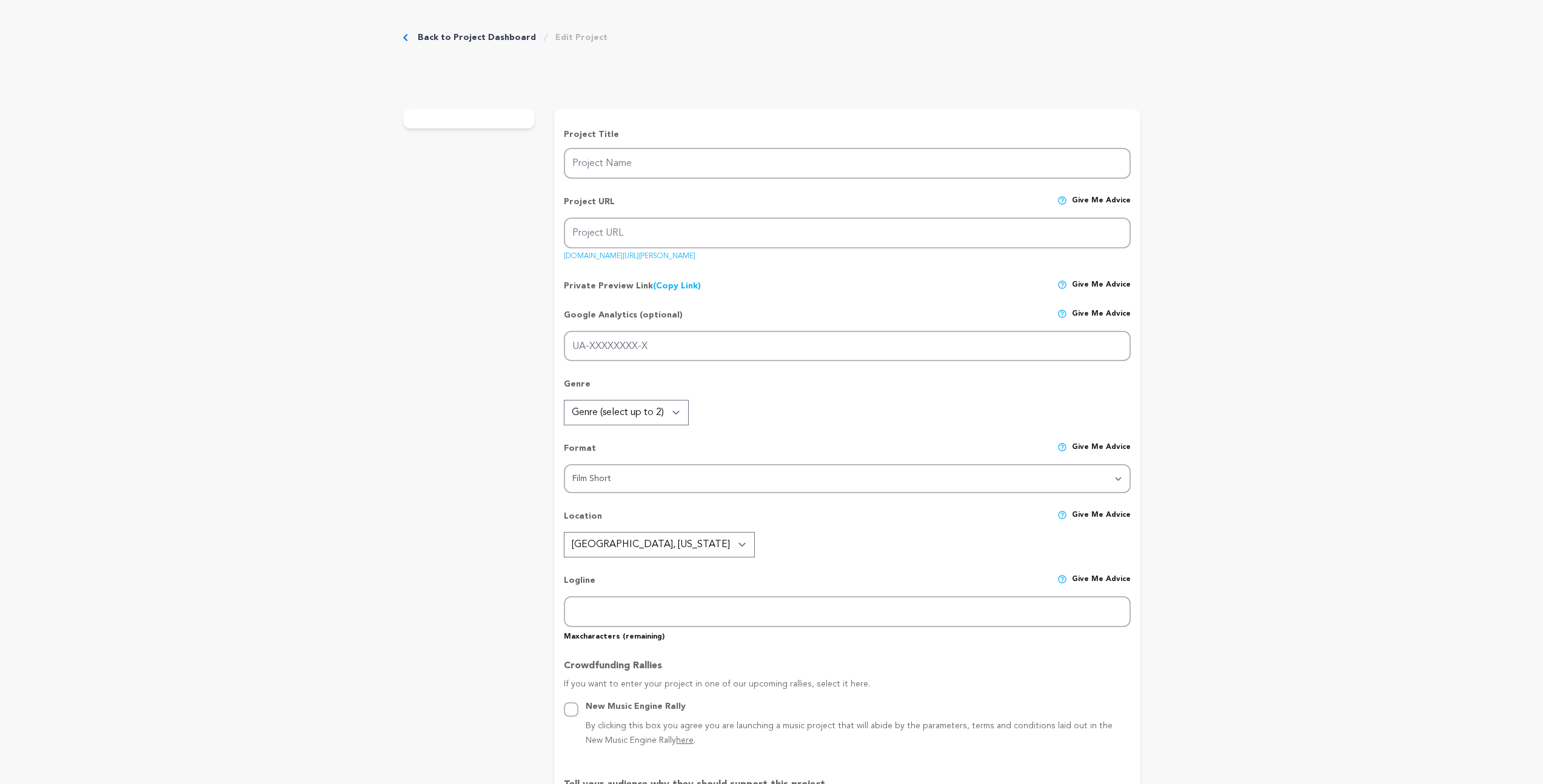
type input "First [PERSON_NAME]"
type input "first-[PERSON_NAME]-1"
type input "G-YCJ8FZ0EHJ"
type input "When [PERSON_NAME] finds a dead boy, she’s drawn by a connection deeper than fe…"
type textarea "When [PERSON_NAME] discovers a frozen corpse while hunting, she chooses to rema…"
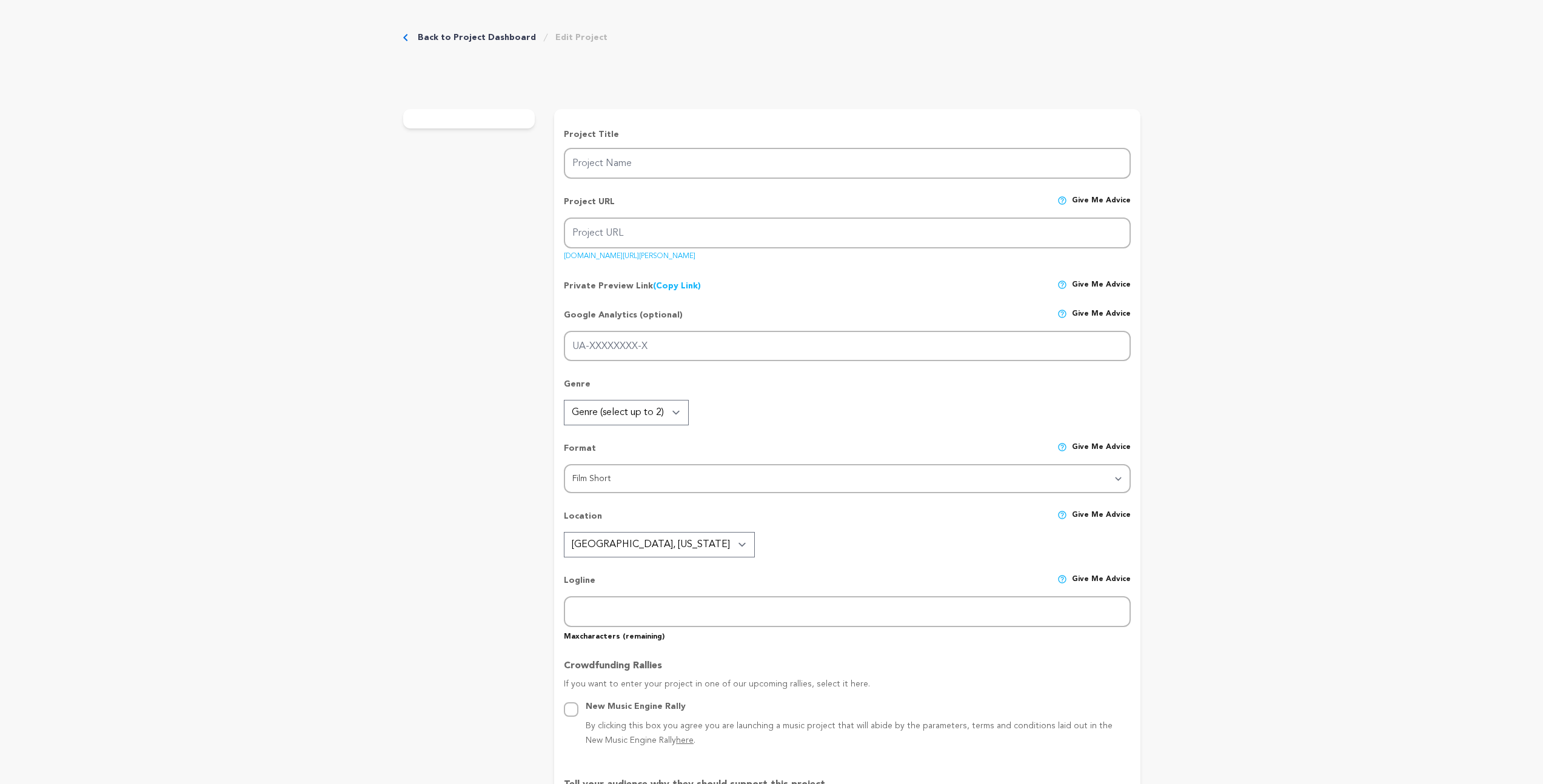
type textarea "Kid Brother Pictures' goal is to produce high-production-value [US_STATE]-based…"
type textarea "The Green Knight, 2022, short film. [URL][DOMAIN_NAME]"
radio input "true"
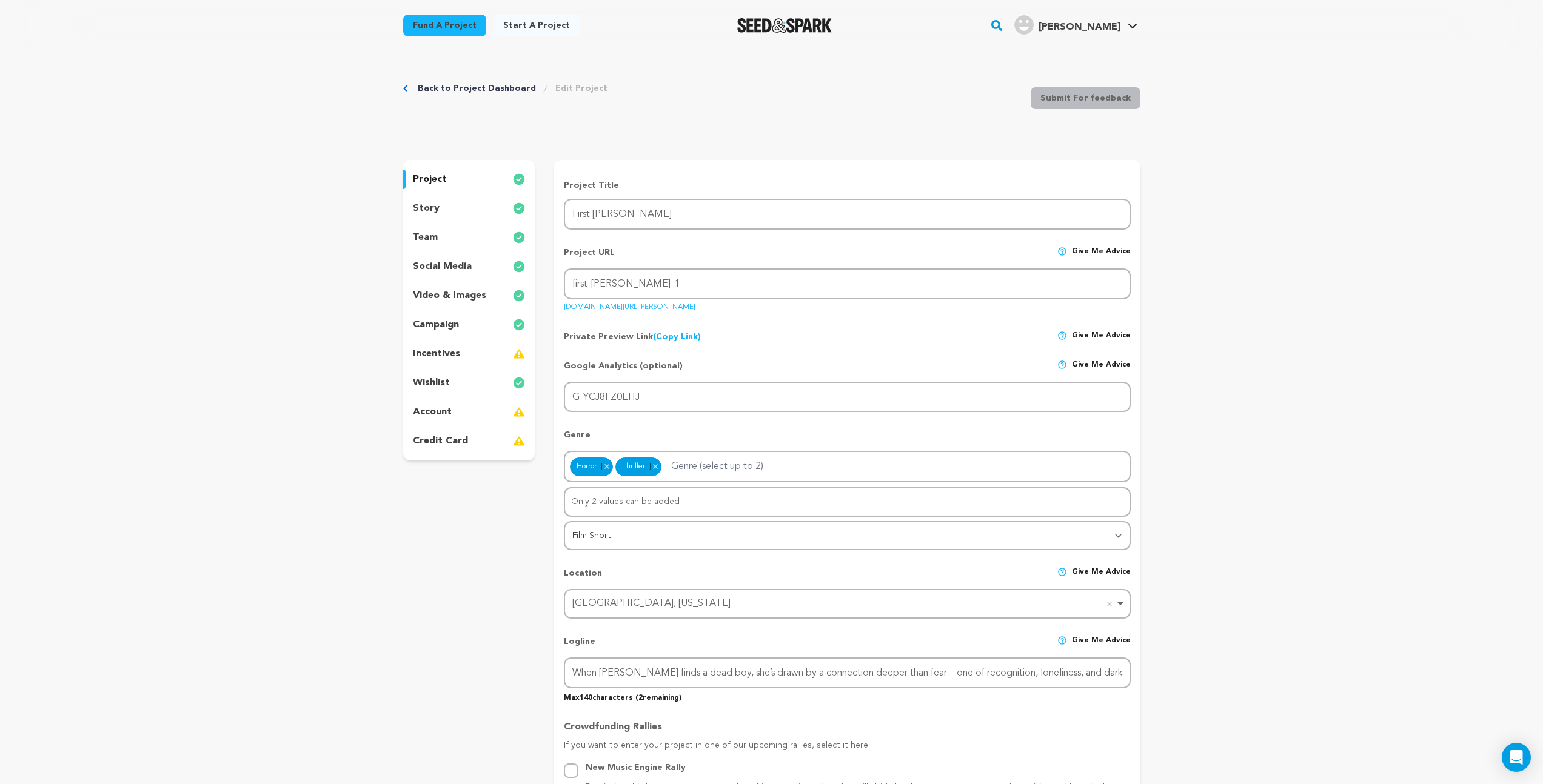
click at [459, 293] on p "video & images" at bounding box center [449, 295] width 74 height 14
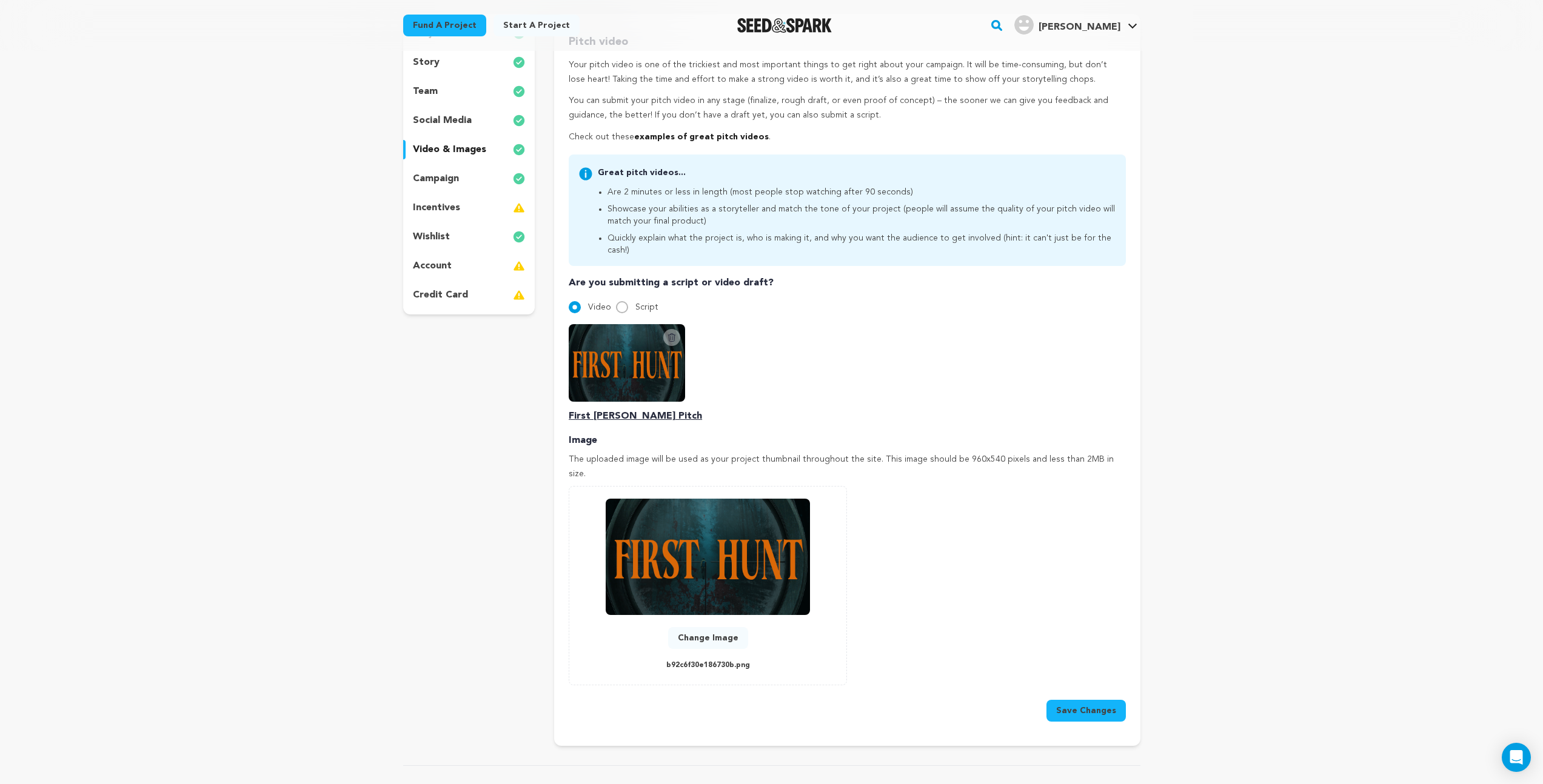
scroll to position [153, 0]
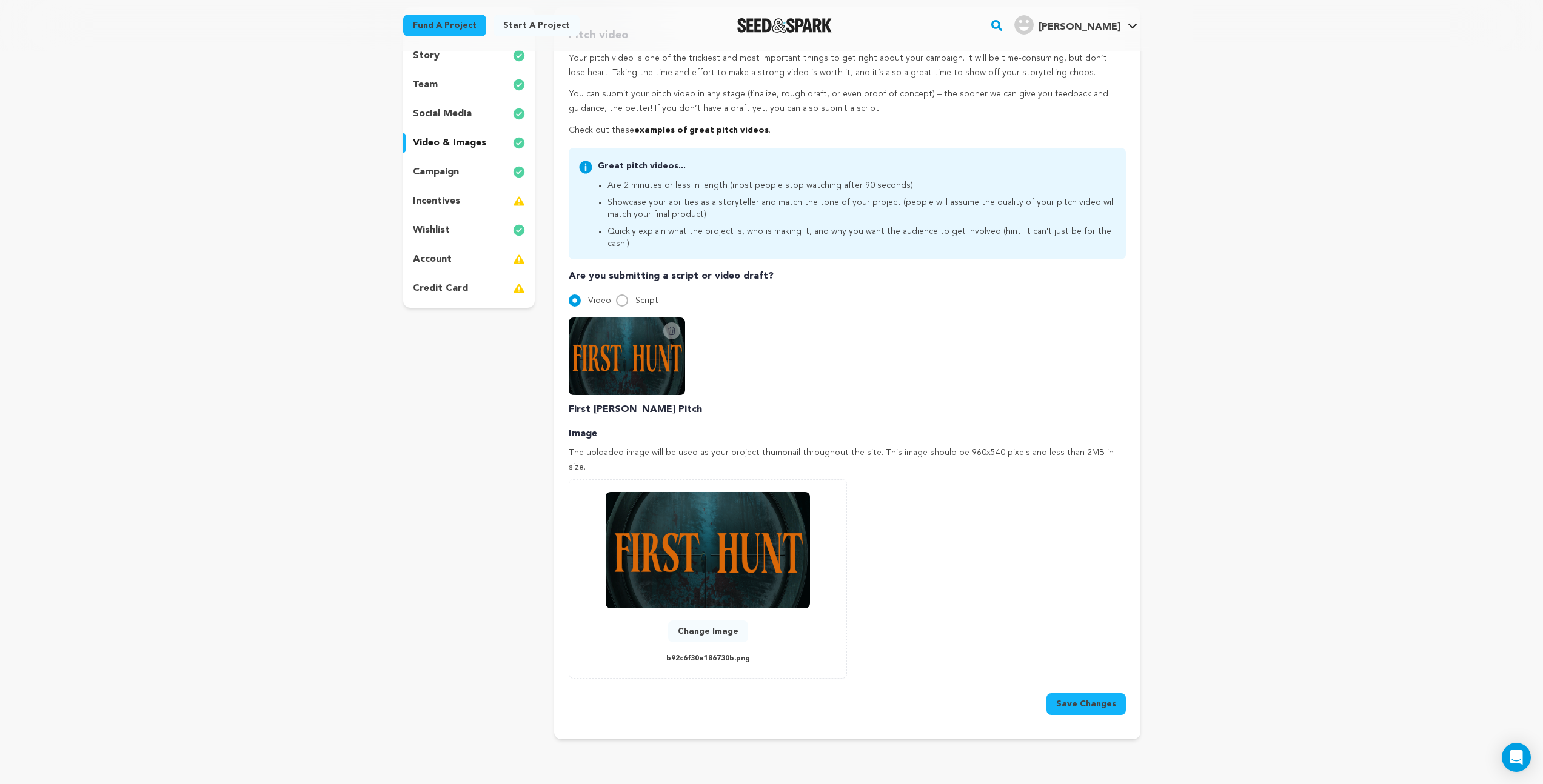
click at [582, 402] on p "First [PERSON_NAME] Pitch" at bounding box center [847, 409] width 557 height 14
click at [1089, 693] on button "Save Changes" at bounding box center [1086, 704] width 79 height 22
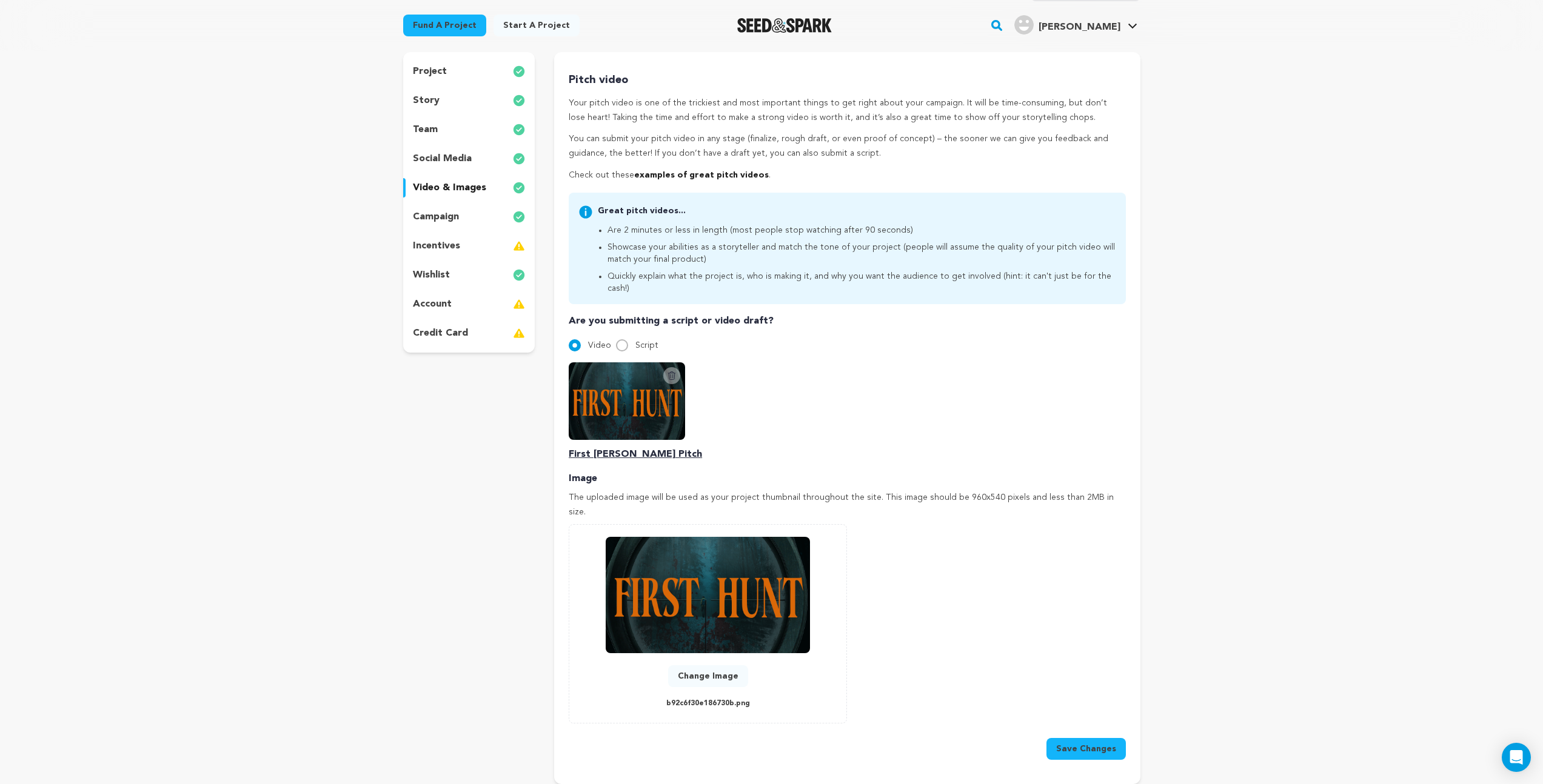
scroll to position [0, 0]
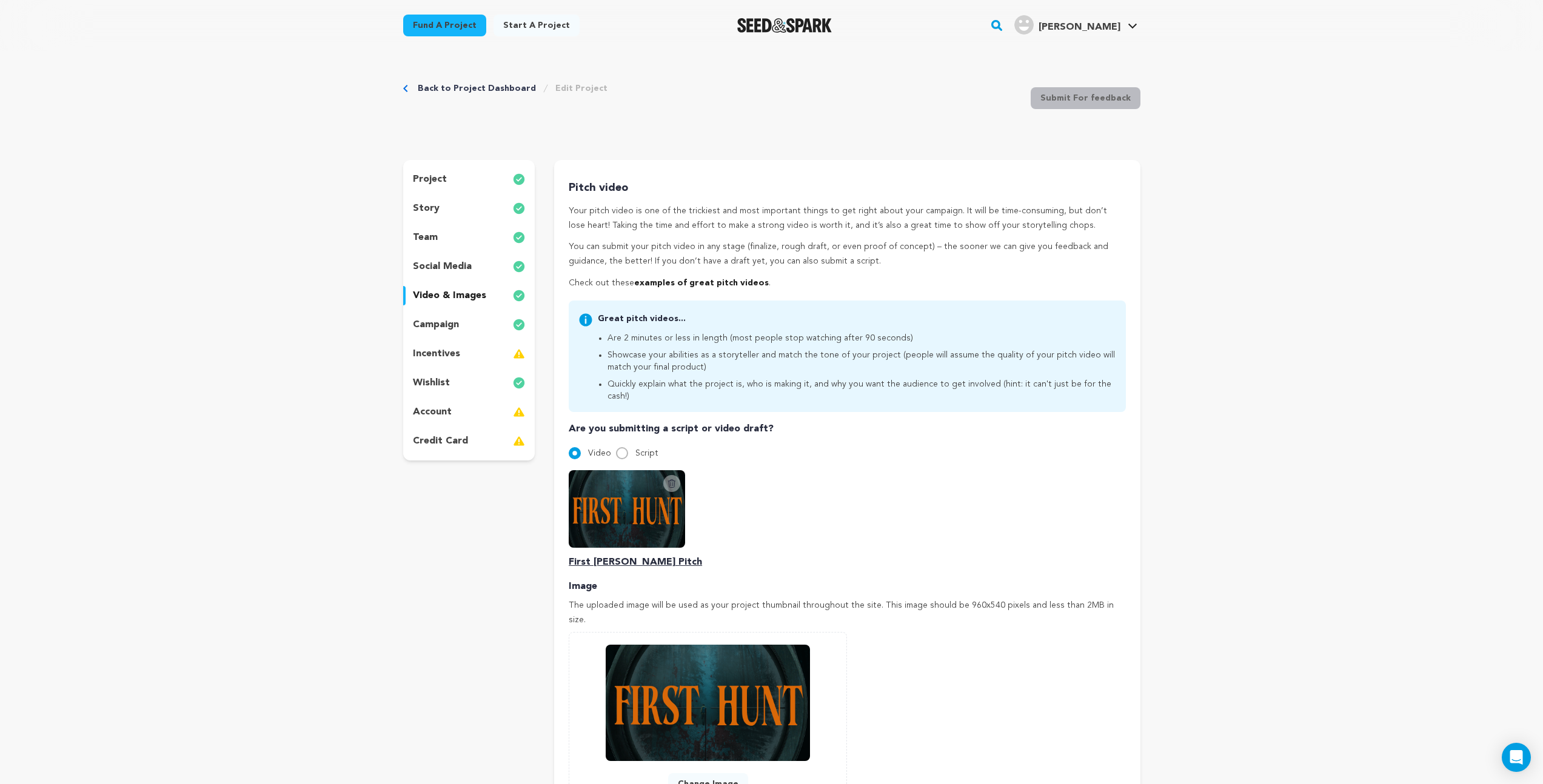
click at [625, 484] on img at bounding box center [627, 509] width 116 height 77
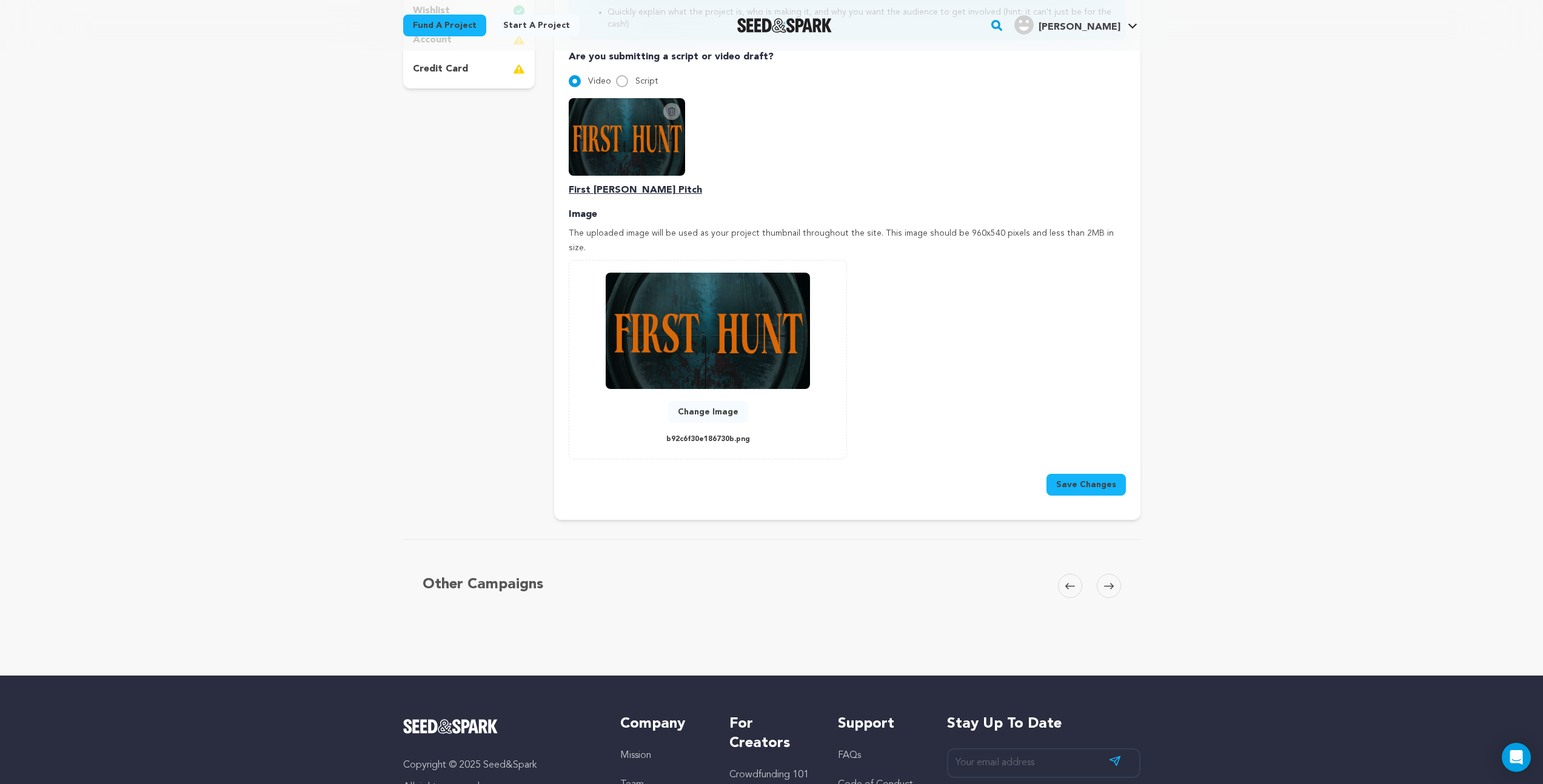
click at [1083, 474] on button "Save Changes" at bounding box center [1086, 485] width 79 height 22
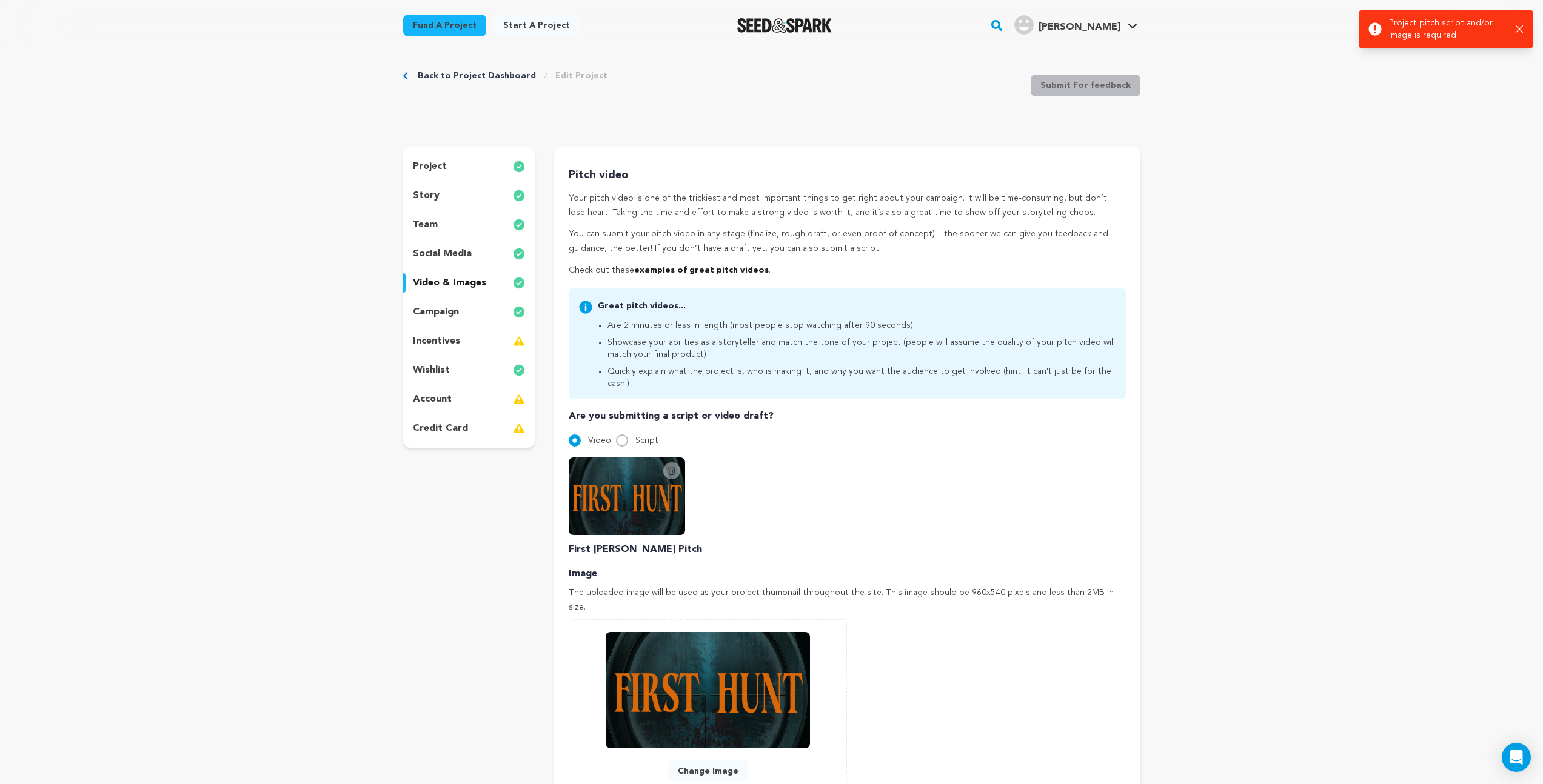
scroll to position [10, 0]
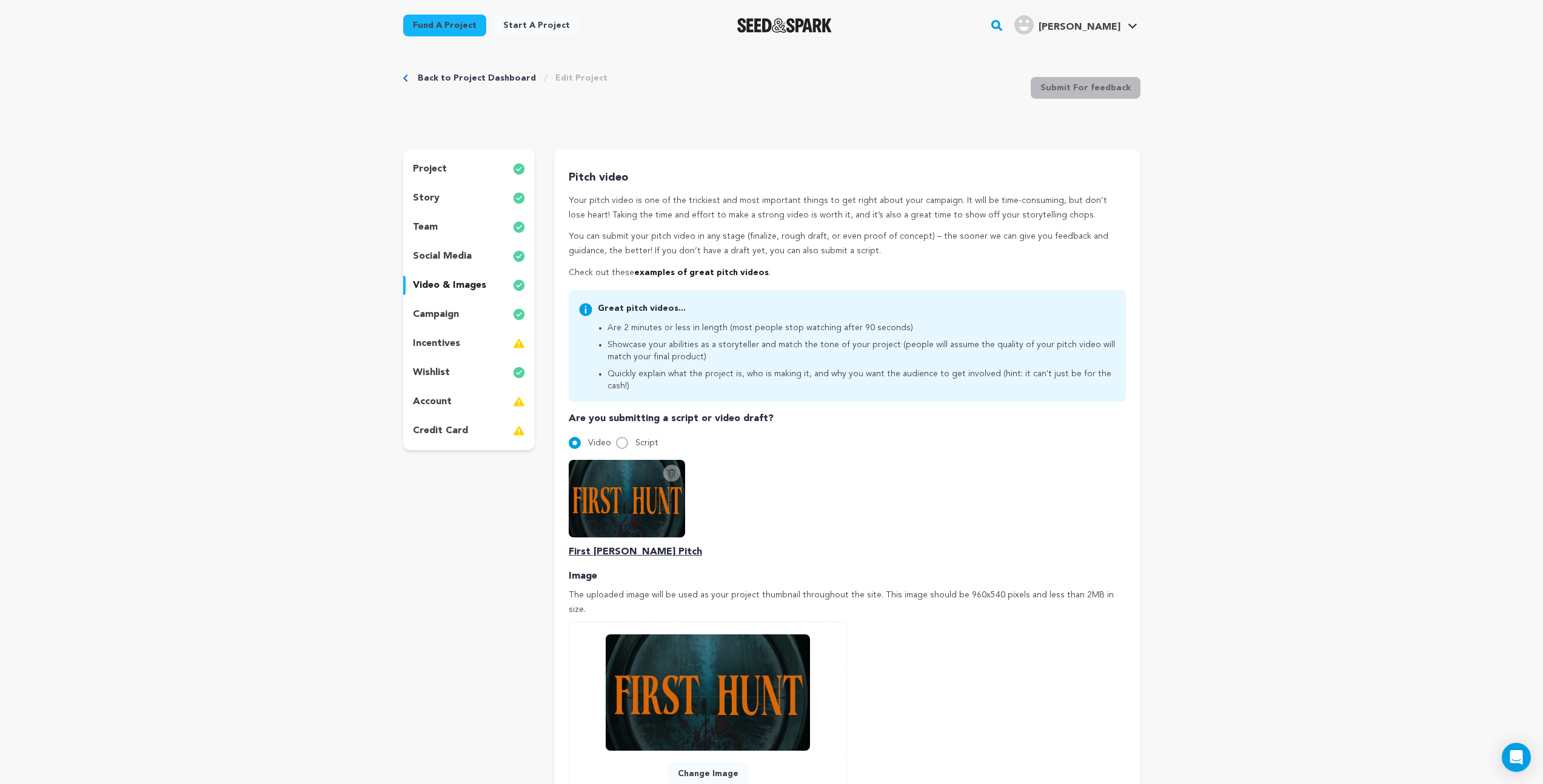
click at [614, 545] on p "First Hunt Pitch" at bounding box center [847, 552] width 557 height 14
click at [671, 469] on icon at bounding box center [672, 473] width 7 height 8
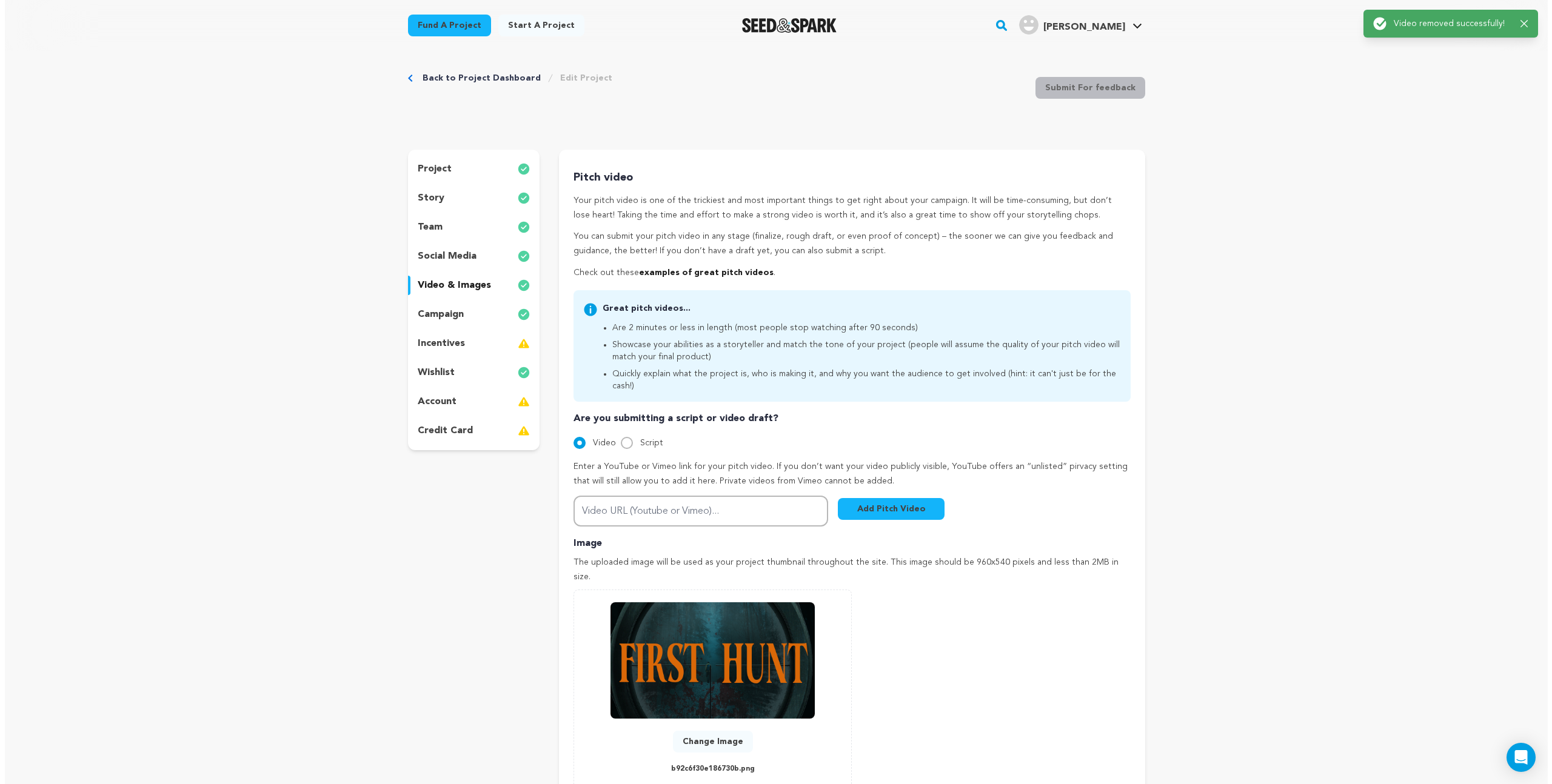
scroll to position [0, 0]
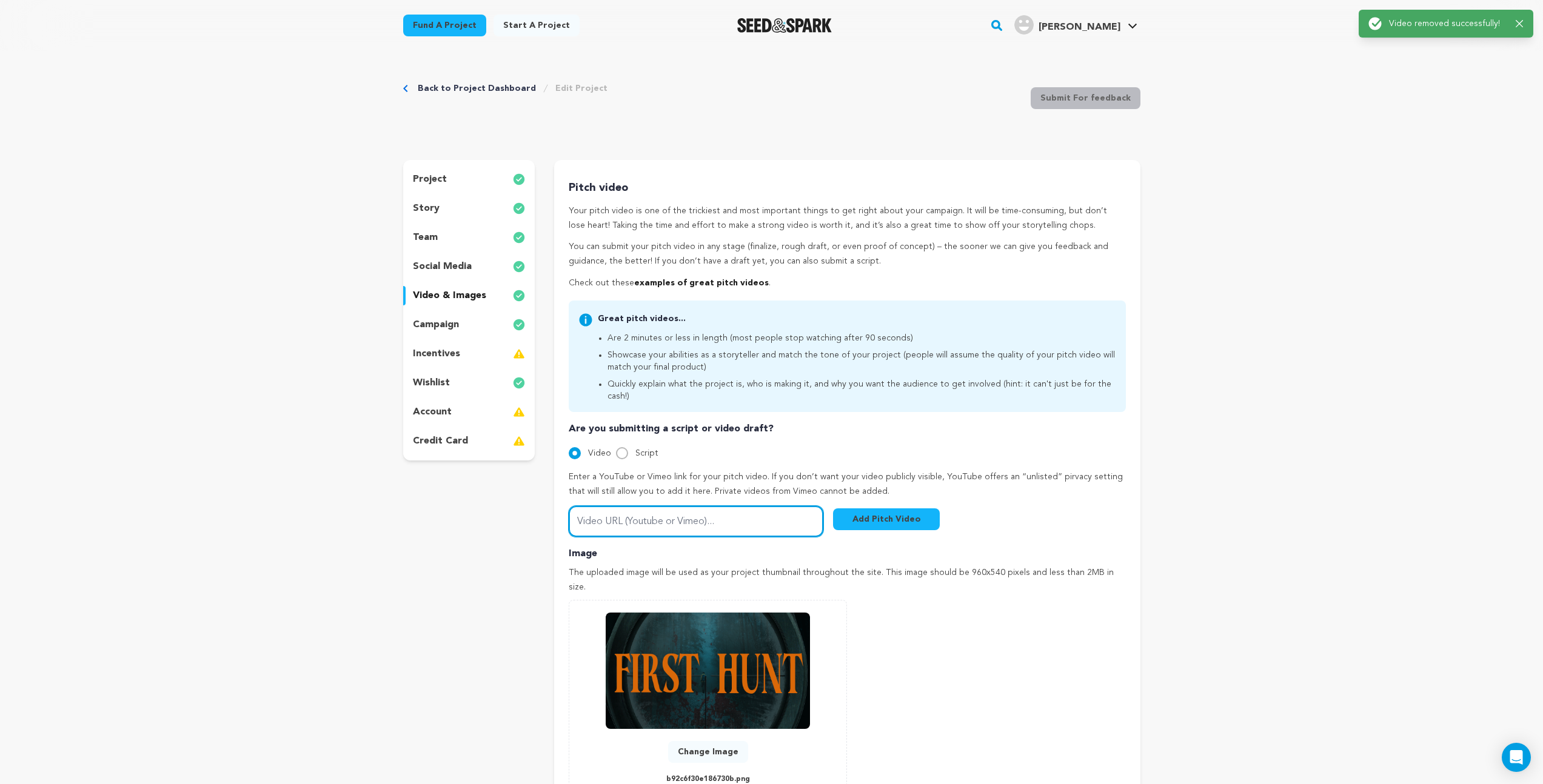
click at [637, 506] on input "Video URL (Youtube or Vimeo)..." at bounding box center [696, 521] width 255 height 31
paste input "https://vimeo.com/1111370768"
type input "https://vimeo.com/1111370768"
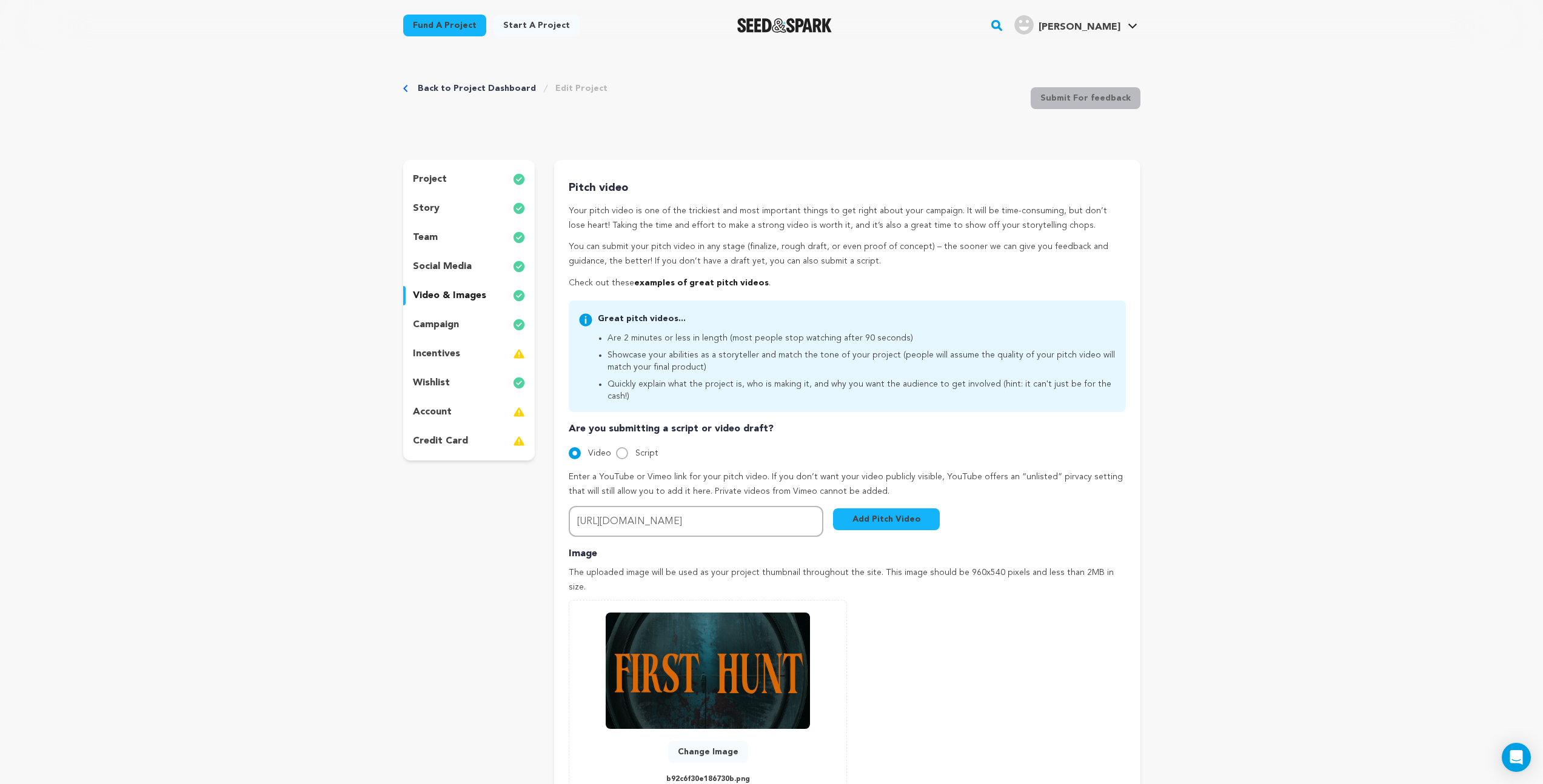
click at [870, 509] on button "Add Pitch Video" at bounding box center [886, 519] width 107 height 22
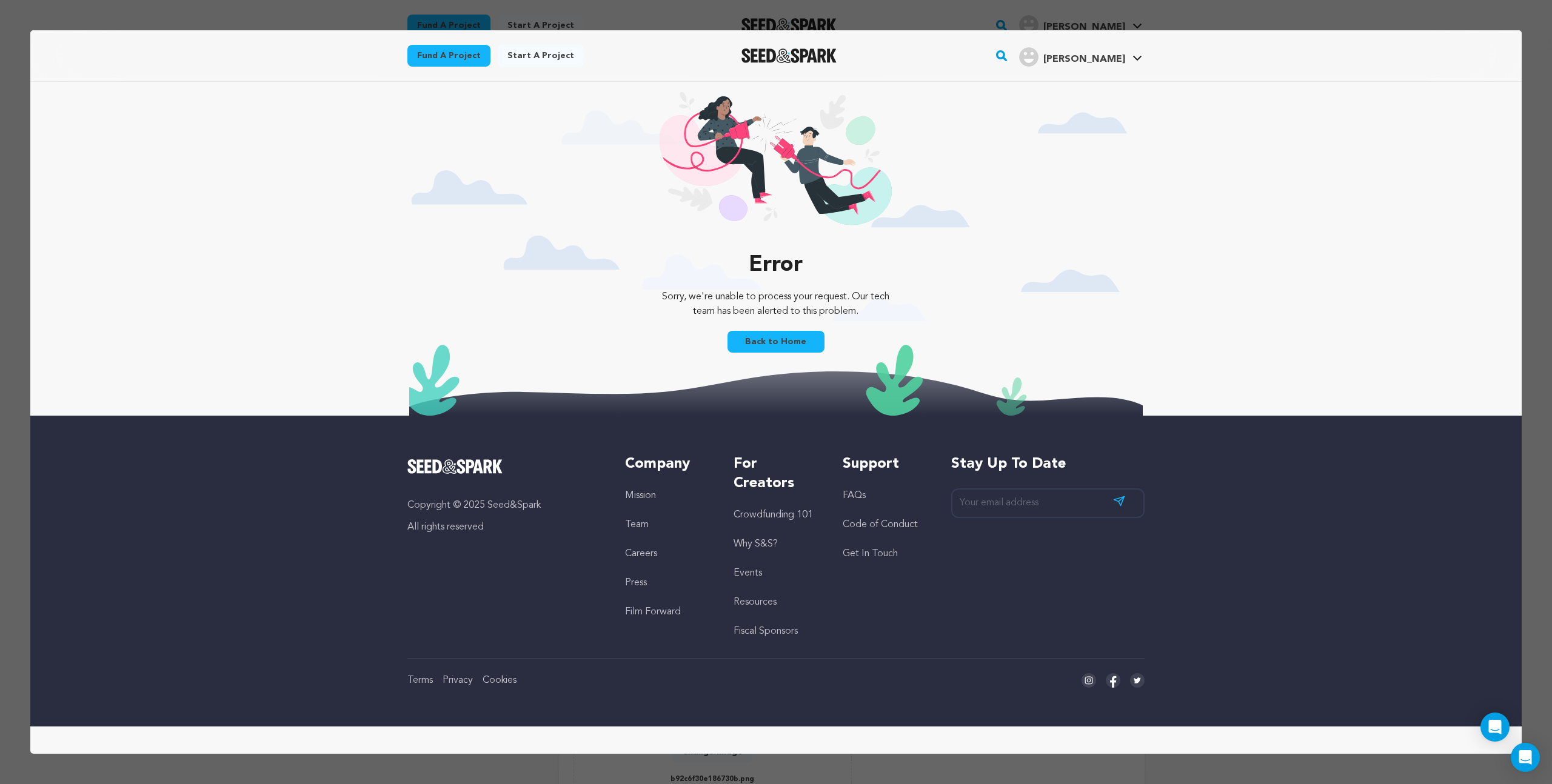
click at [792, 345] on link "Back to Home" at bounding box center [776, 341] width 97 height 22
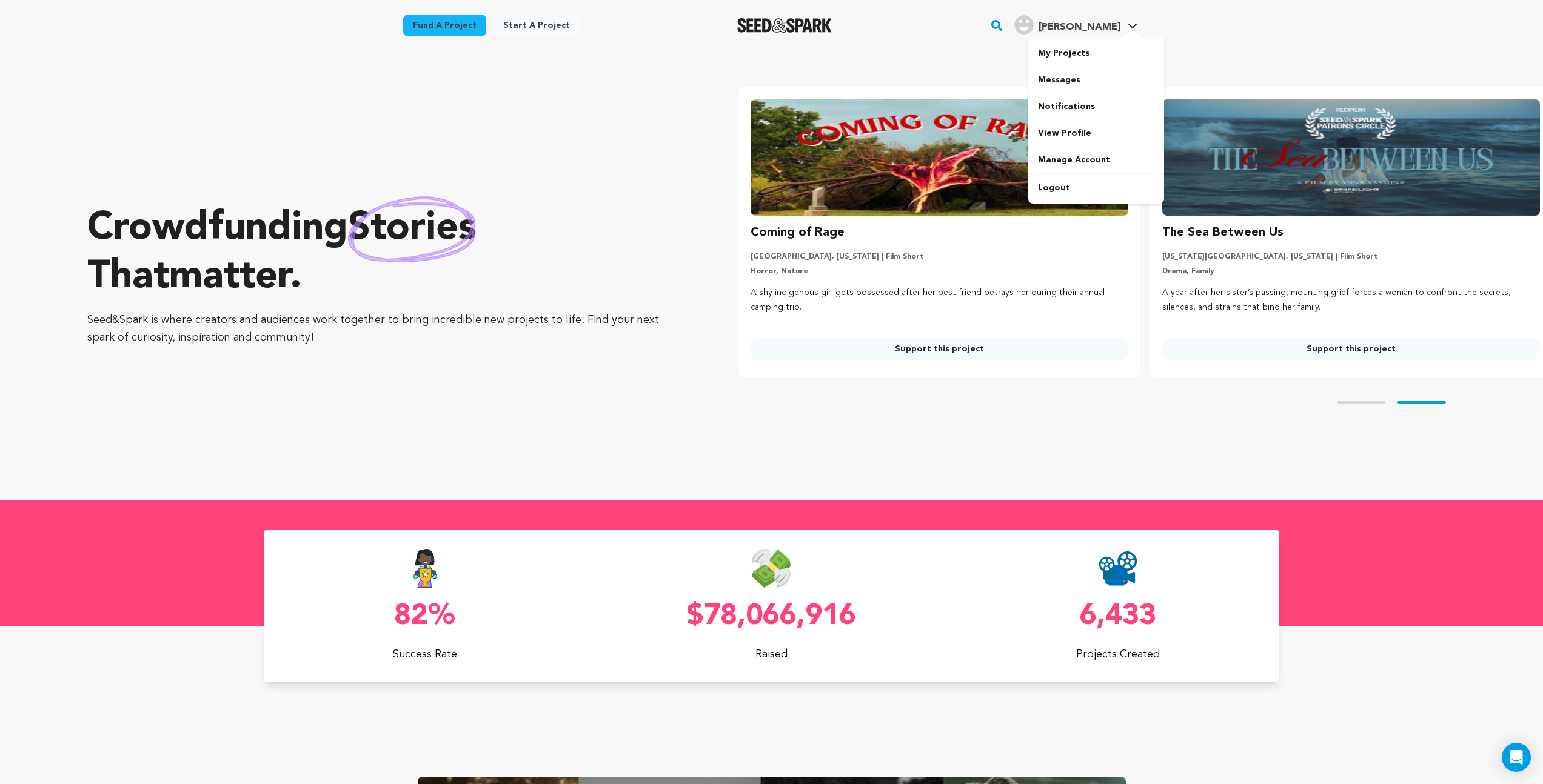
click at [1086, 28] on span "[PERSON_NAME]" at bounding box center [1079, 27] width 82 height 9
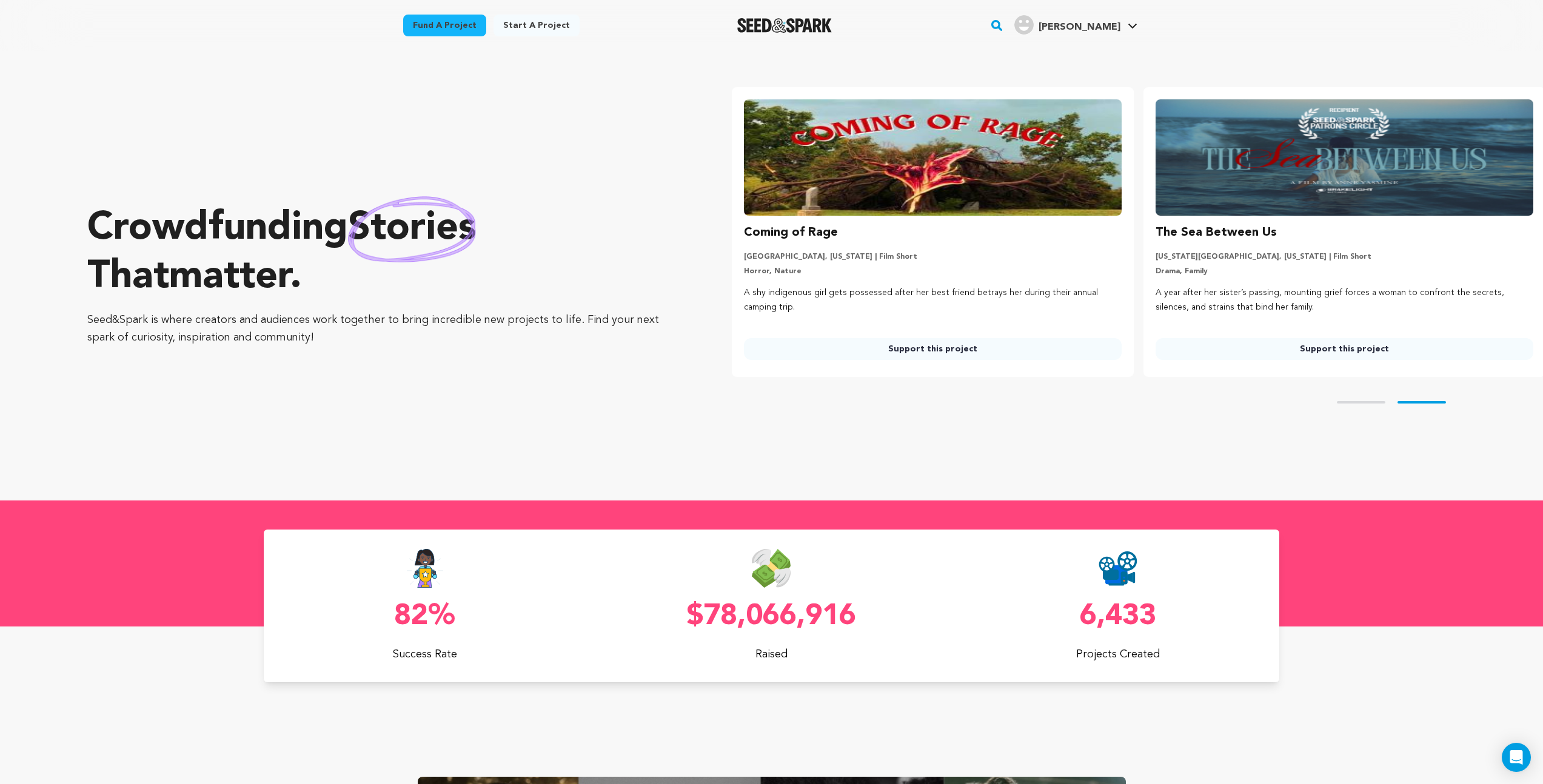
scroll to position [0, 421]
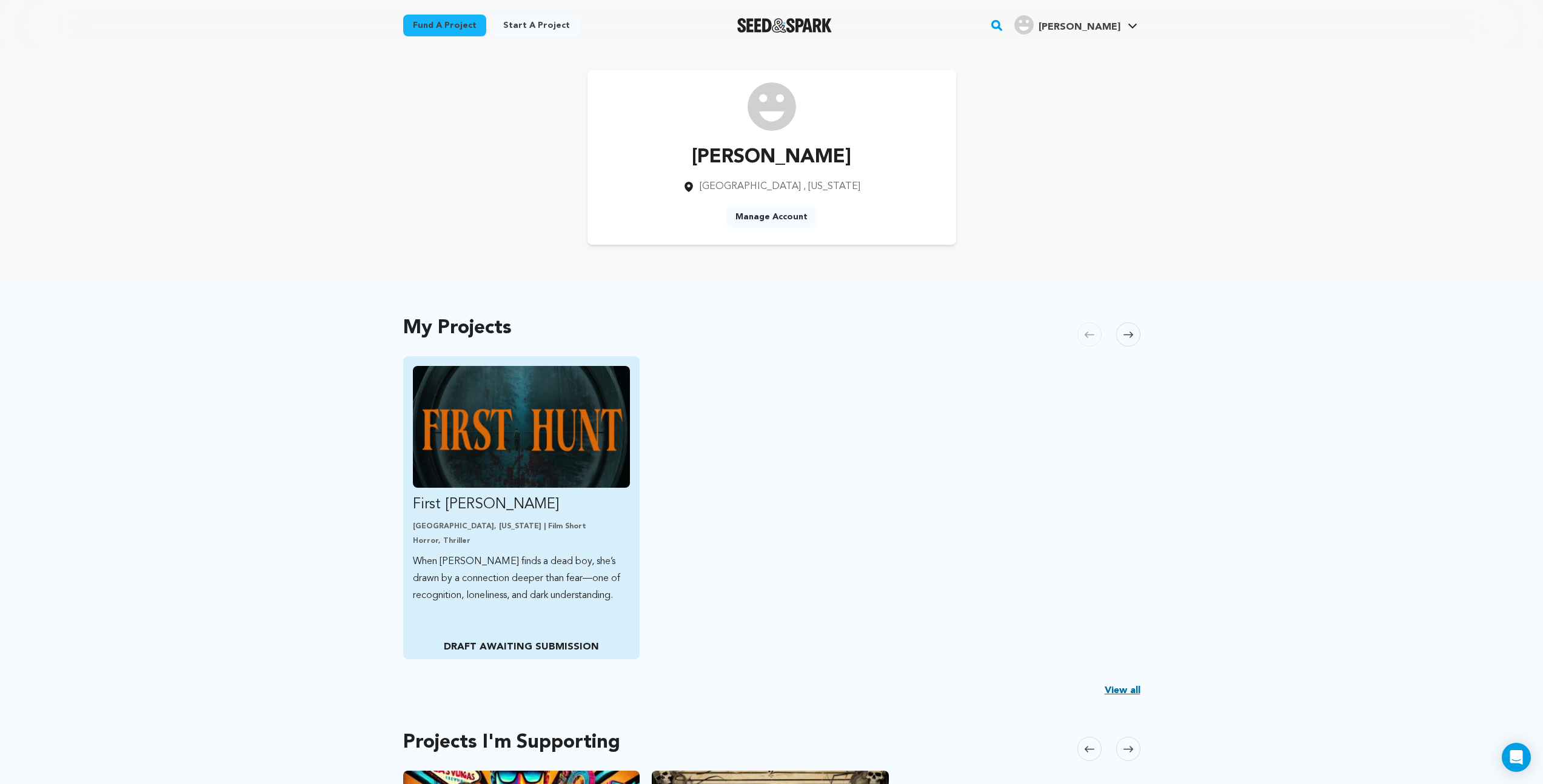
click at [500, 422] on img "Fund First Hunt" at bounding box center [521, 427] width 218 height 122
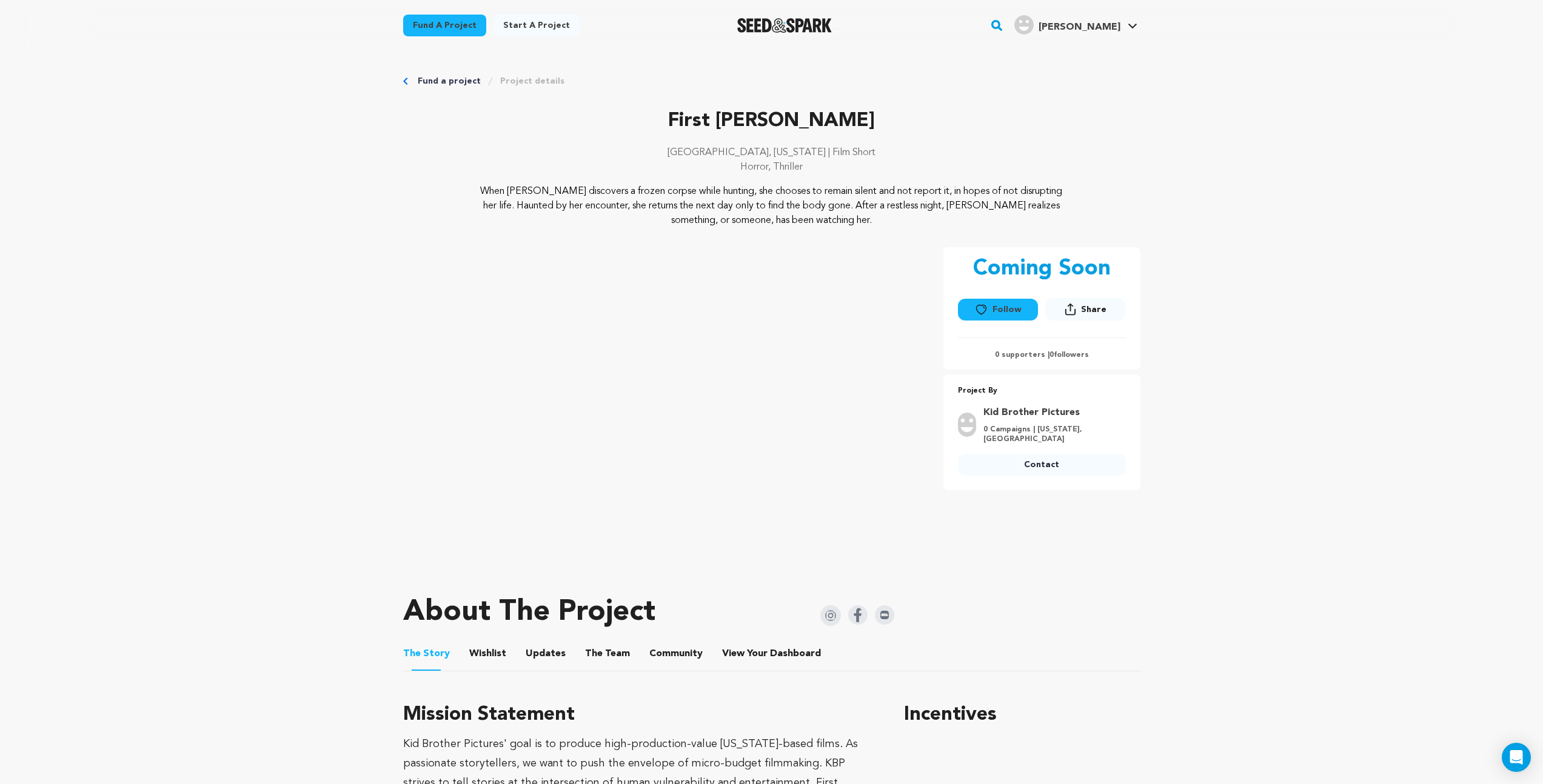
click at [600, 647] on button "The Team" at bounding box center [608, 656] width 29 height 29
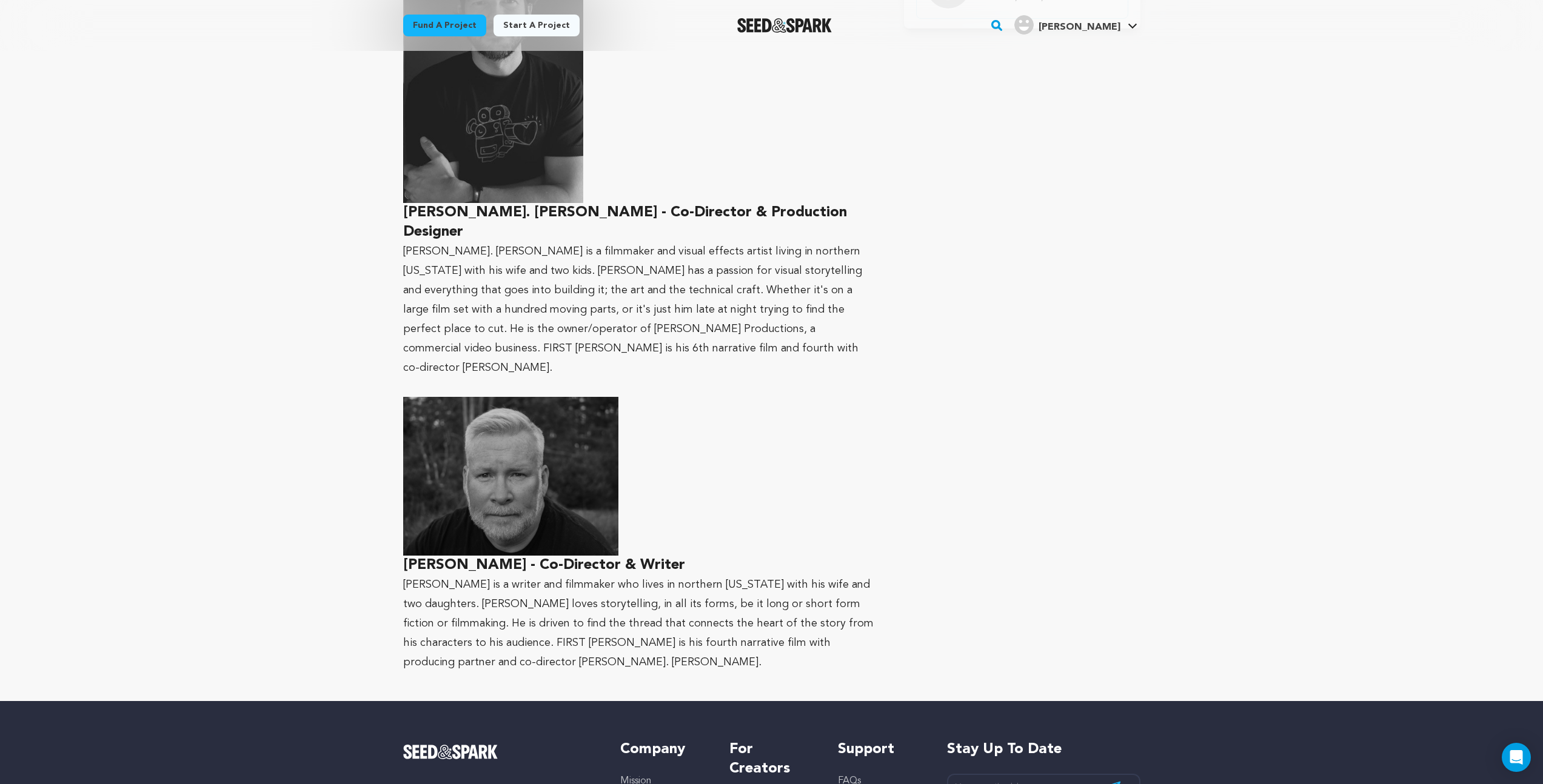
scroll to position [905, 0]
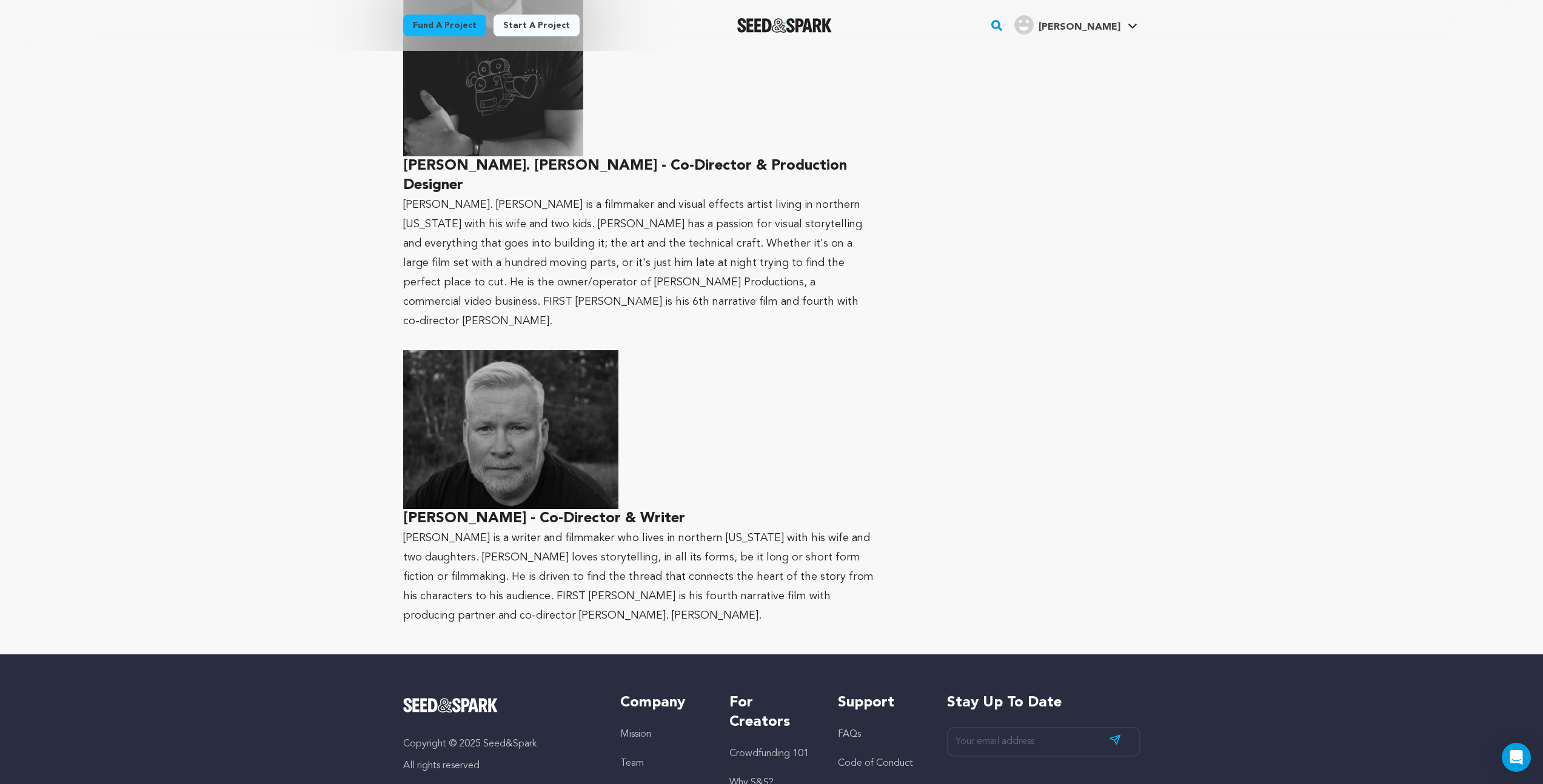
click at [503, 401] on img at bounding box center [511, 430] width 215 height 160
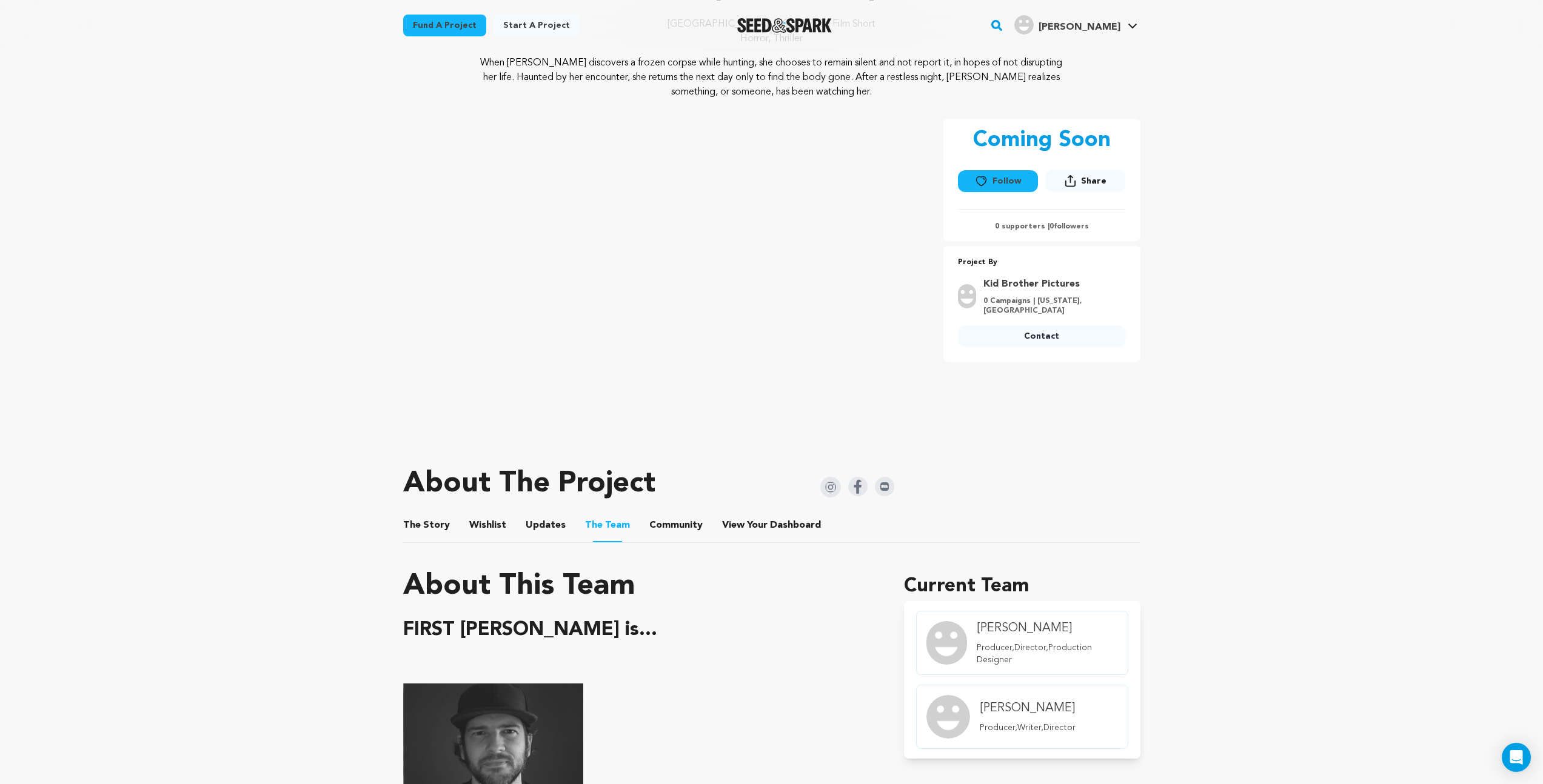
scroll to position [0, 0]
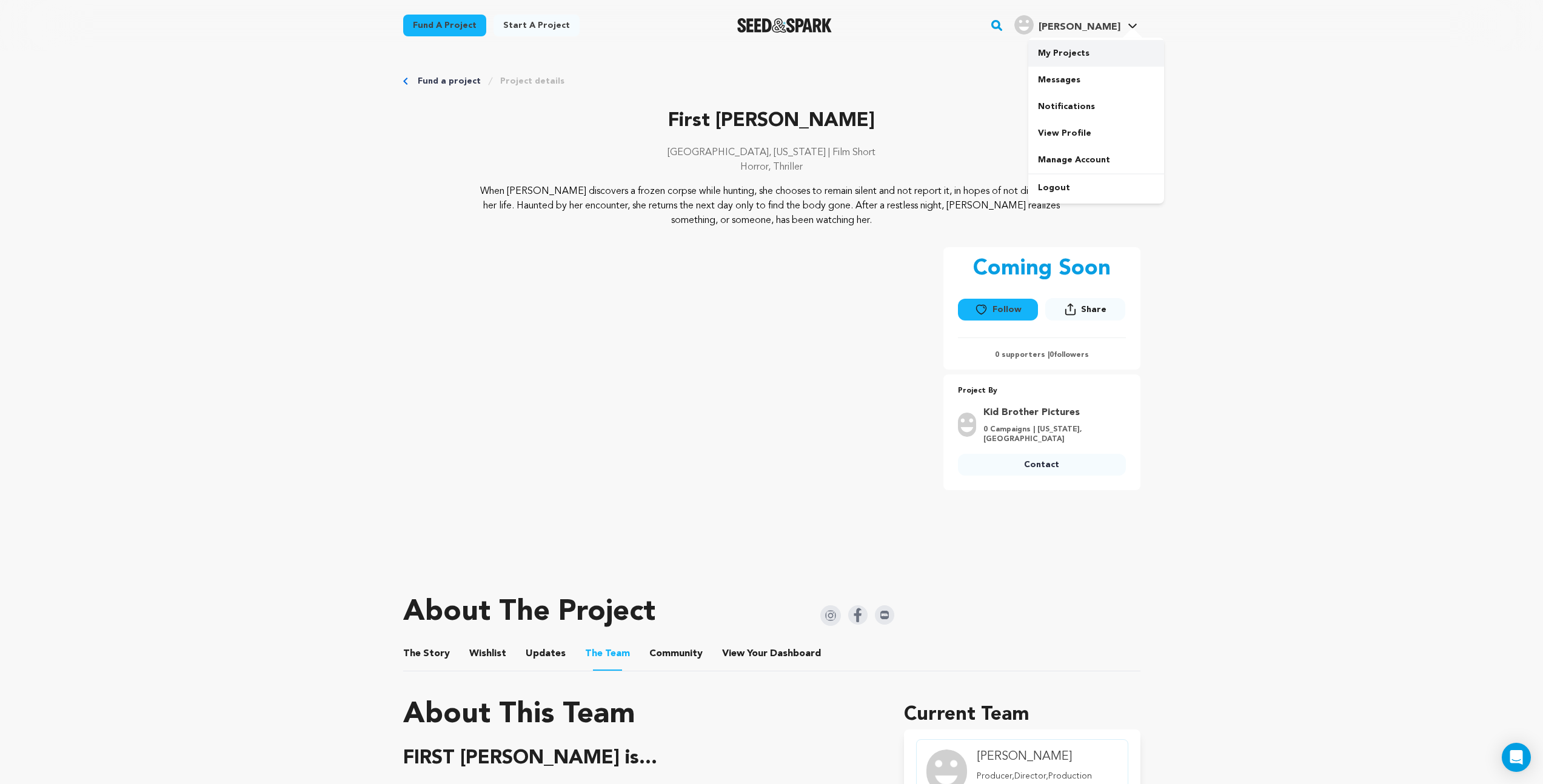
click at [1076, 55] on link "My Projects" at bounding box center [1096, 53] width 136 height 26
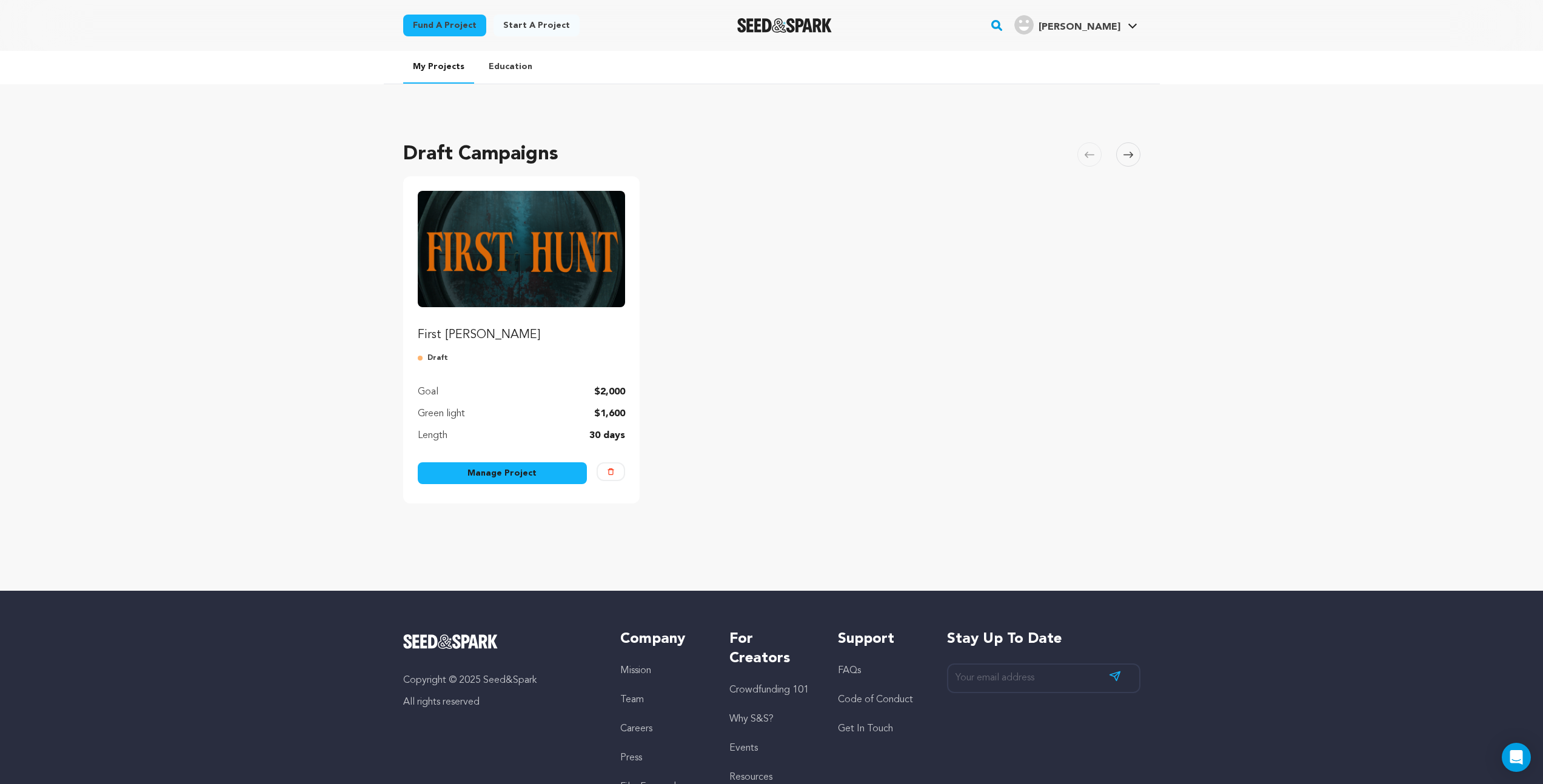
click at [516, 475] on link "Manage Project" at bounding box center [503, 473] width 170 height 22
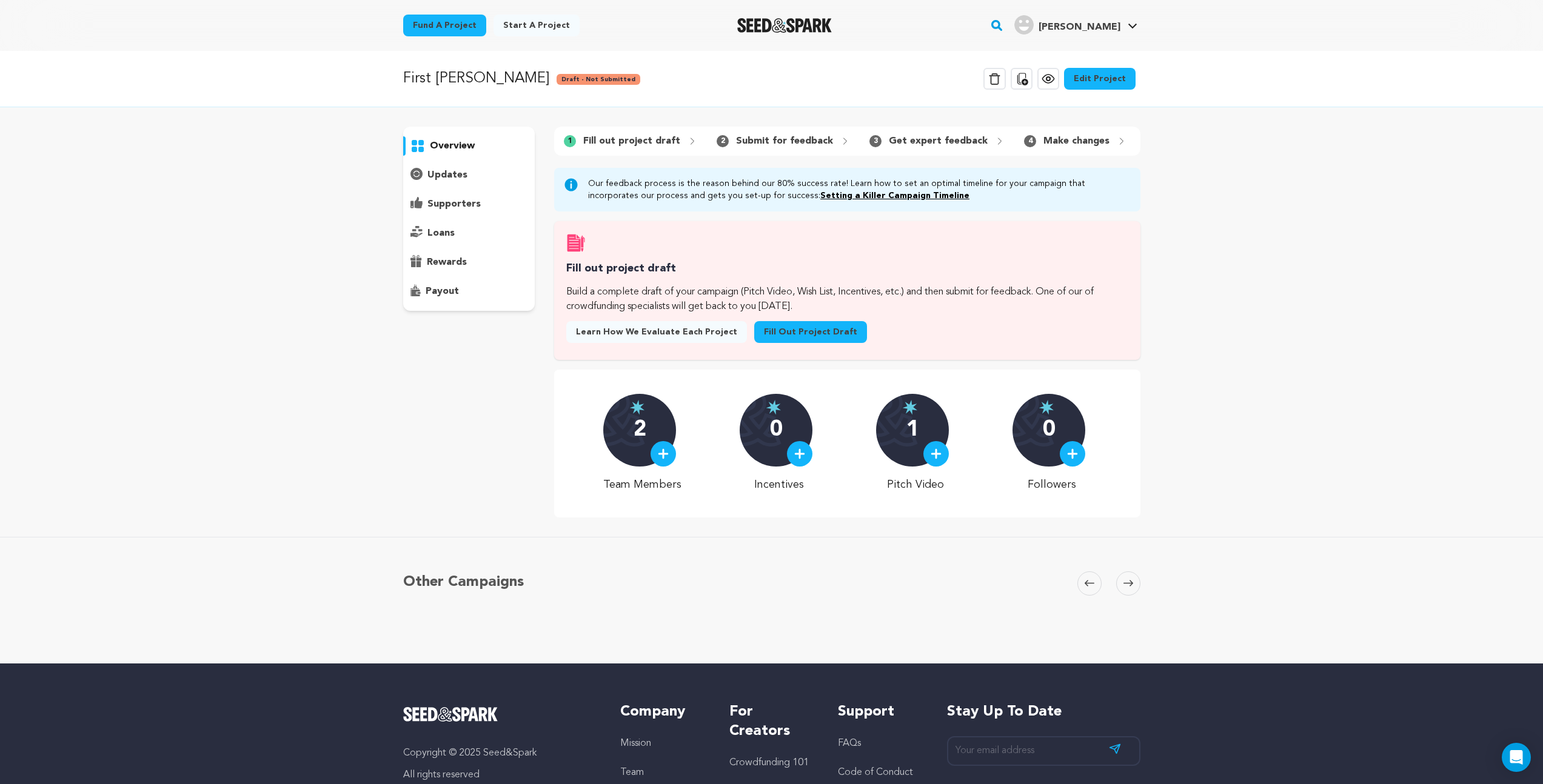
click at [1105, 81] on link "Edit Project" at bounding box center [1100, 79] width 72 height 22
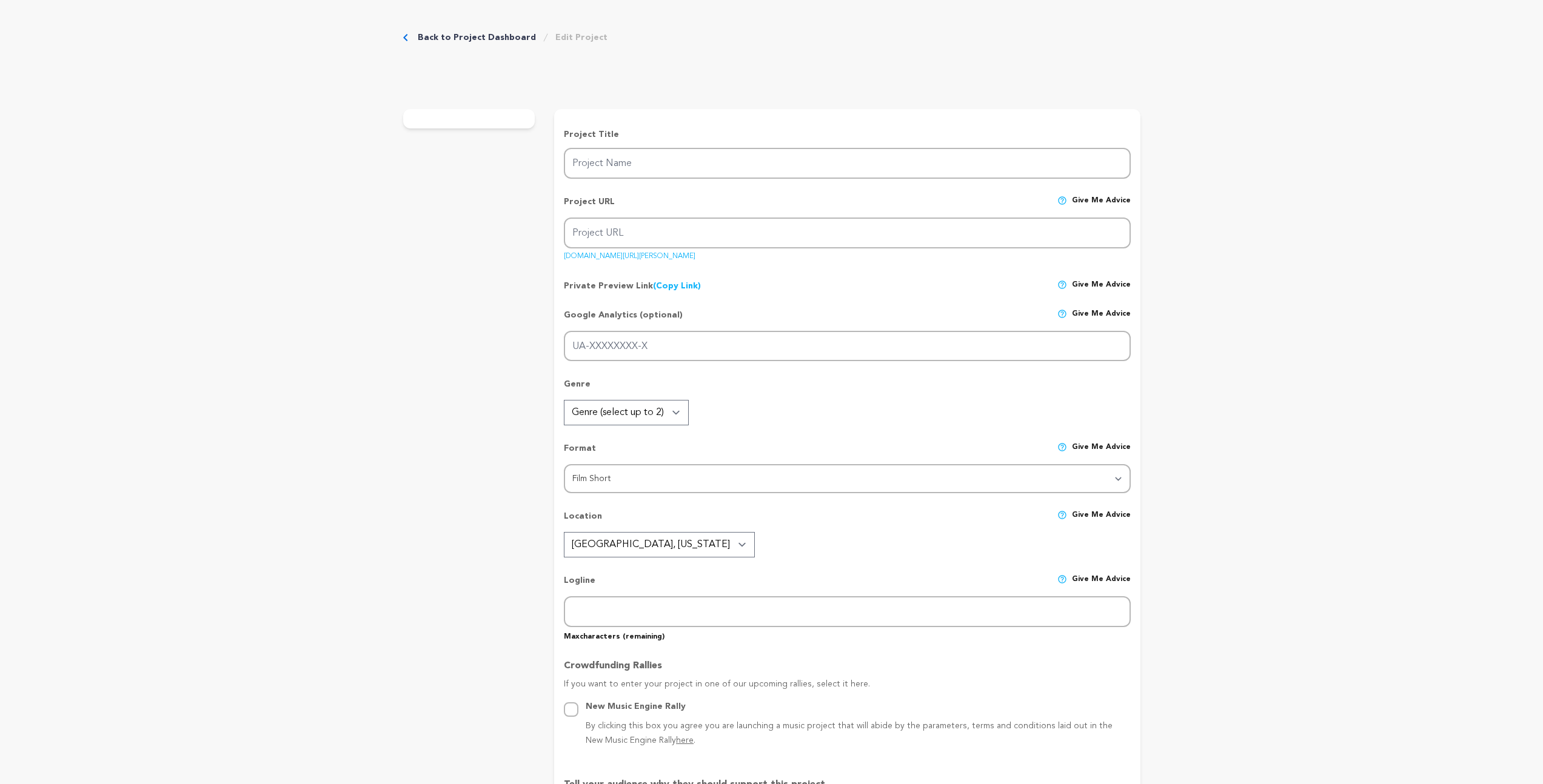
type input "First [PERSON_NAME]"
type input "first-[PERSON_NAME]-1"
type input "G-YCJ8FZ0EHJ"
type input "When [PERSON_NAME] finds a dead boy, she’s drawn by a connection deeper than fe…"
type textarea "When [PERSON_NAME] discovers a frozen corpse while hunting, she chooses to rema…"
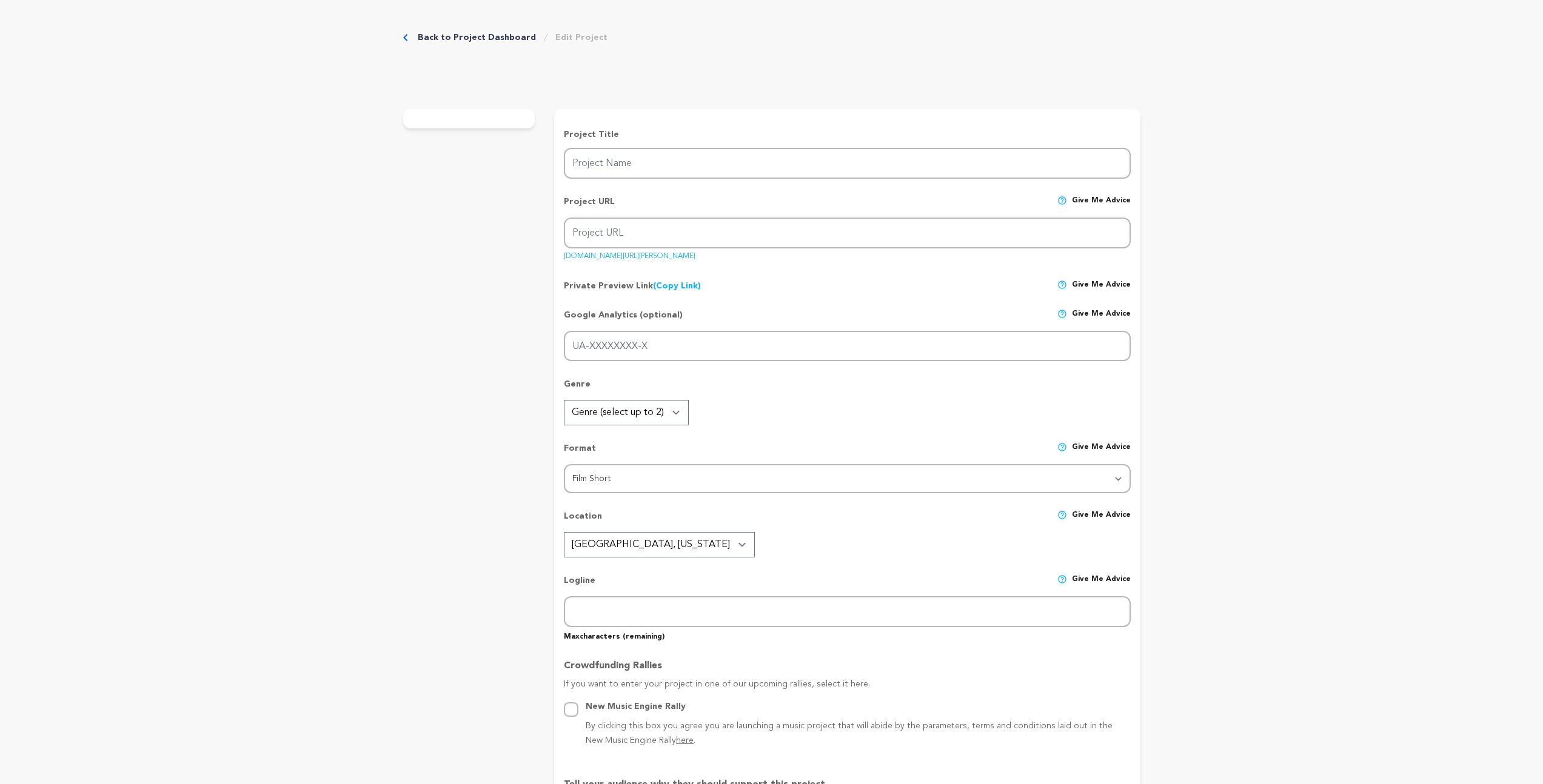
type textarea "Kid Brother Pictures' goal is to produce high-production-value [US_STATE]-based…"
type textarea "The Green Knight, 2022, short film. [URL][DOMAIN_NAME]"
radio input "true"
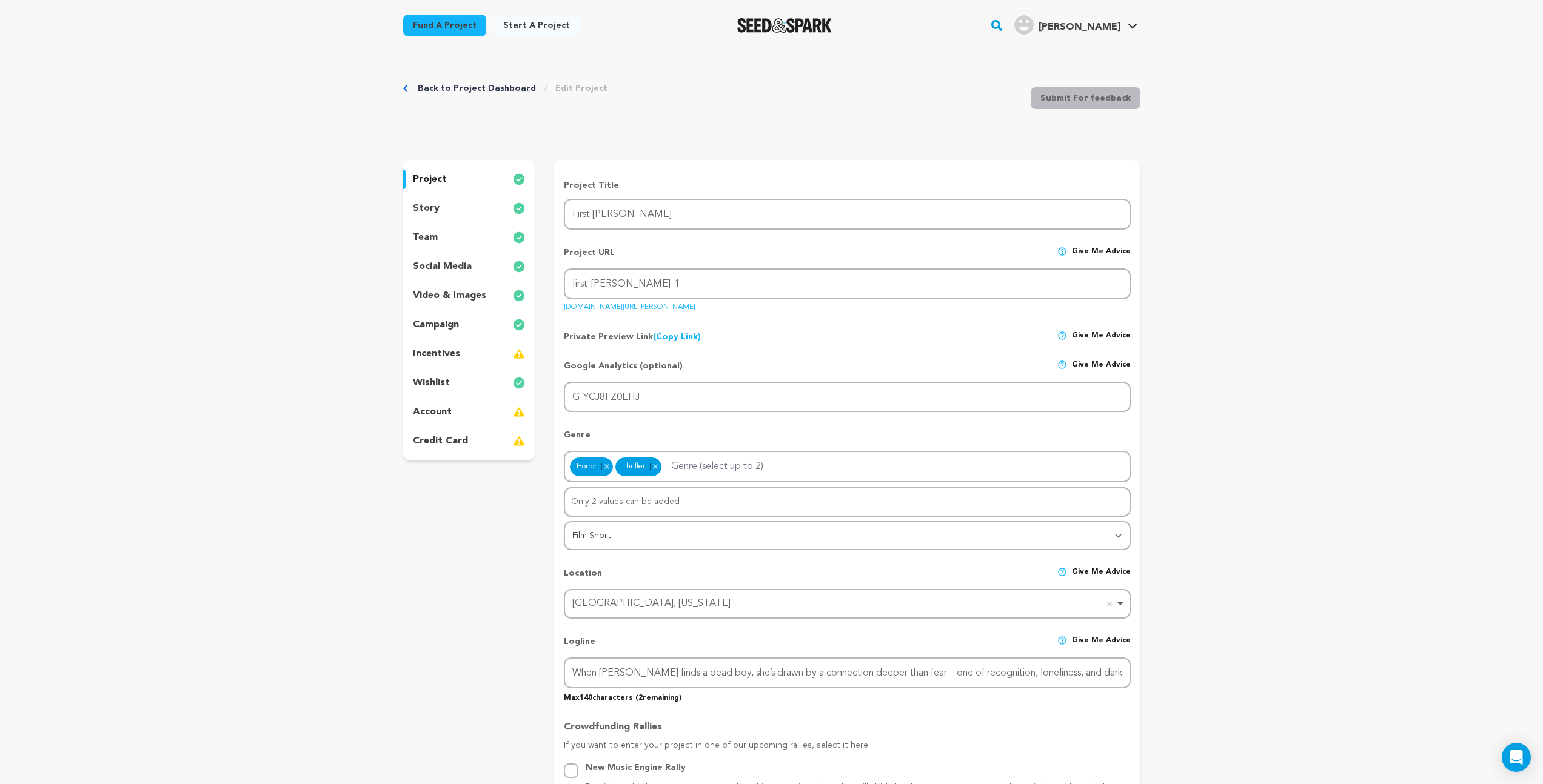
click at [462, 295] on p "video & images" at bounding box center [449, 295] width 74 height 14
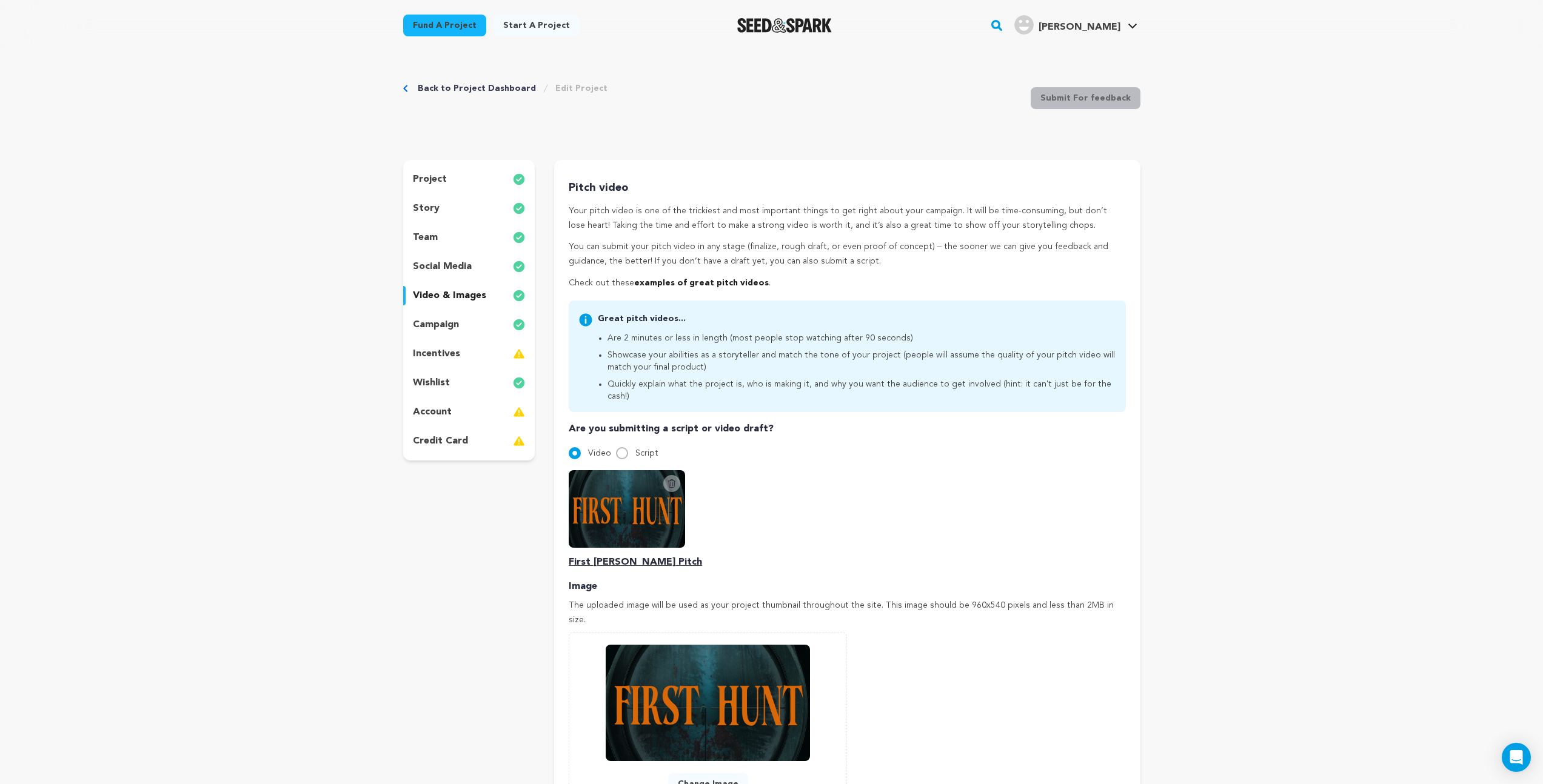
click at [426, 241] on p "team" at bounding box center [425, 237] width 25 height 14
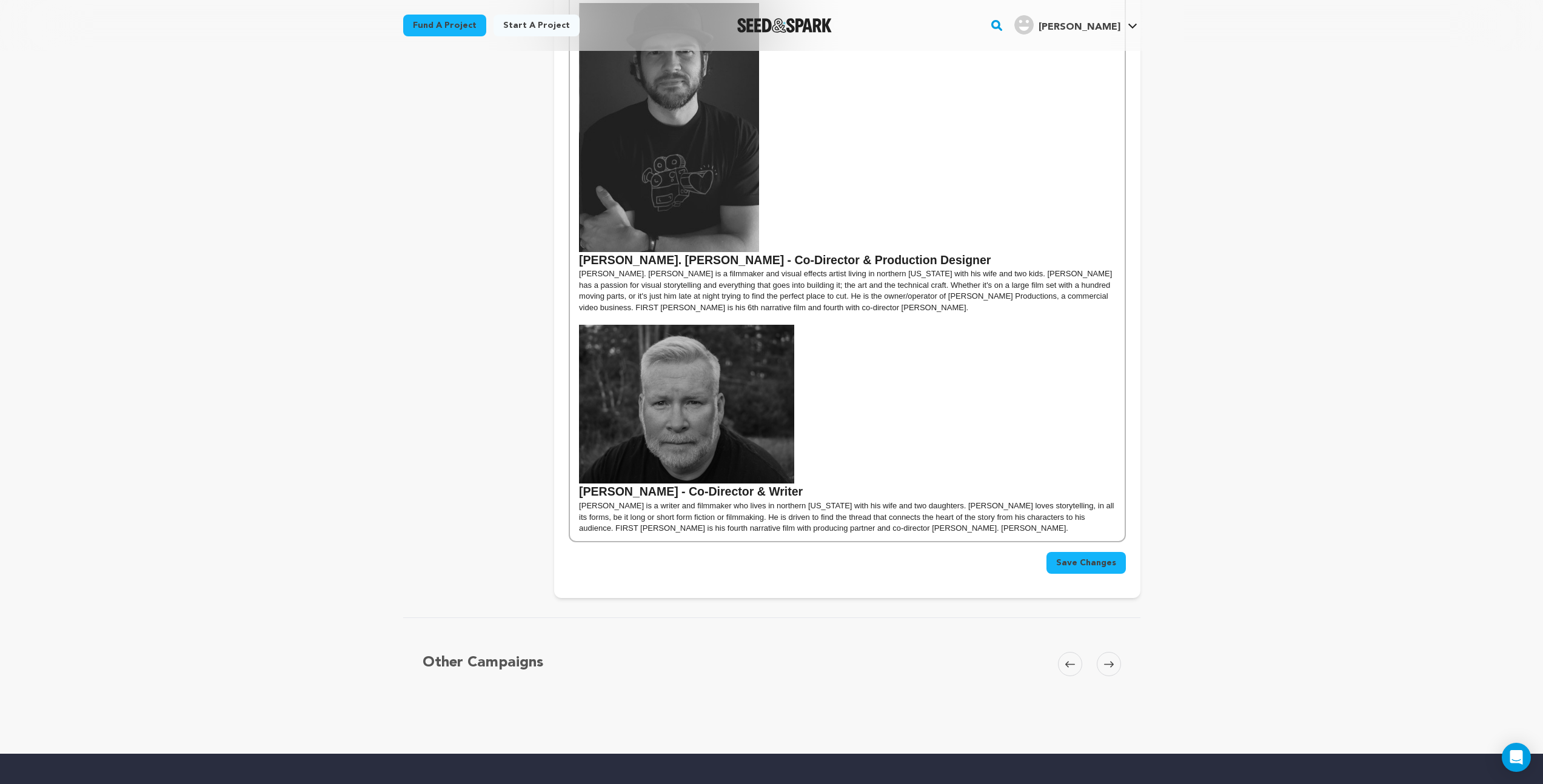
scroll to position [490, 0]
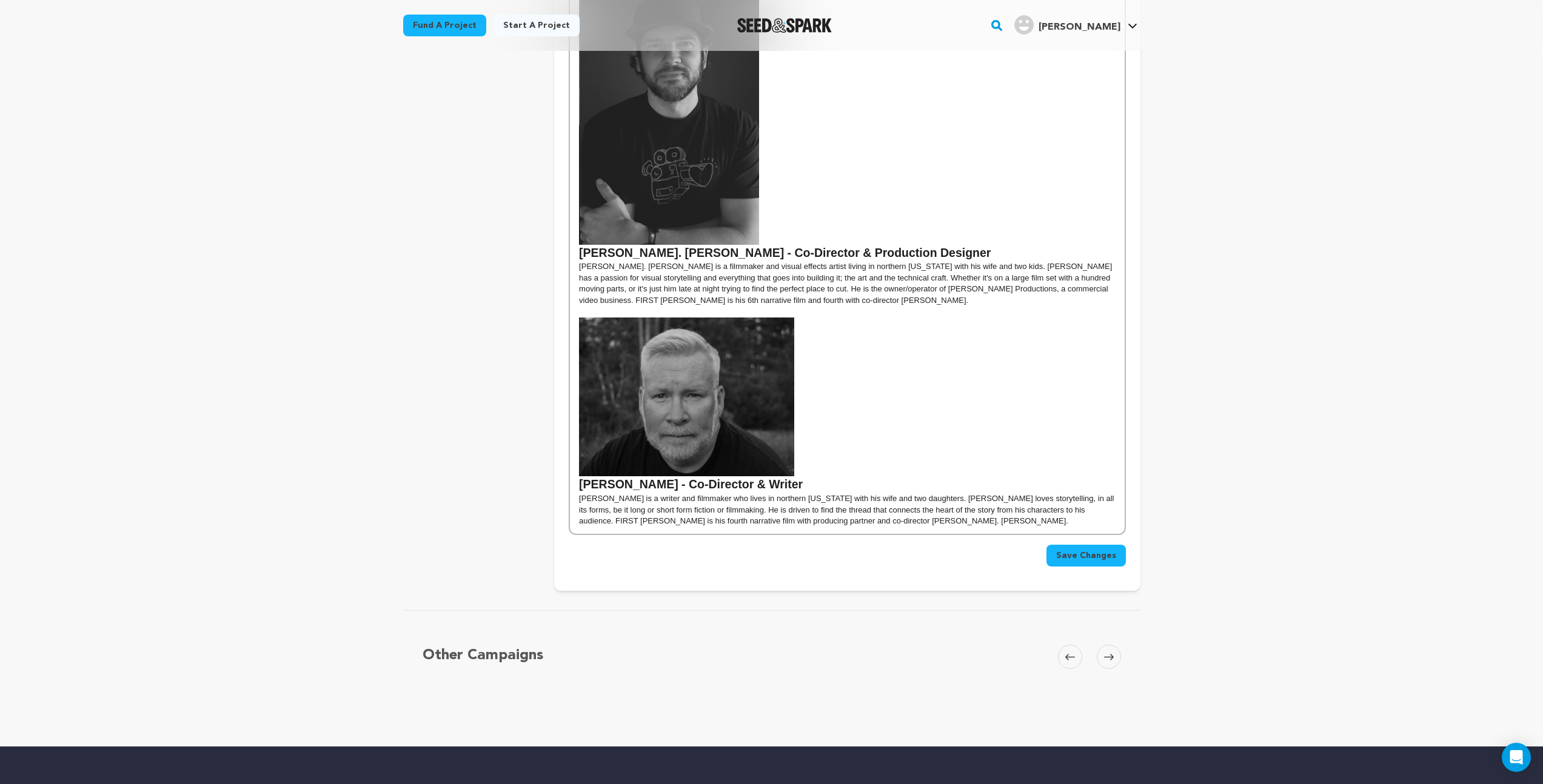
click at [714, 400] on img at bounding box center [687, 397] width 215 height 160
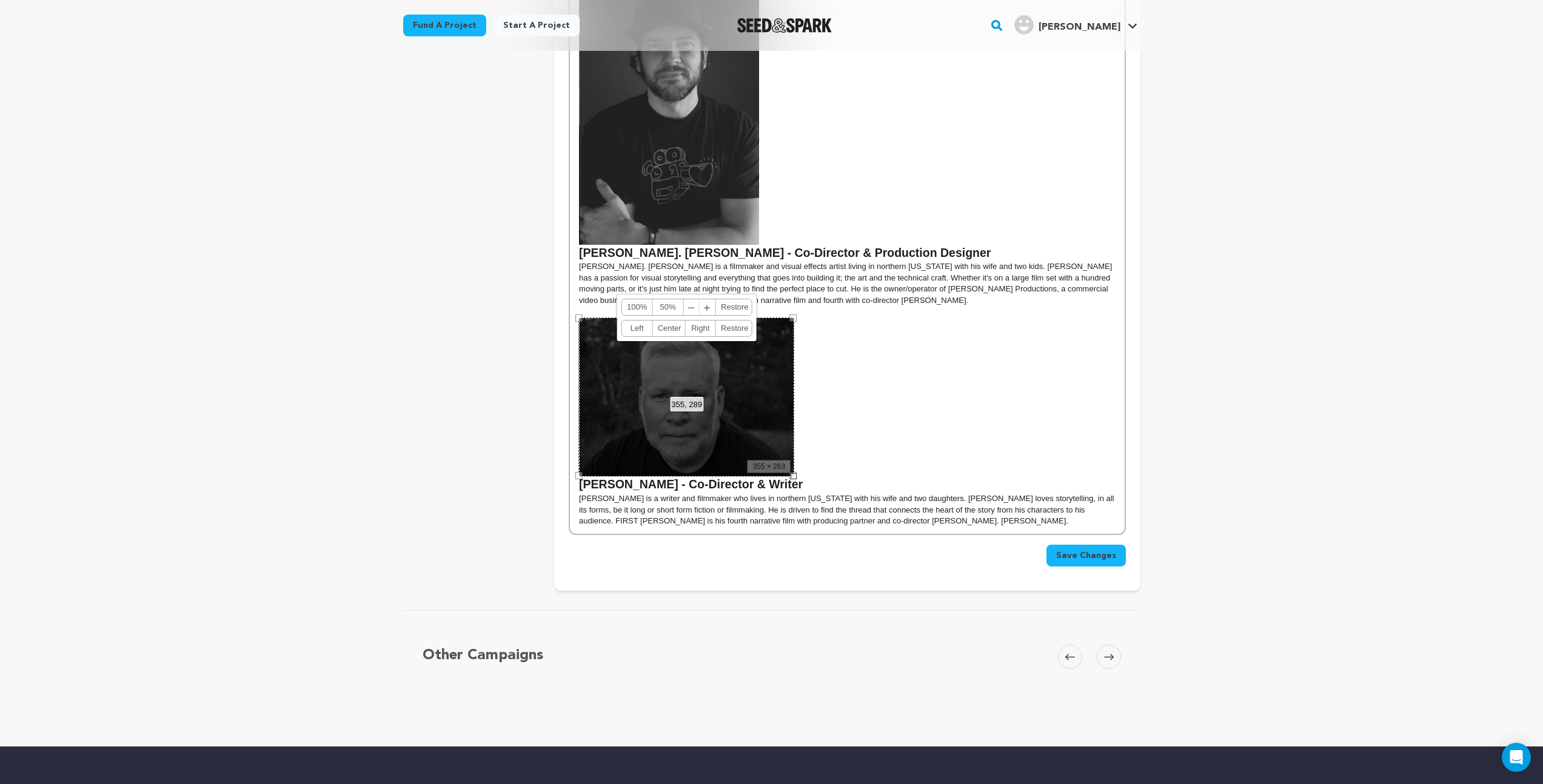
click at [1189, 530] on div "Back to Project Dashboard Edit Project Submit For feedback Submit For feedback …" at bounding box center [771, 309] width 1543 height 1496
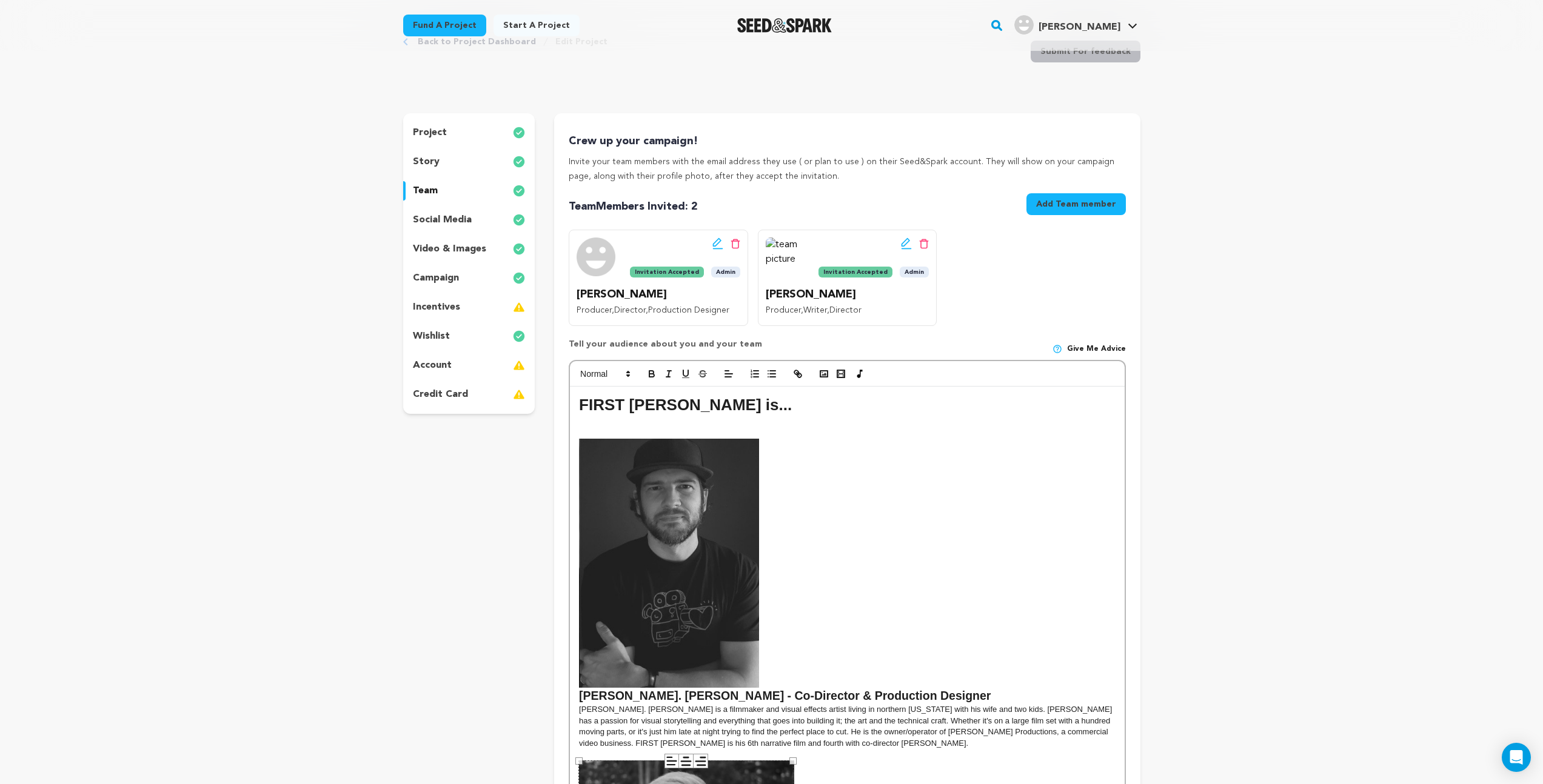
scroll to position [0, 0]
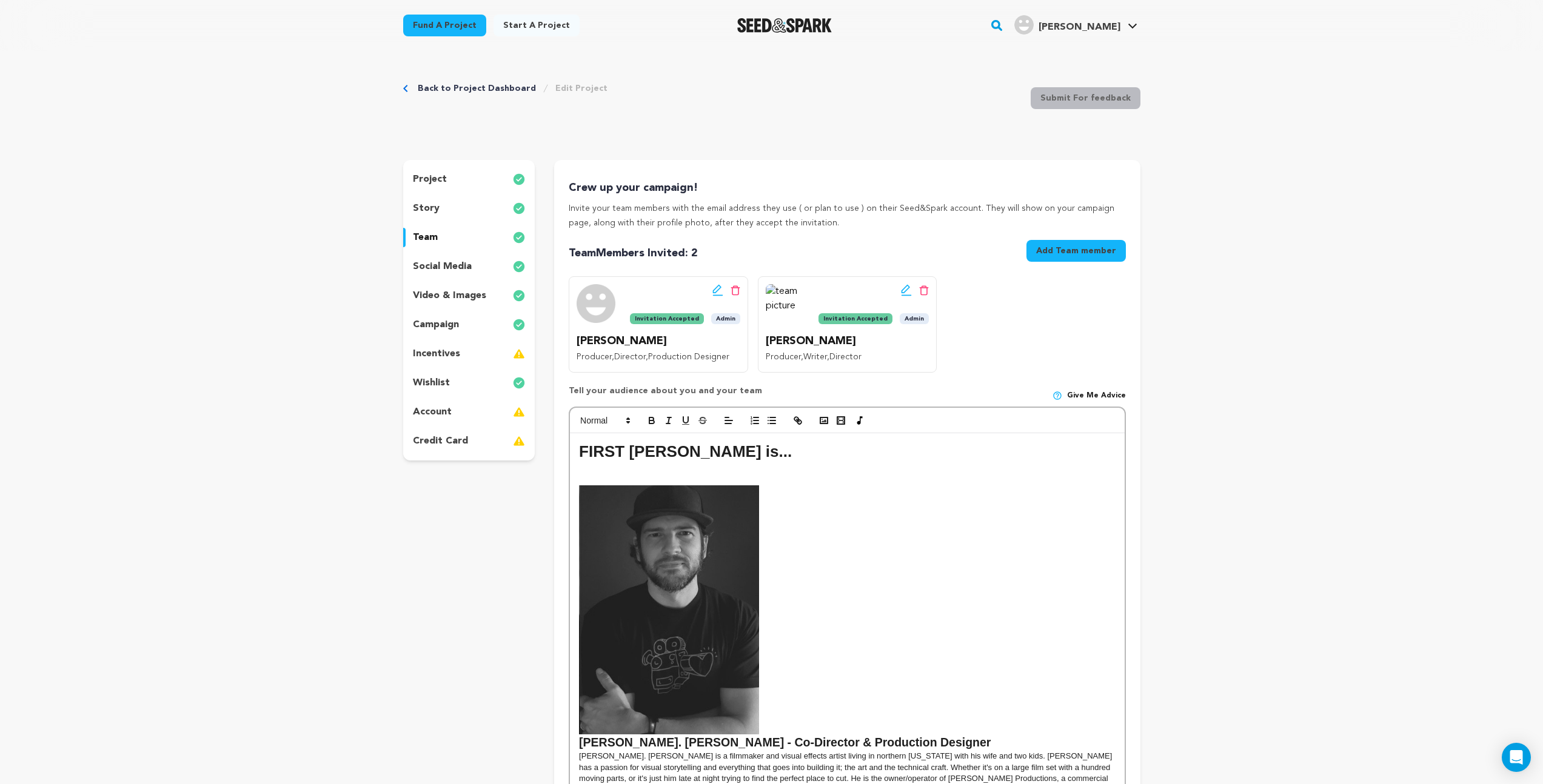
click at [430, 178] on p "project" at bounding box center [430, 179] width 34 height 14
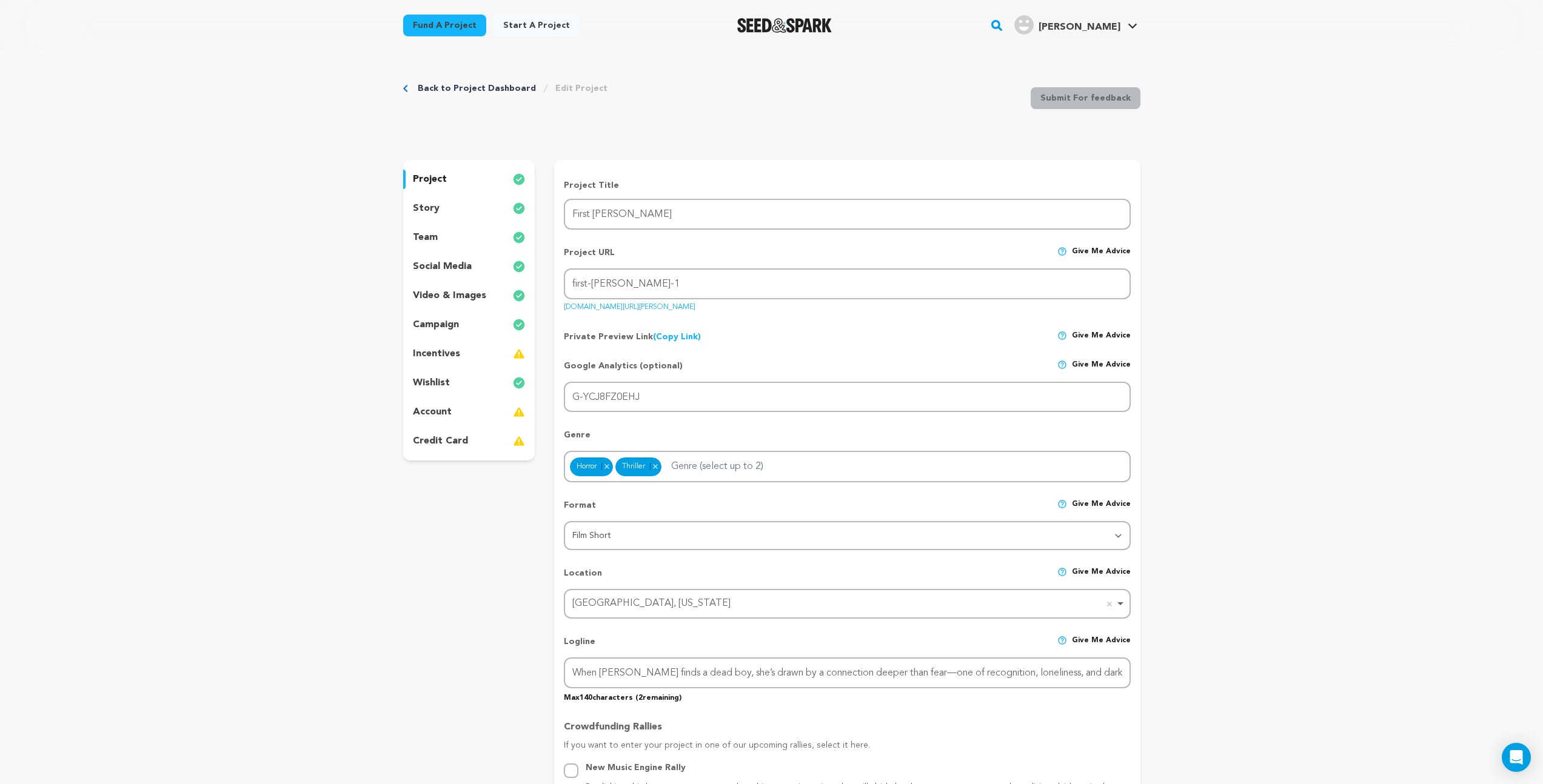
click at [423, 84] on link "Back to Project Dashboard" at bounding box center [477, 88] width 118 height 12
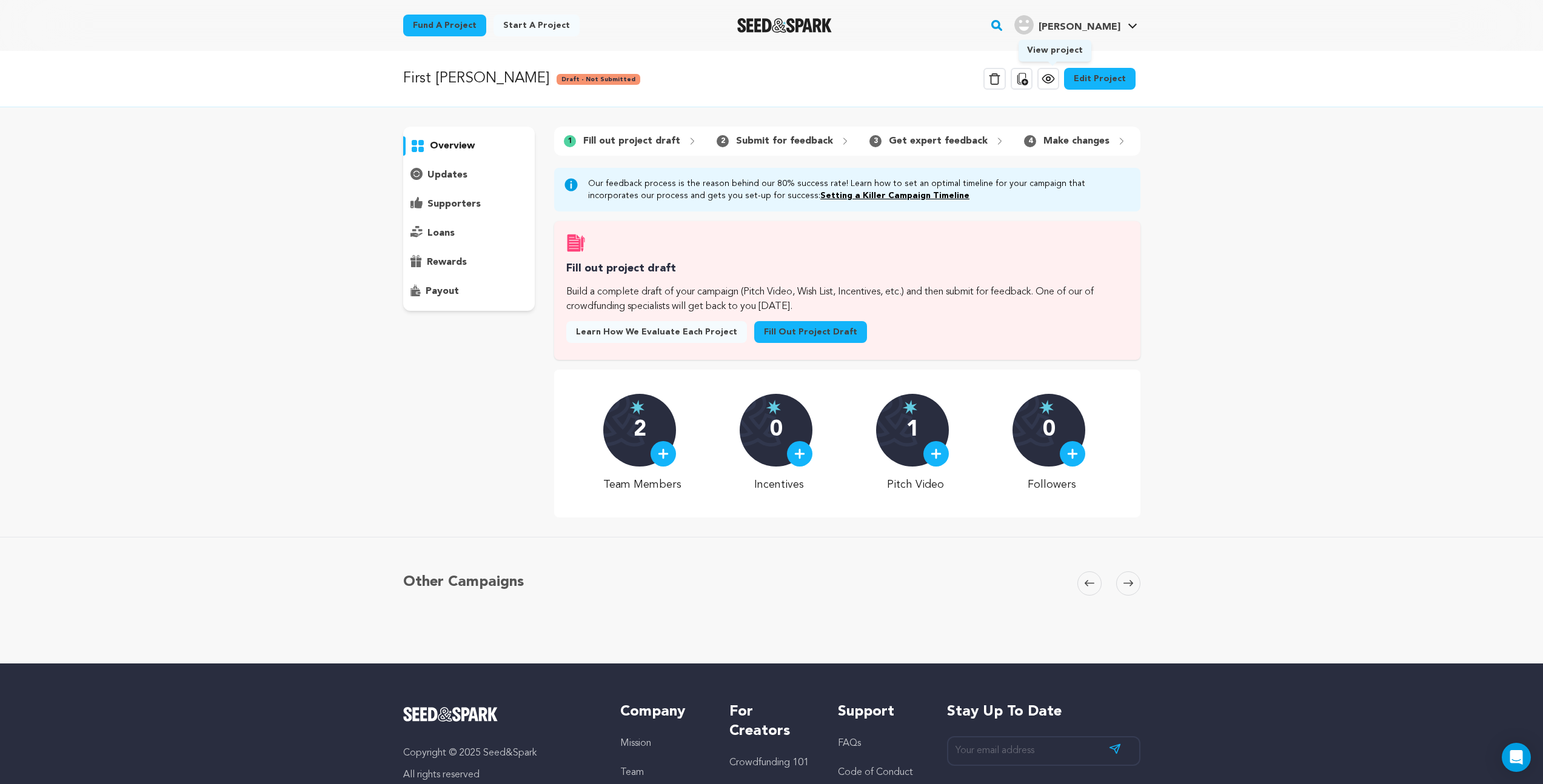
click at [1056, 75] on icon at bounding box center [1048, 79] width 14 height 14
